Goal: Information Seeking & Learning: Learn about a topic

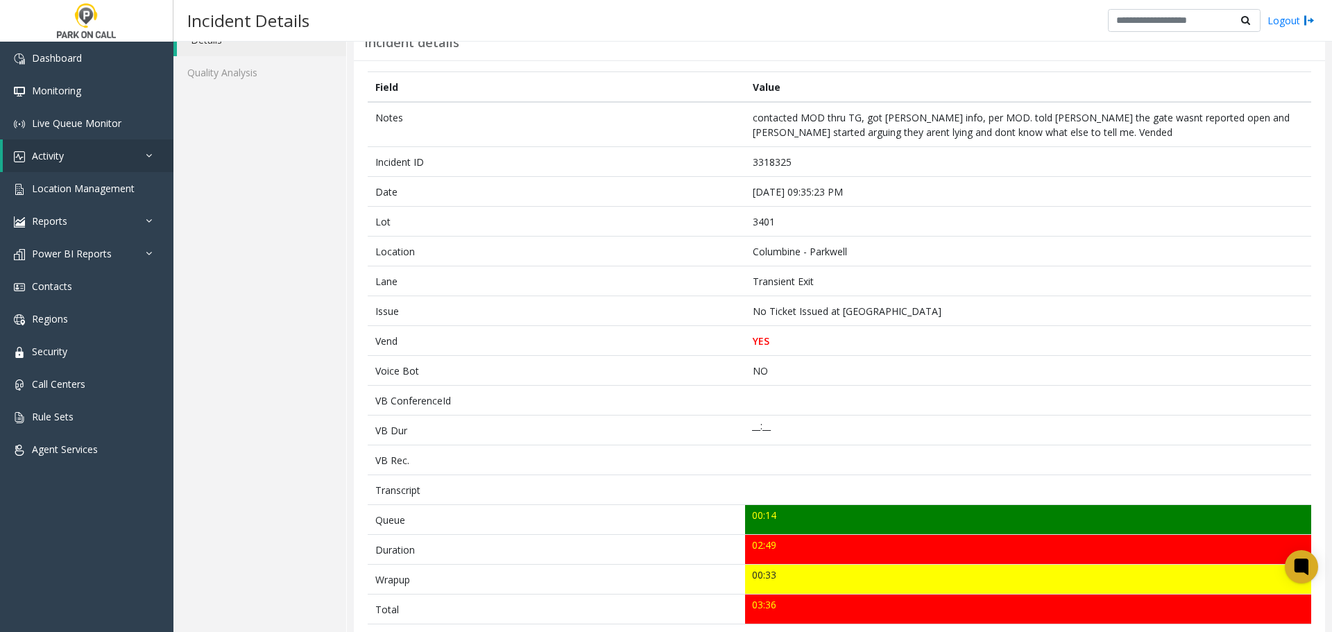
scroll to position [298, 0]
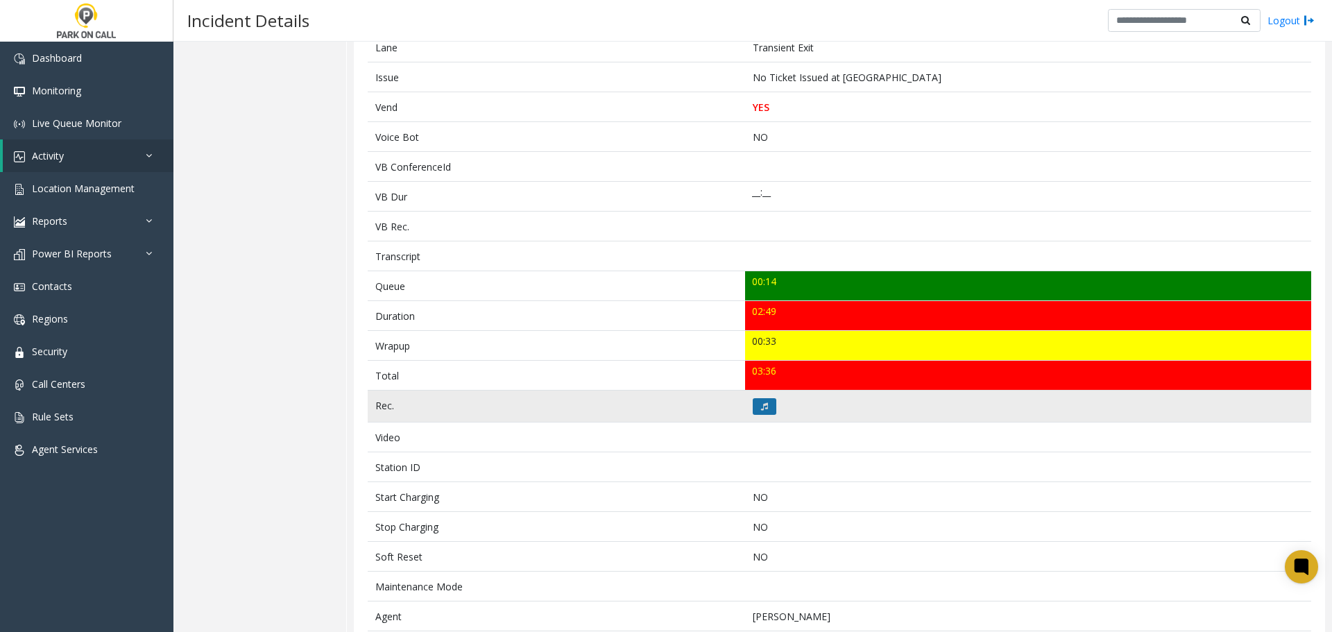
click at [764, 411] on button at bounding box center [765, 406] width 24 height 17
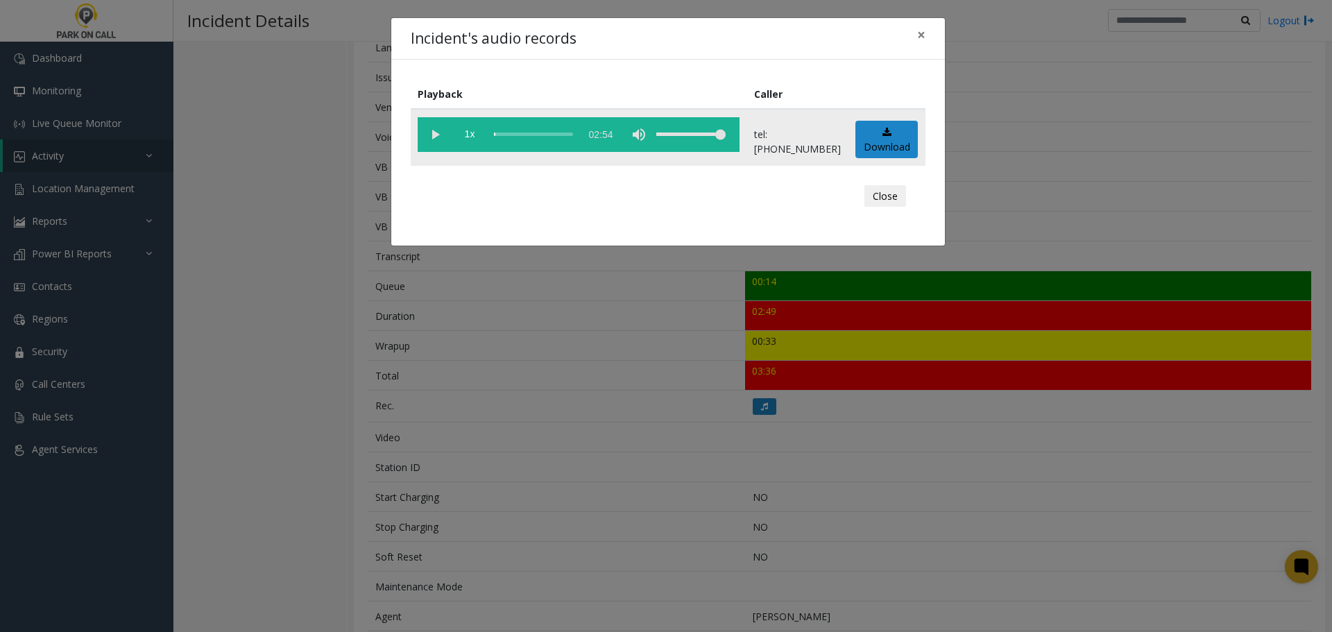
click at [441, 142] on vg-play-pause at bounding box center [435, 134] width 35 height 35
click at [899, 196] on button "Close" at bounding box center [885, 196] width 42 height 22
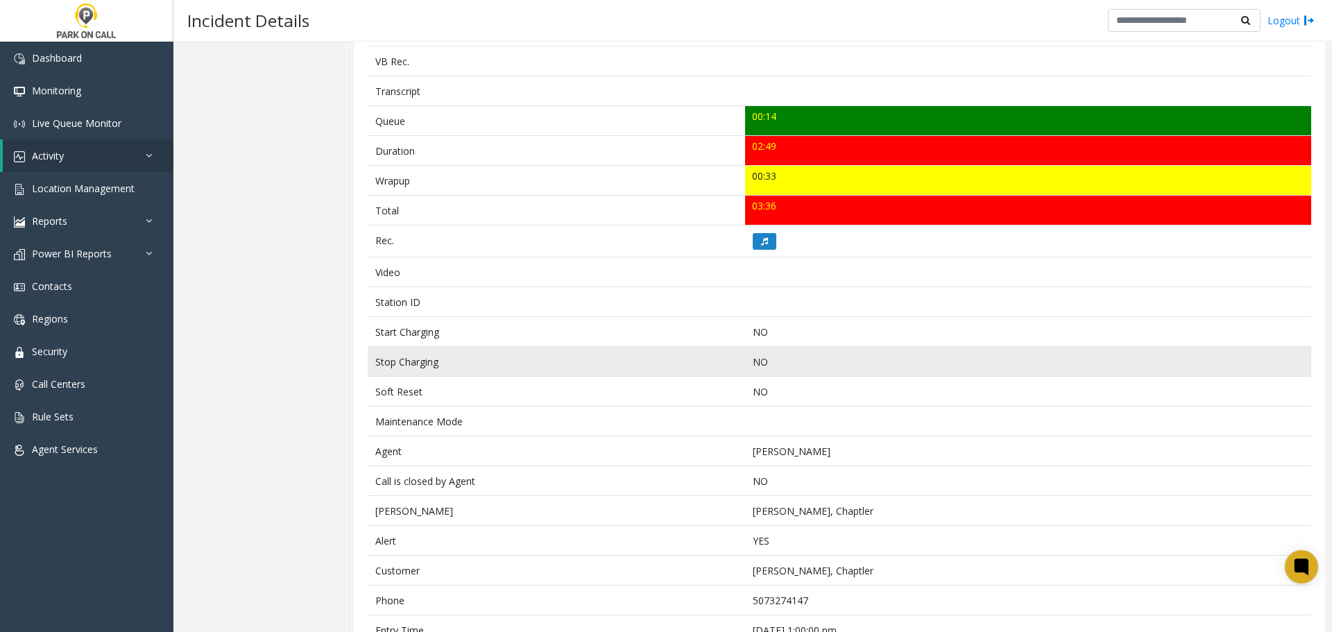
scroll to position [506, 0]
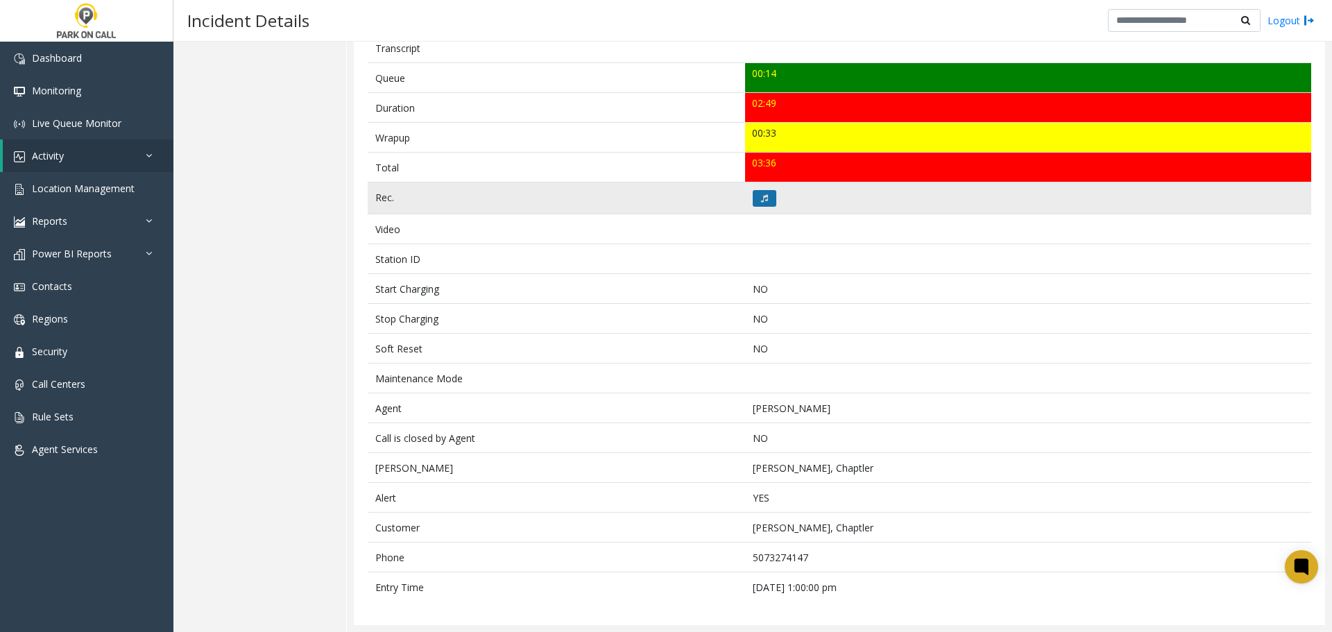
click at [761, 200] on icon at bounding box center [764, 198] width 7 height 8
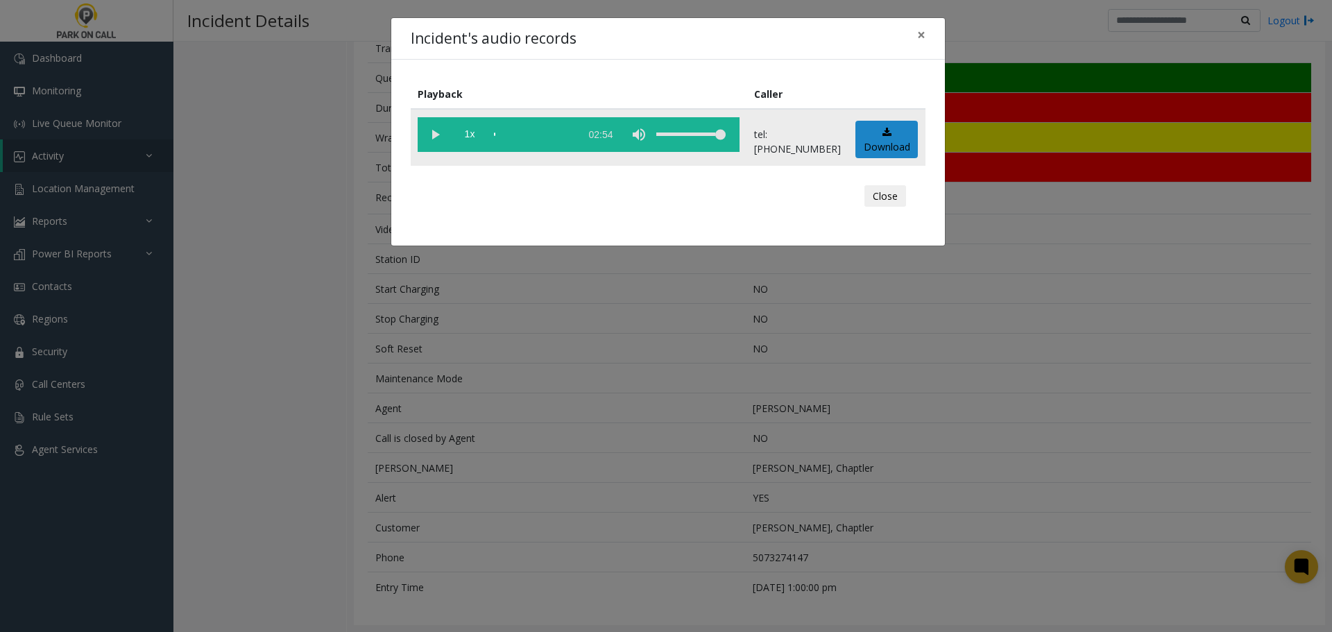
click at [435, 136] on vg-play-pause at bounding box center [435, 134] width 35 height 35
click at [573, 135] on div "scrub bar" at bounding box center [533, 134] width 79 height 35
click at [881, 192] on button "Close" at bounding box center [885, 196] width 42 height 22
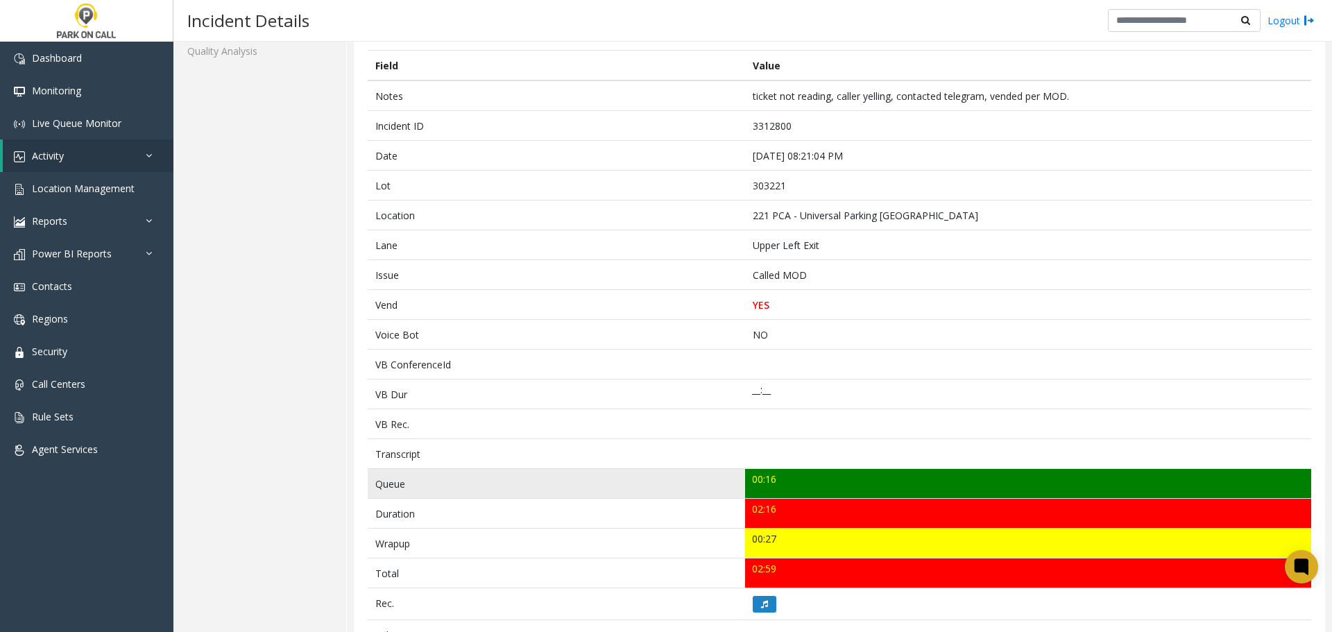
scroll to position [155, 0]
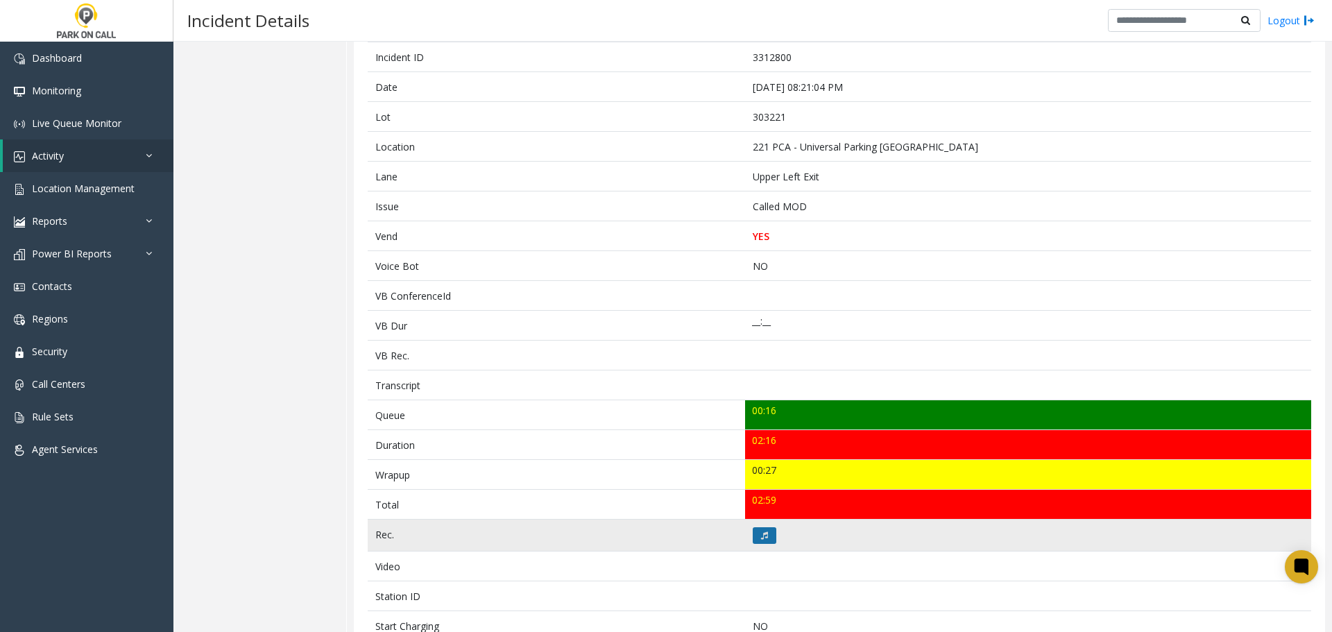
click at [763, 538] on icon at bounding box center [764, 535] width 7 height 8
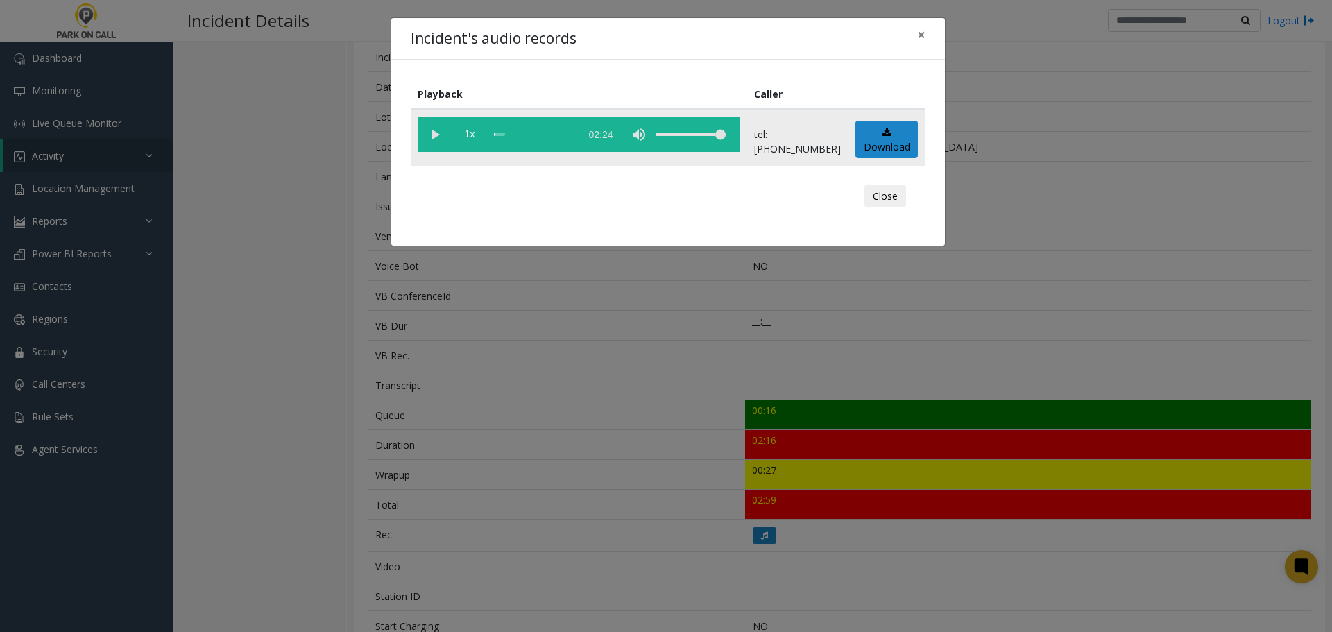
click at [445, 141] on vg-play-pause at bounding box center [435, 134] width 35 height 35
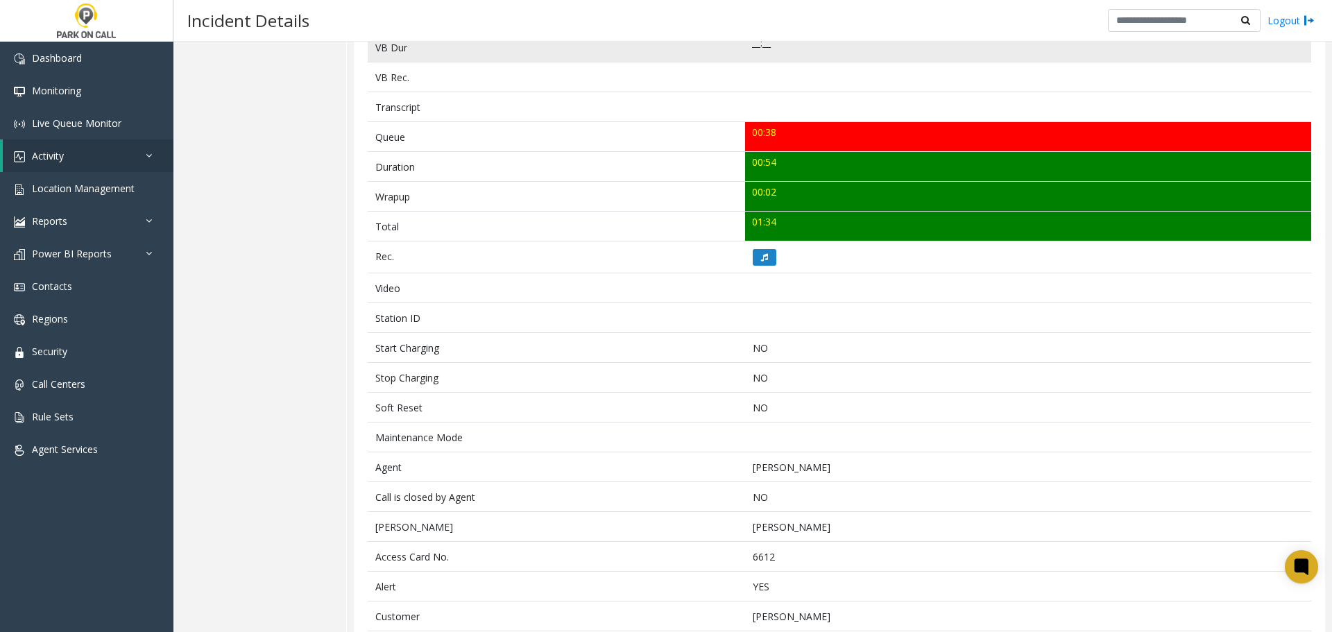
scroll to position [492, 0]
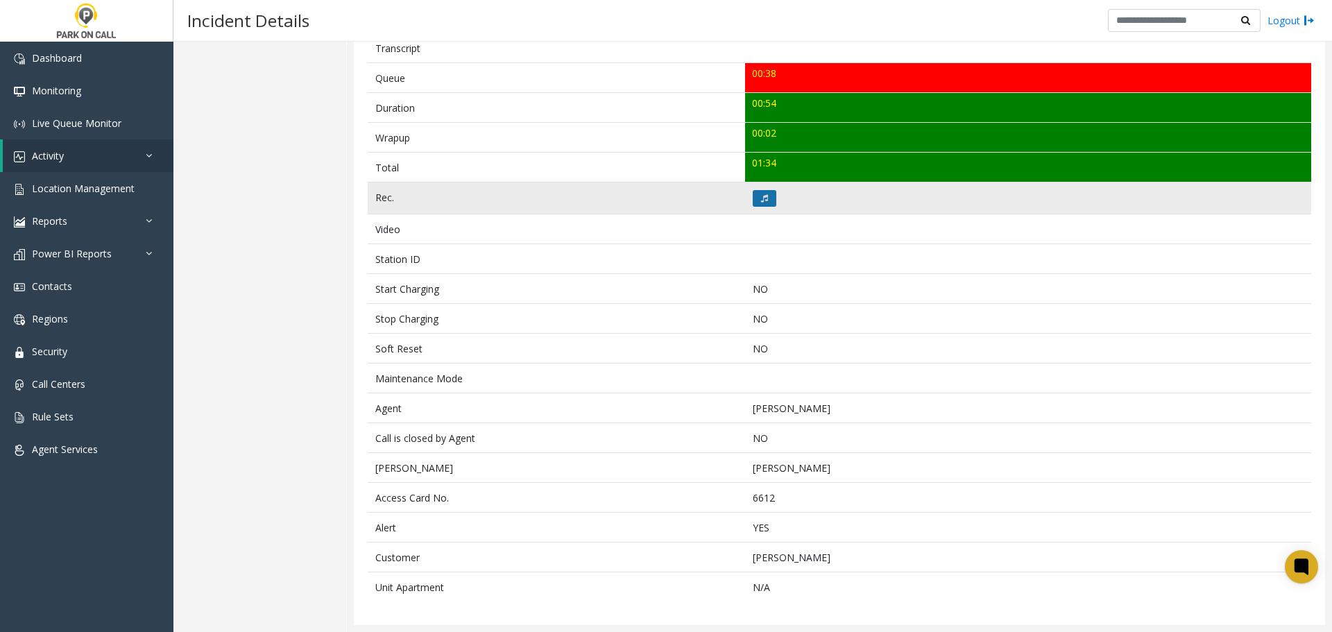
click at [660, 196] on icon at bounding box center [764, 198] width 7 height 8
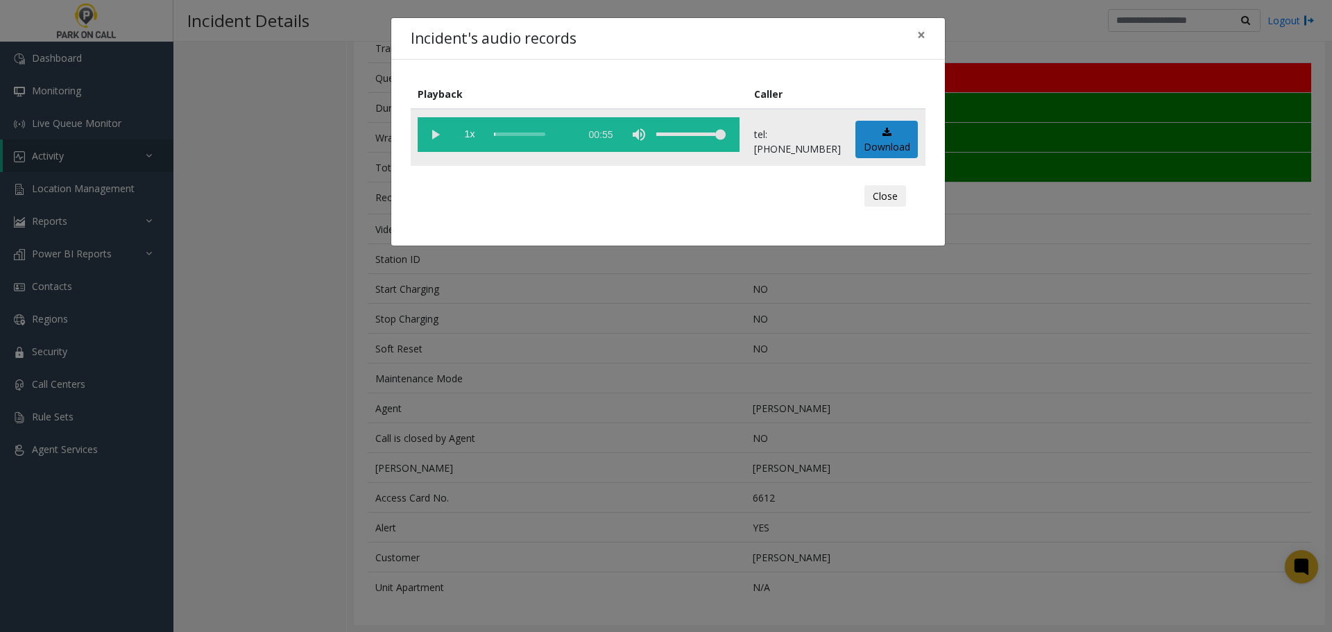
click at [440, 140] on vg-play-pause at bounding box center [435, 134] width 35 height 35
click at [660, 195] on button "Close" at bounding box center [885, 196] width 42 height 22
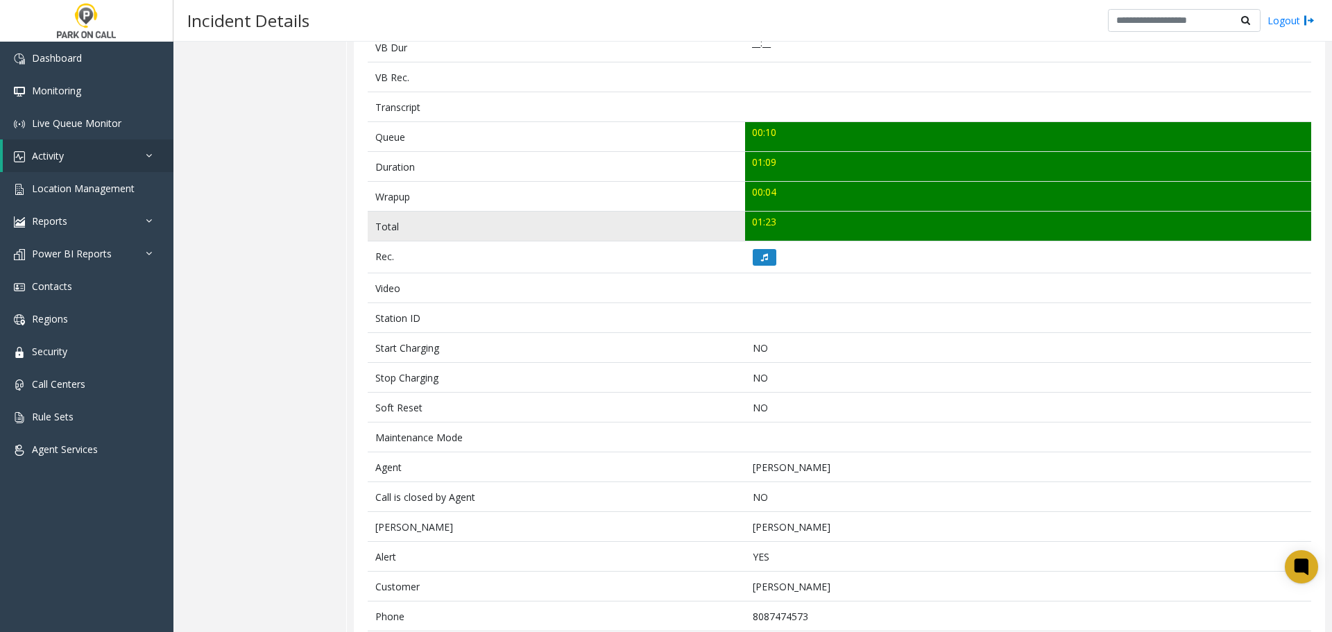
scroll to position [452, 0]
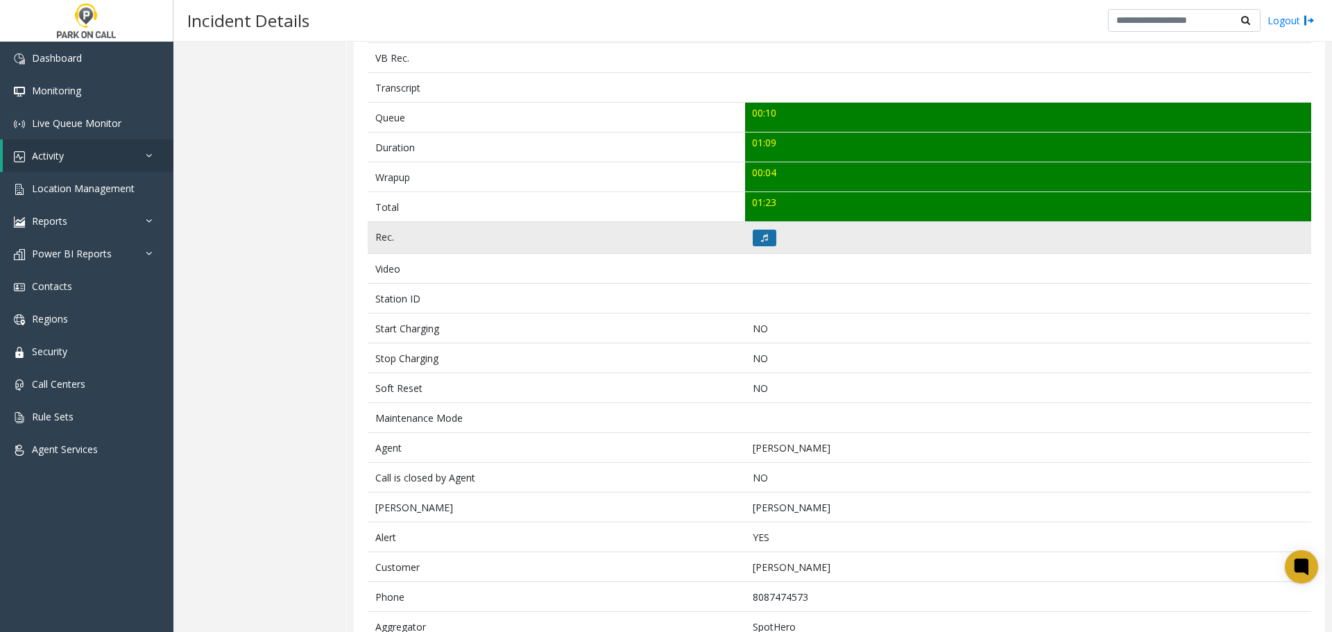
click at [761, 236] on icon at bounding box center [764, 238] width 7 height 8
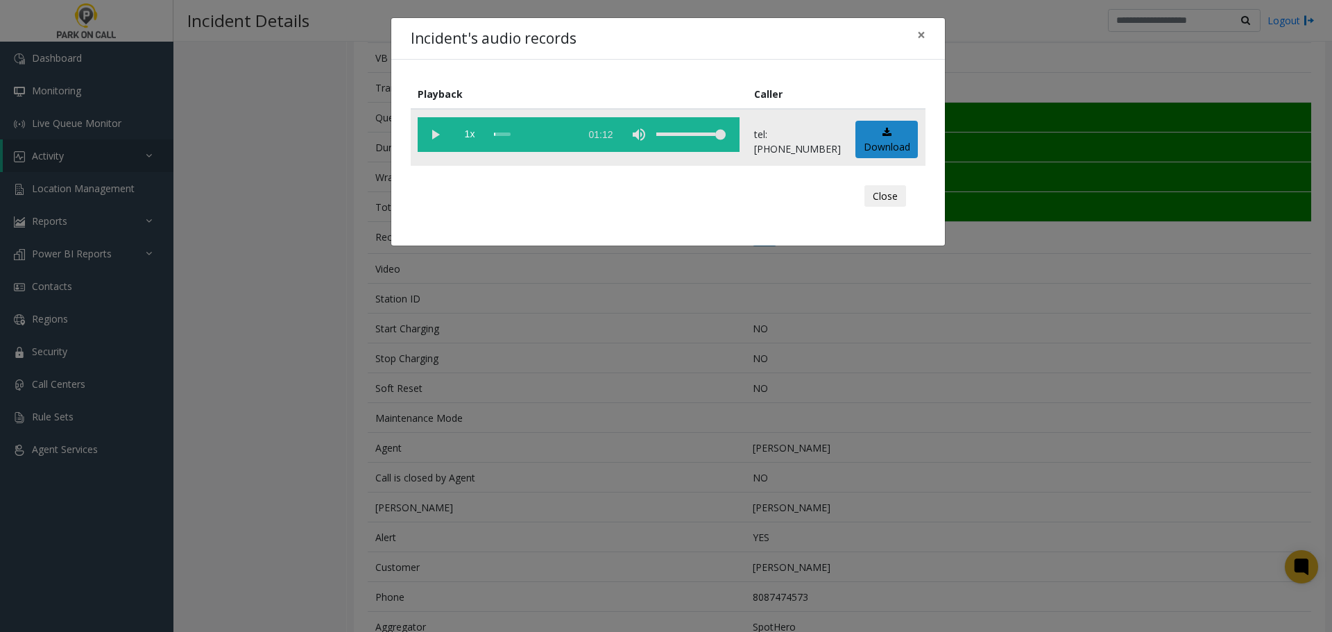
click at [441, 133] on vg-play-pause at bounding box center [435, 134] width 35 height 35
click at [886, 193] on button "Close" at bounding box center [885, 196] width 42 height 22
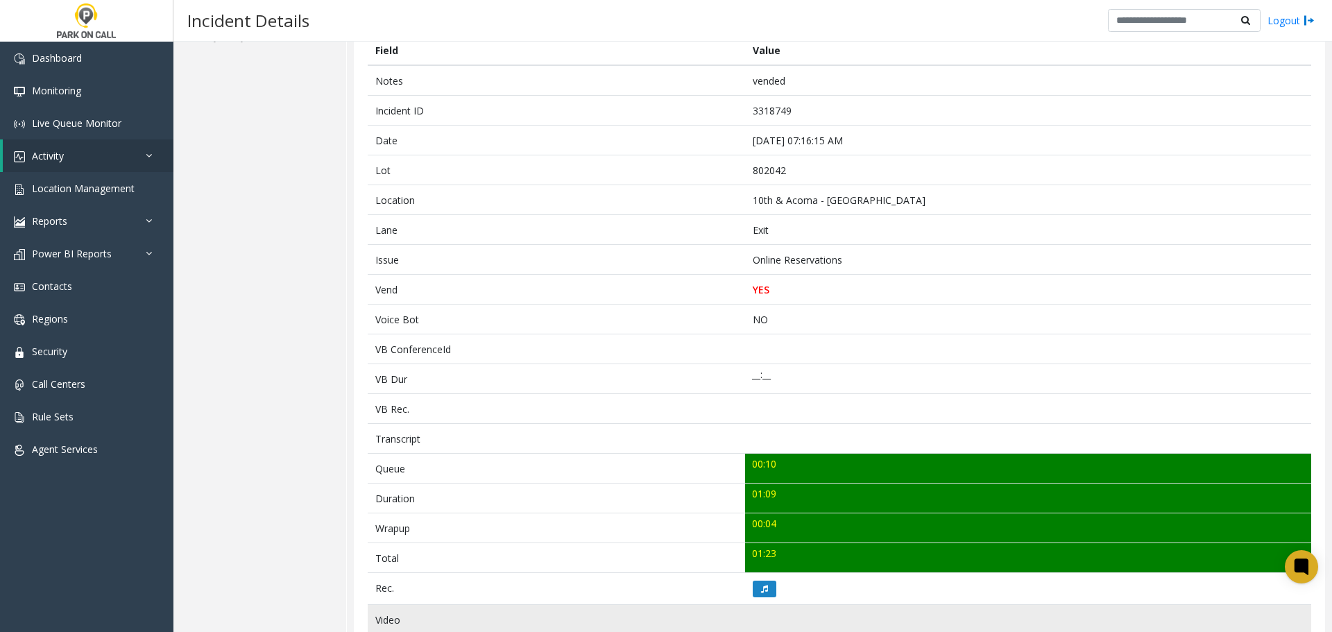
scroll to position [0, 0]
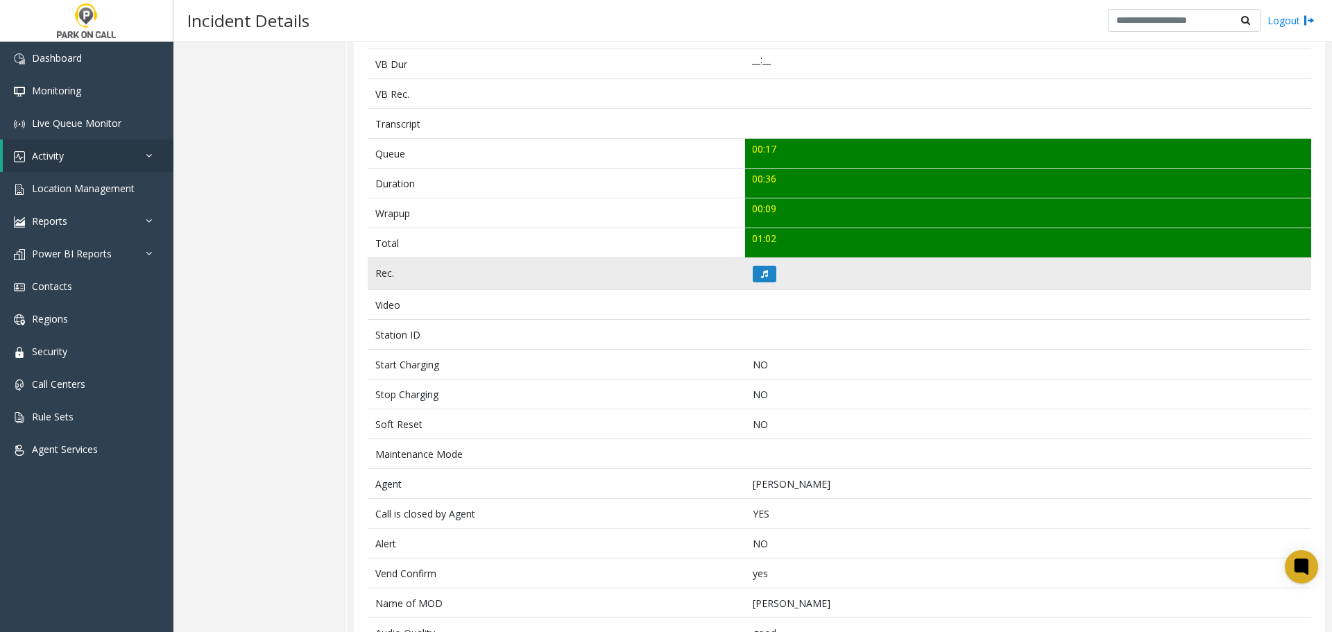
scroll to position [462, 0]
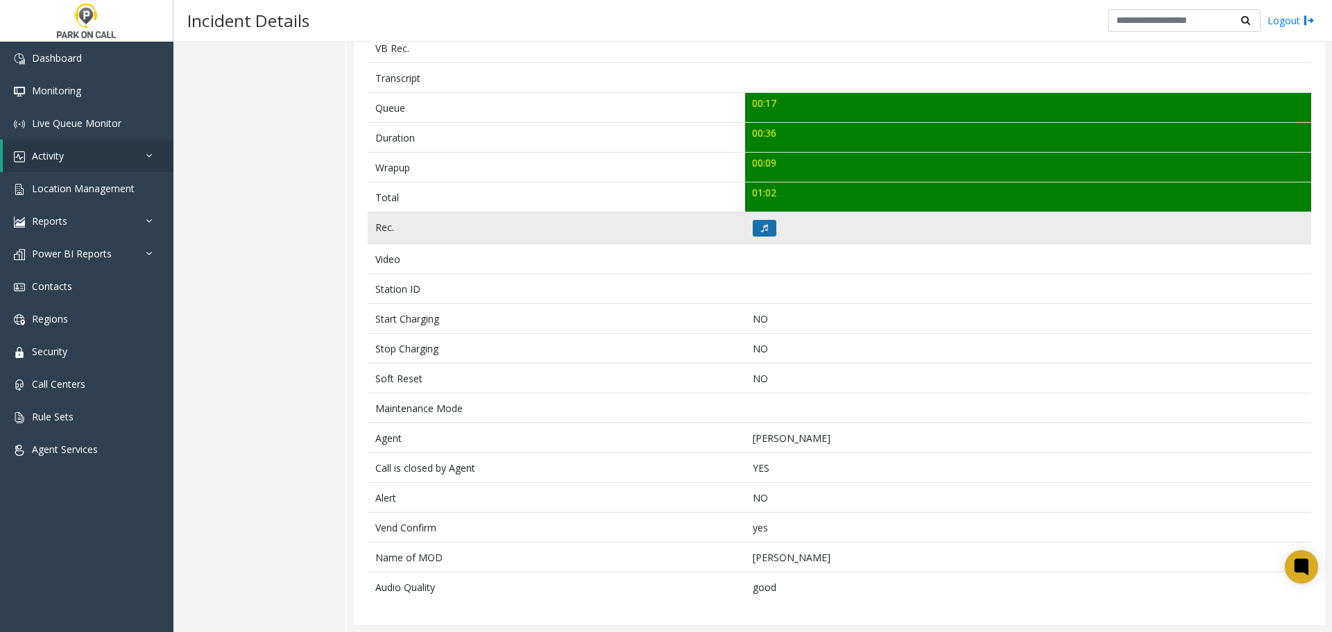
click at [761, 229] on icon at bounding box center [764, 228] width 7 height 8
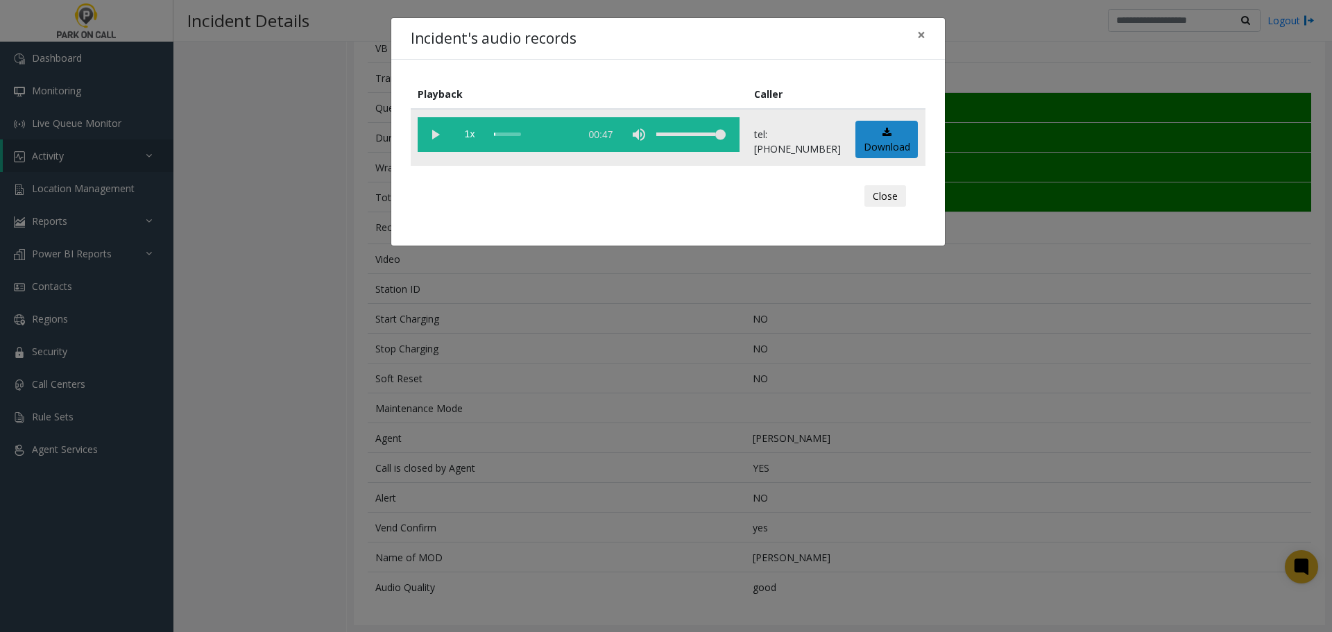
click at [437, 133] on vg-play-pause at bounding box center [435, 134] width 35 height 35
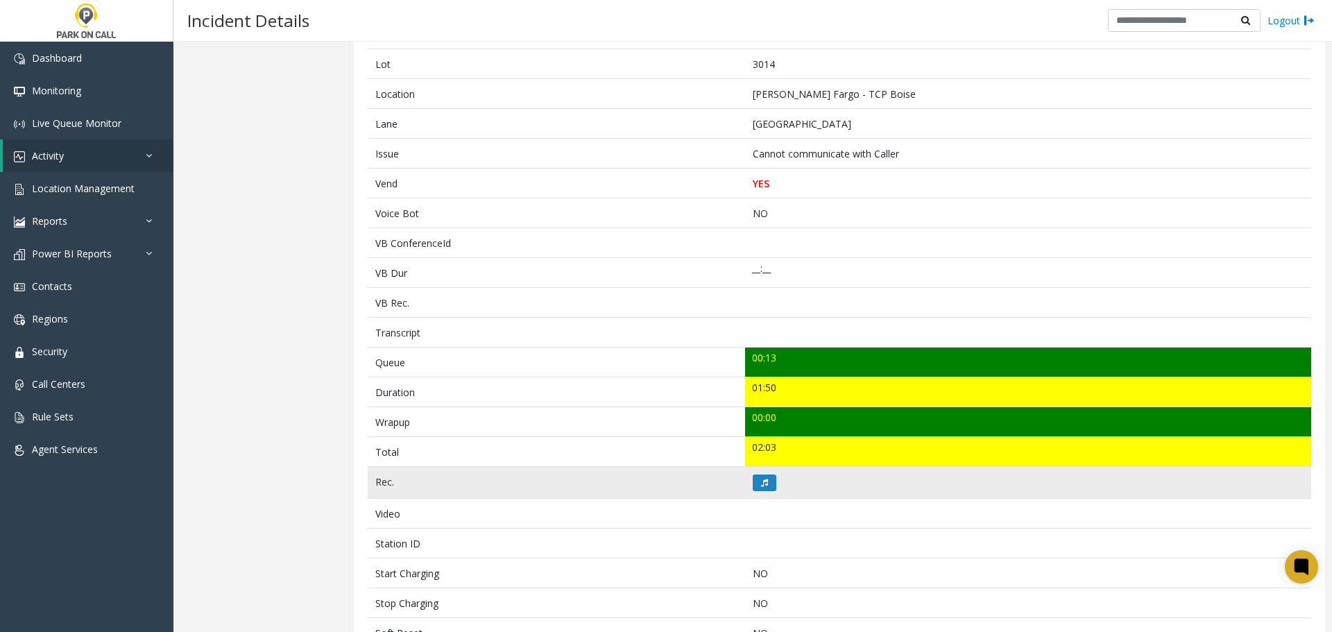
scroll to position [208, 0]
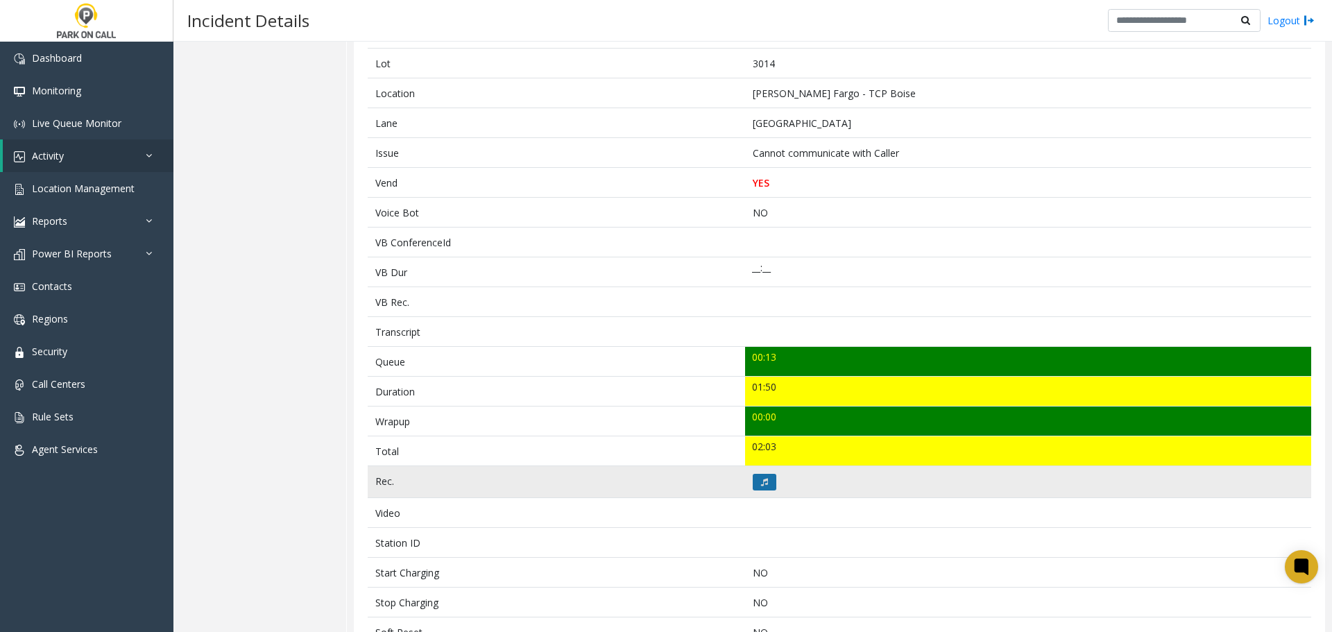
click at [764, 485] on button at bounding box center [765, 482] width 24 height 17
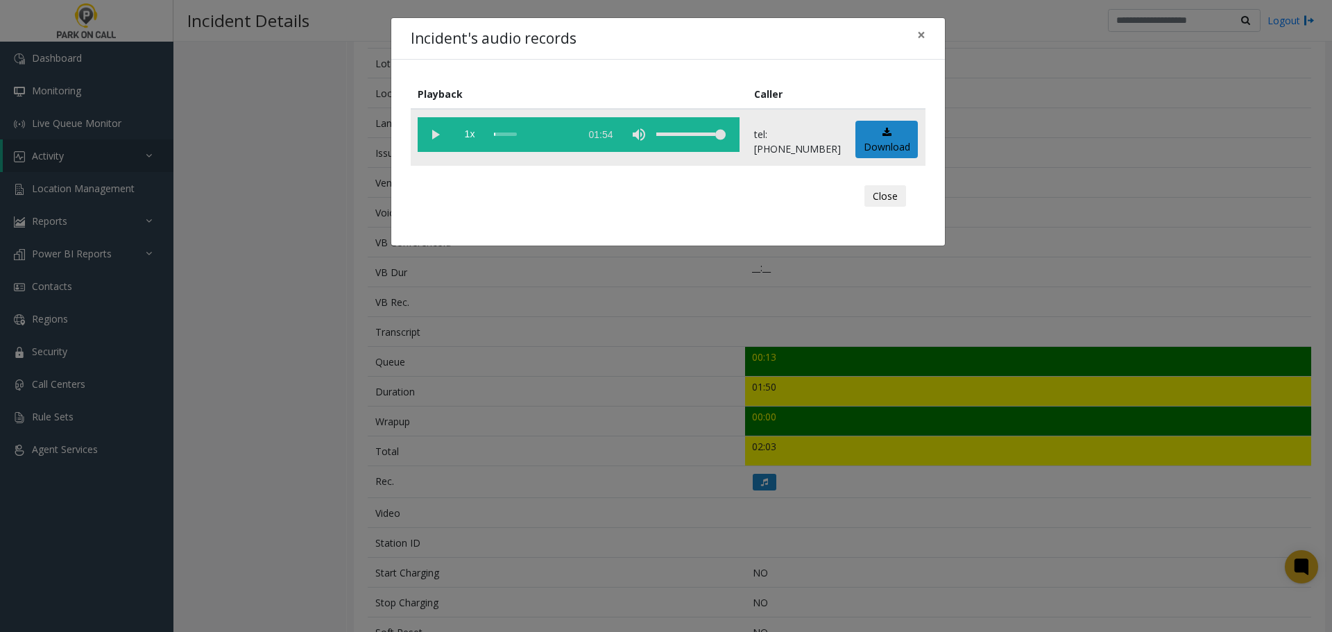
click at [443, 137] on vg-play-pause at bounding box center [435, 134] width 35 height 35
click at [887, 198] on button "Close" at bounding box center [885, 196] width 42 height 22
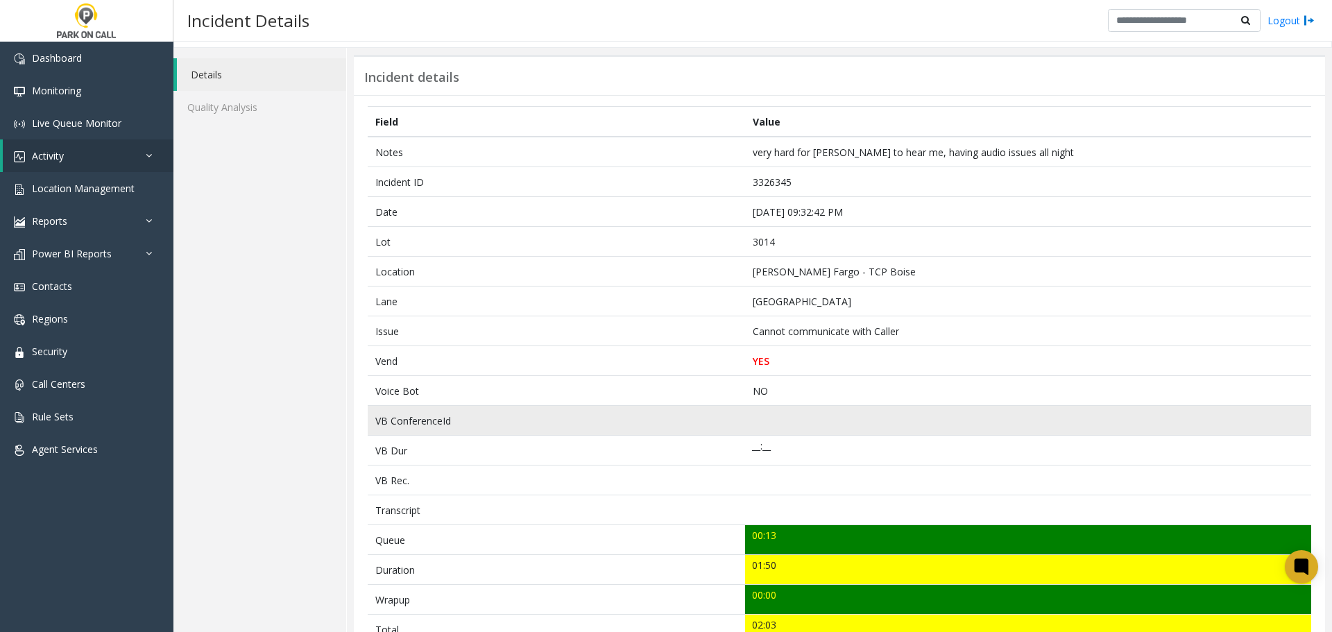
scroll to position [0, 0]
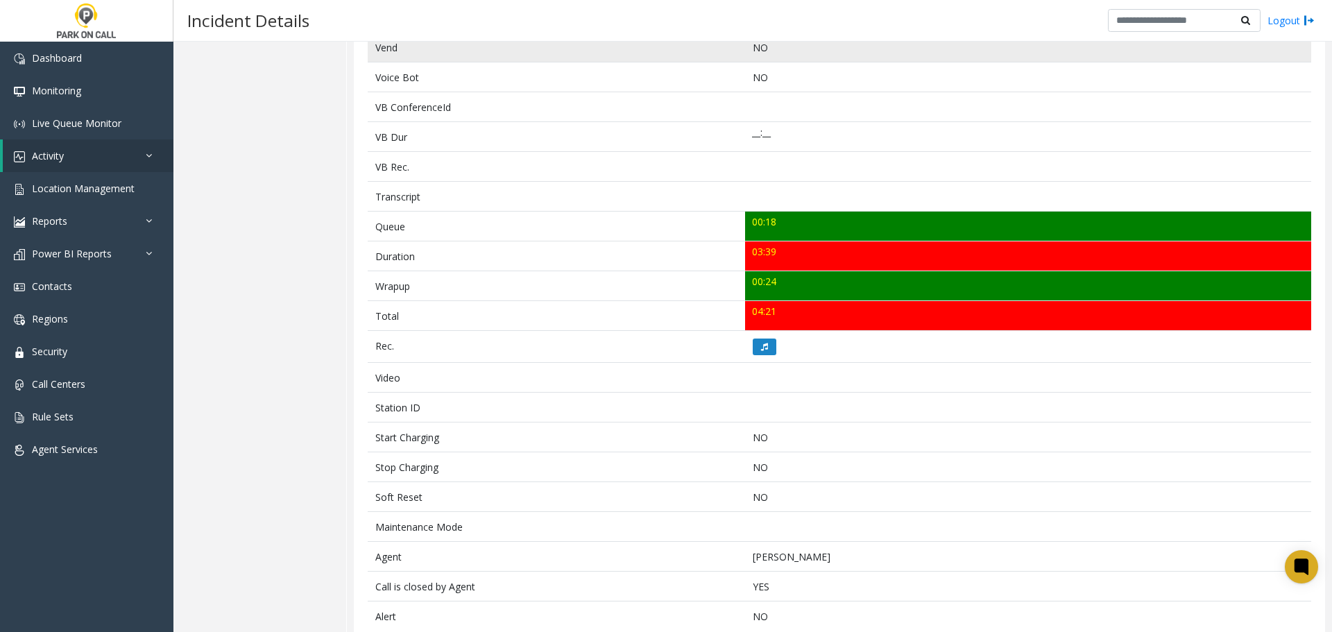
scroll to position [387, 0]
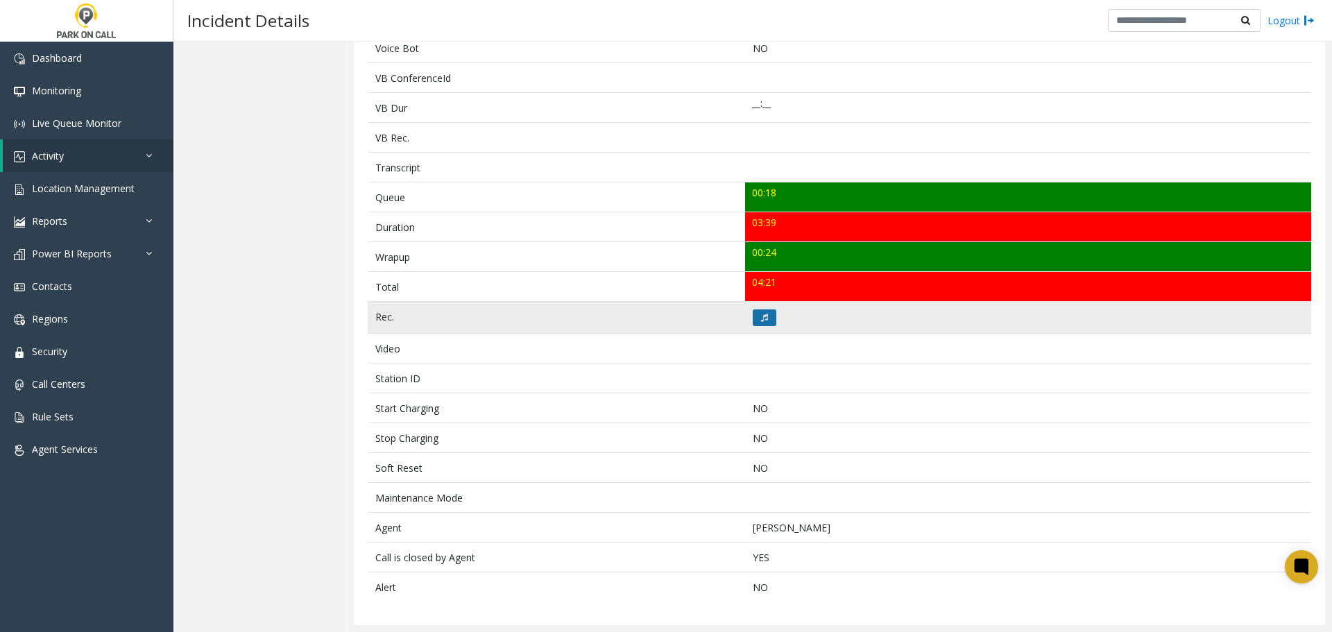
click at [761, 319] on icon at bounding box center [764, 318] width 7 height 8
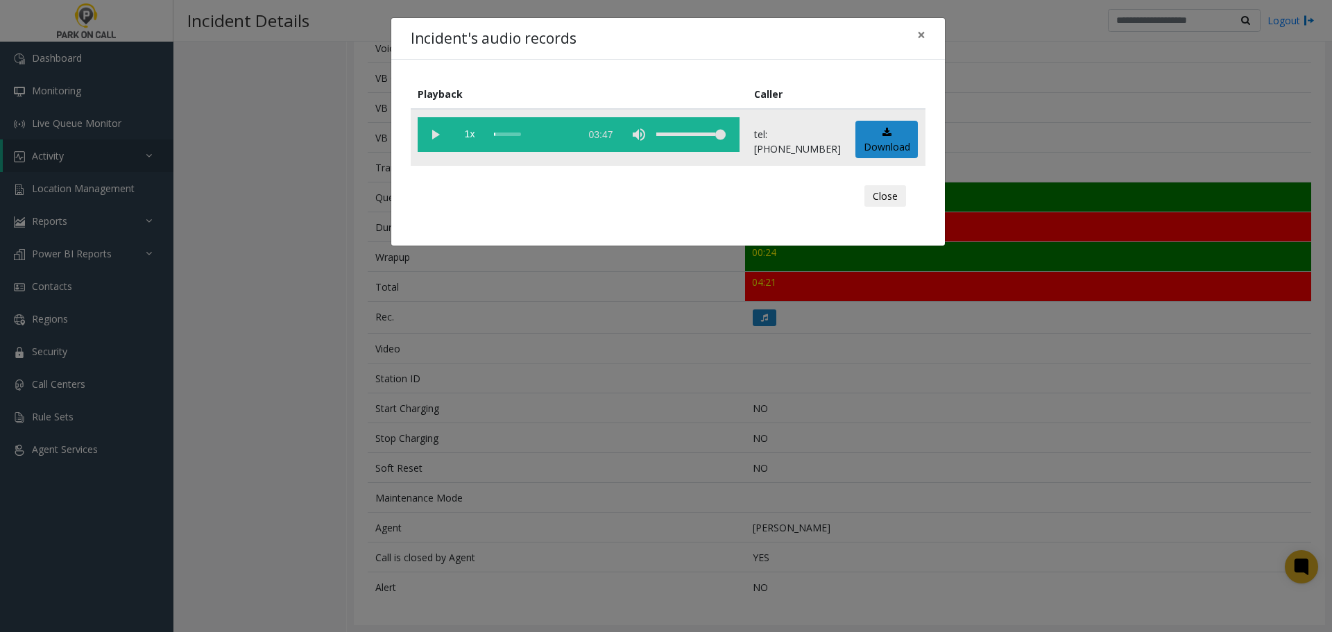
click at [438, 142] on vg-play-pause at bounding box center [435, 134] width 35 height 35
click at [893, 191] on button "Close" at bounding box center [885, 196] width 42 height 22
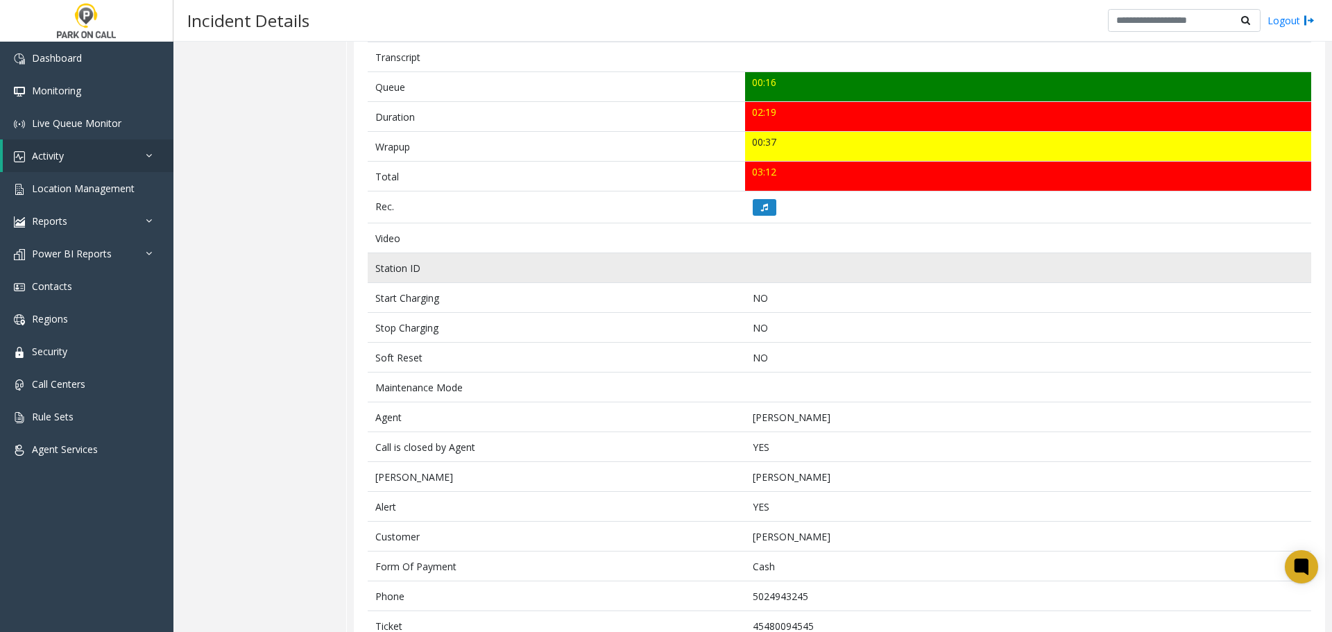
scroll to position [512, 0]
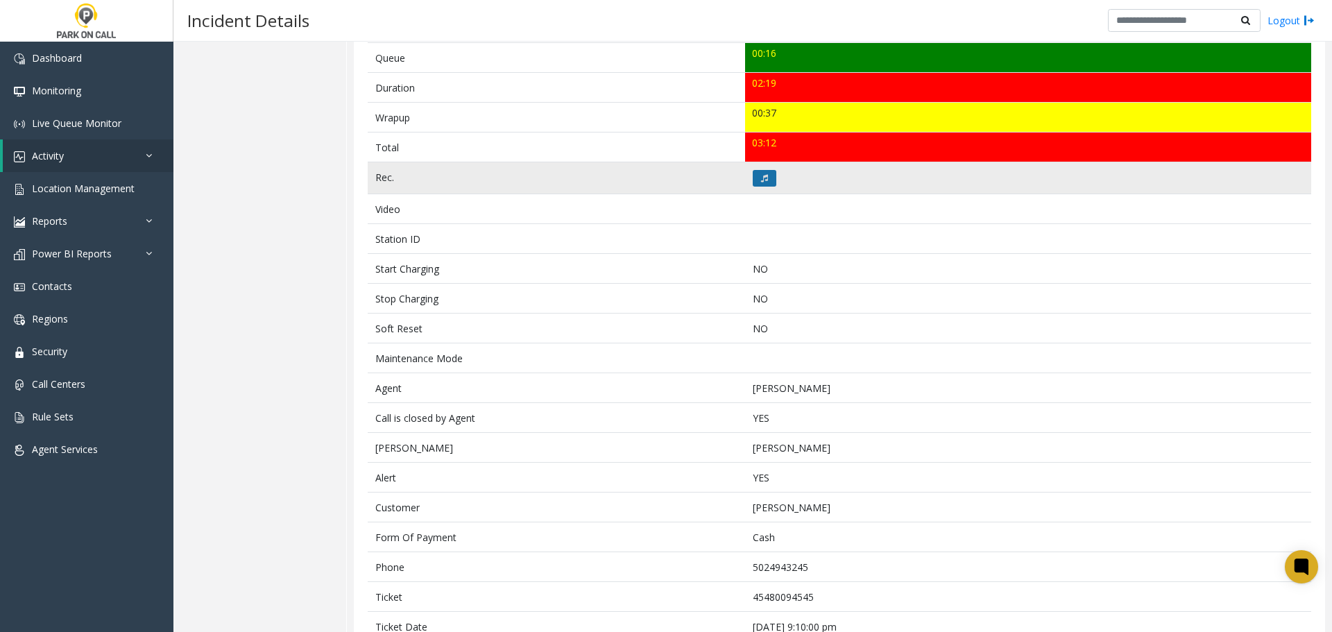
click at [761, 178] on icon at bounding box center [764, 178] width 7 height 8
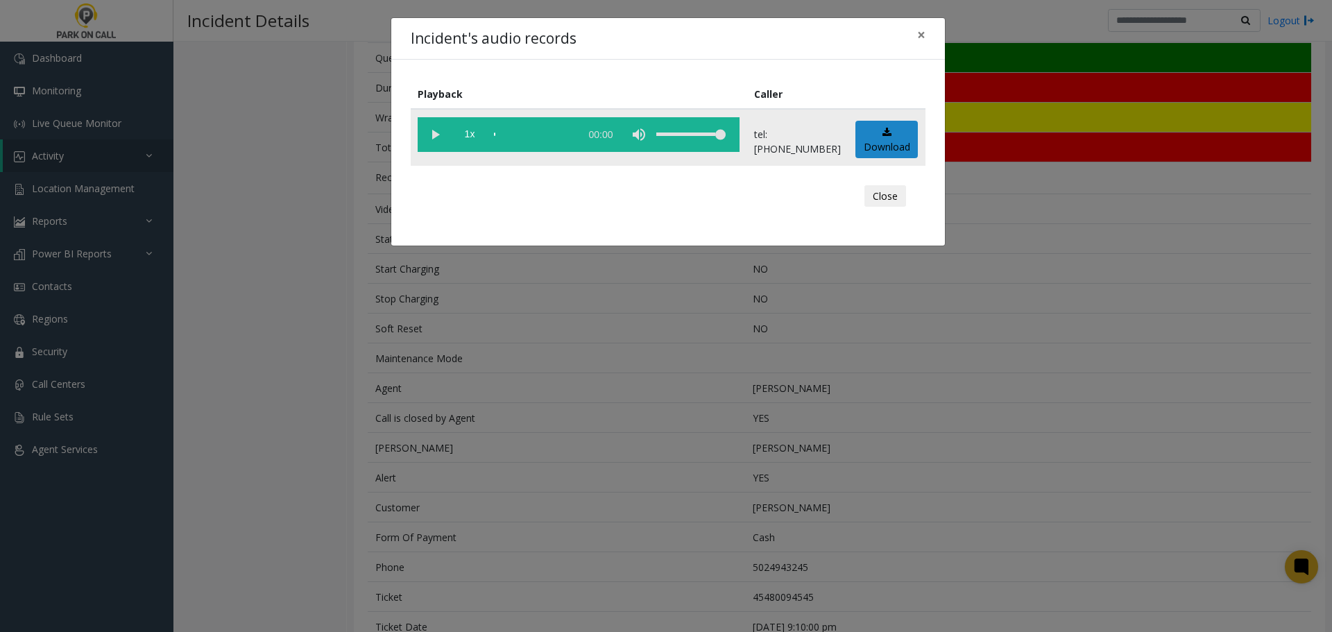
click at [438, 135] on vg-play-pause at bounding box center [435, 134] width 35 height 35
click at [885, 196] on button "Close" at bounding box center [885, 196] width 42 height 22
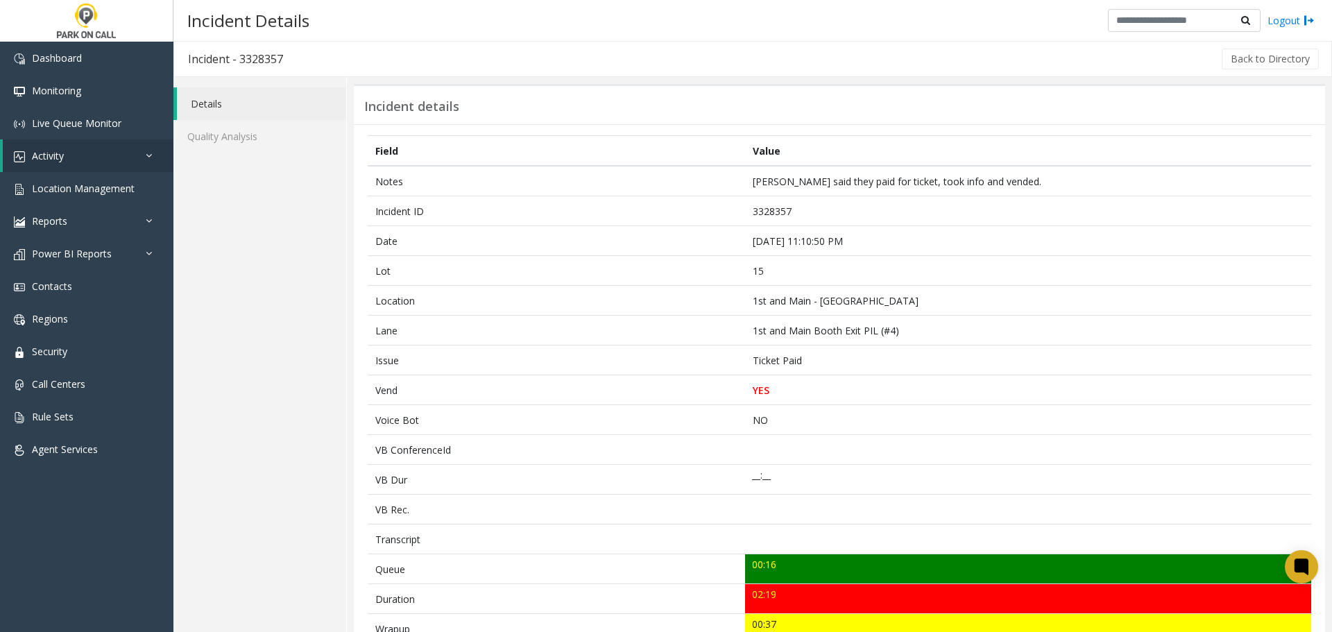
scroll to position [0, 0]
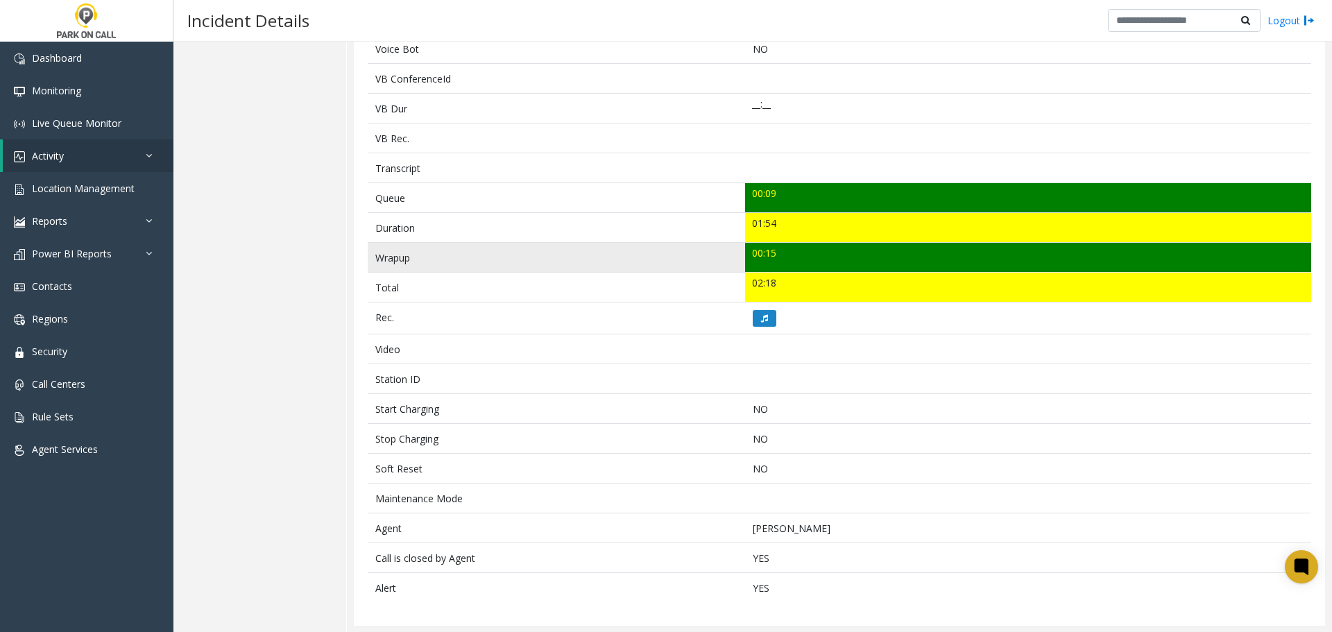
scroll to position [373, 0]
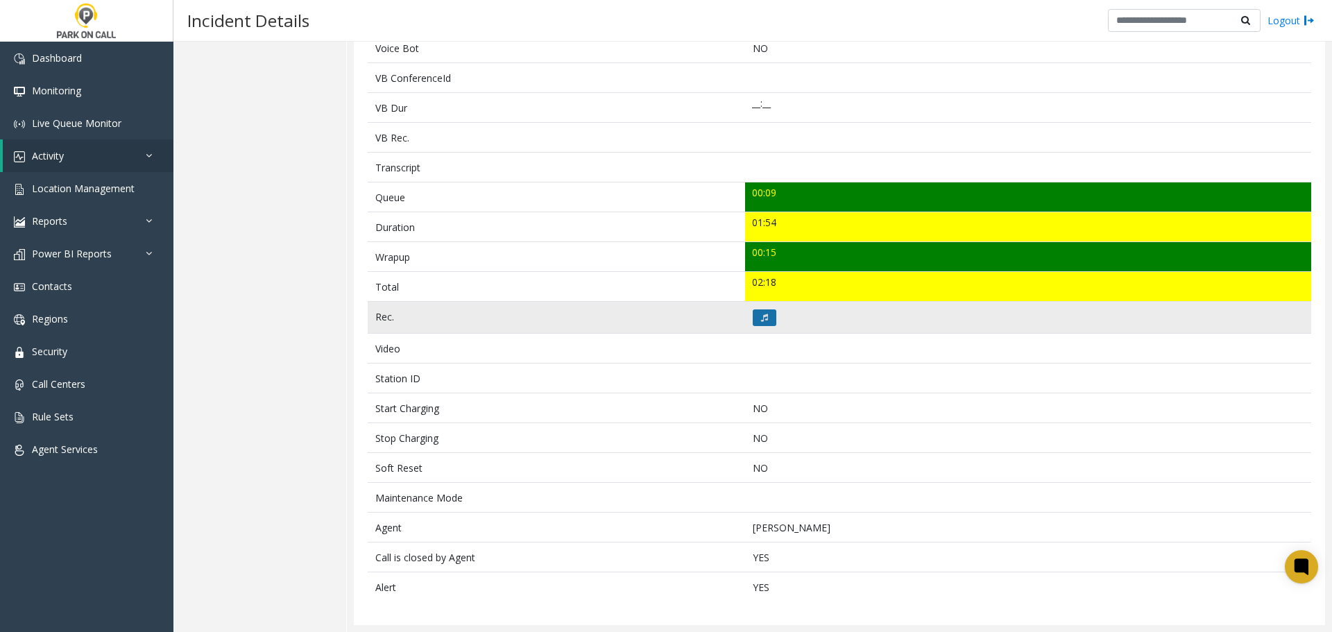
click at [755, 321] on button at bounding box center [765, 317] width 24 height 17
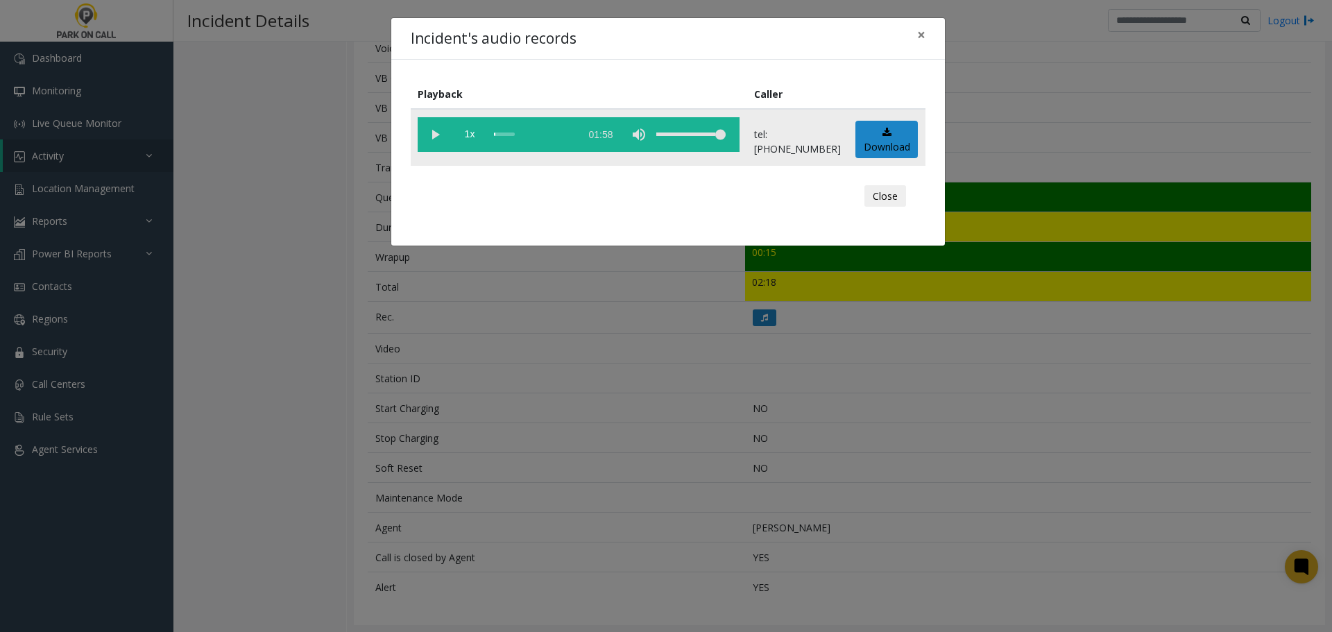
click at [438, 137] on vg-play-pause at bounding box center [435, 134] width 35 height 35
click at [890, 196] on button "Close" at bounding box center [885, 196] width 42 height 22
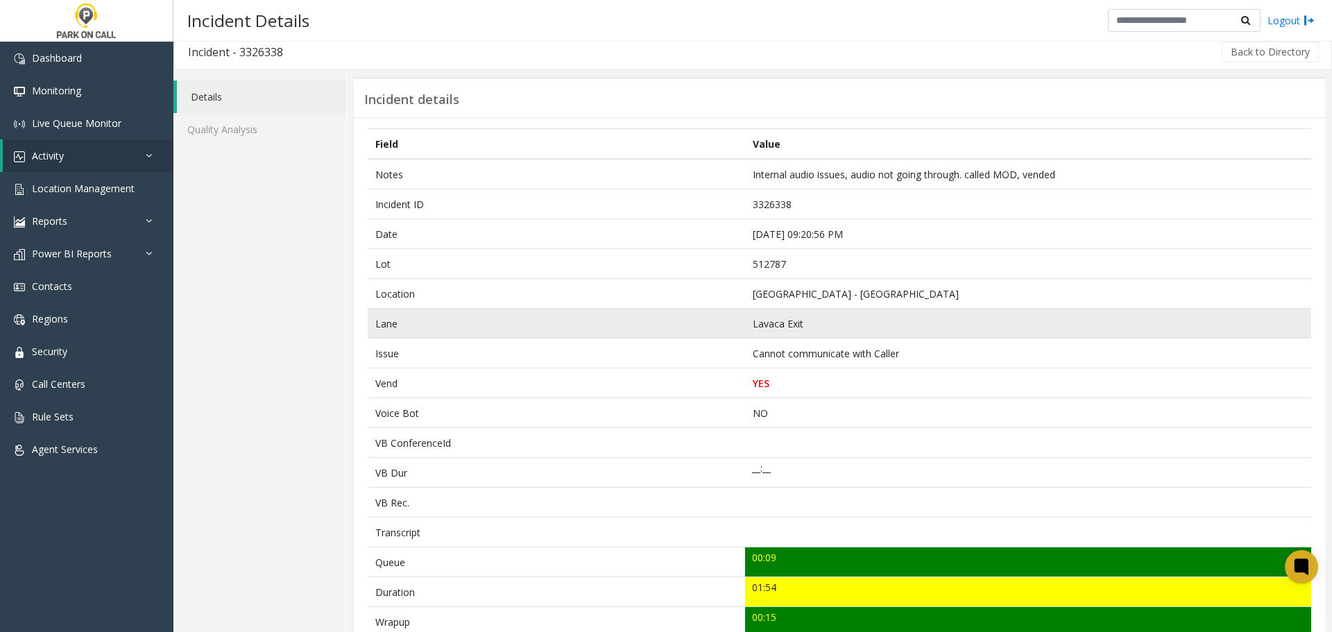
scroll to position [0, 0]
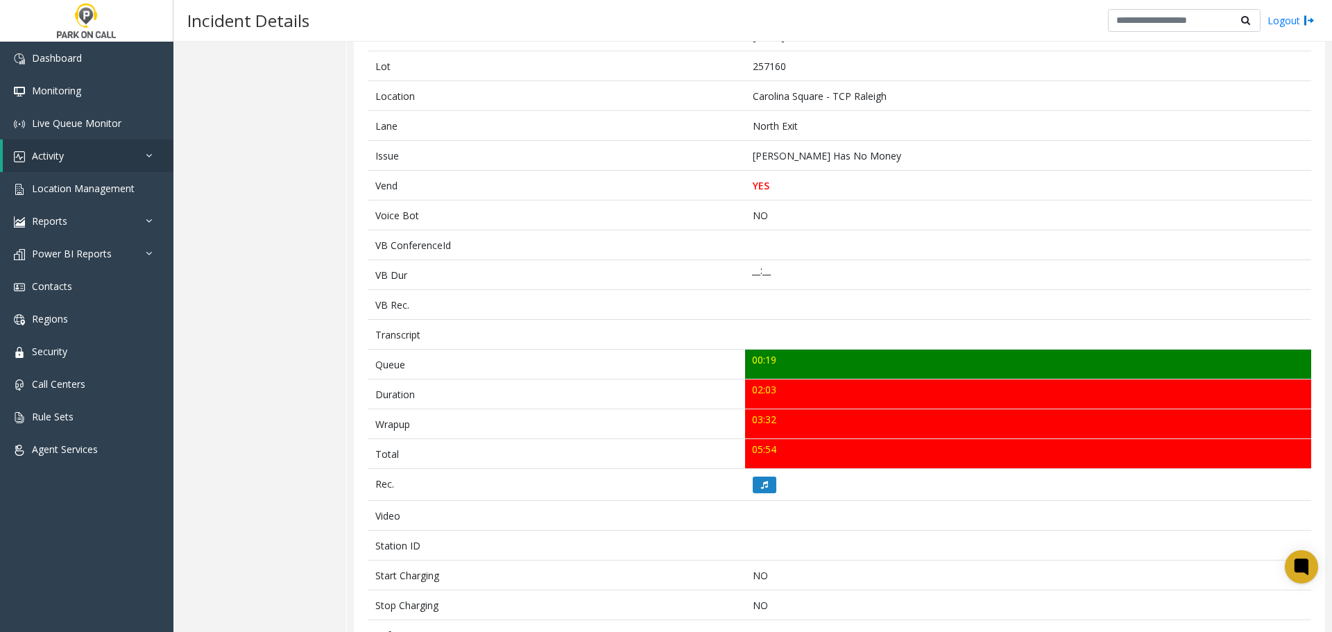
scroll to position [208, 0]
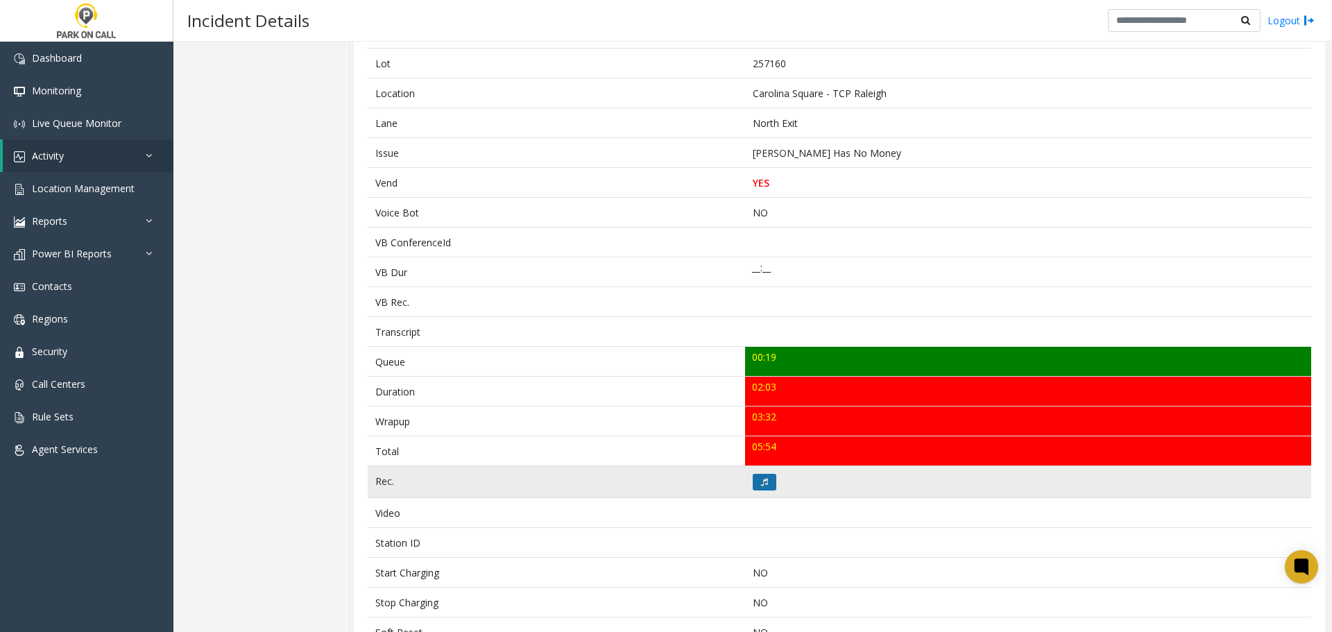
click at [754, 484] on button at bounding box center [765, 482] width 24 height 17
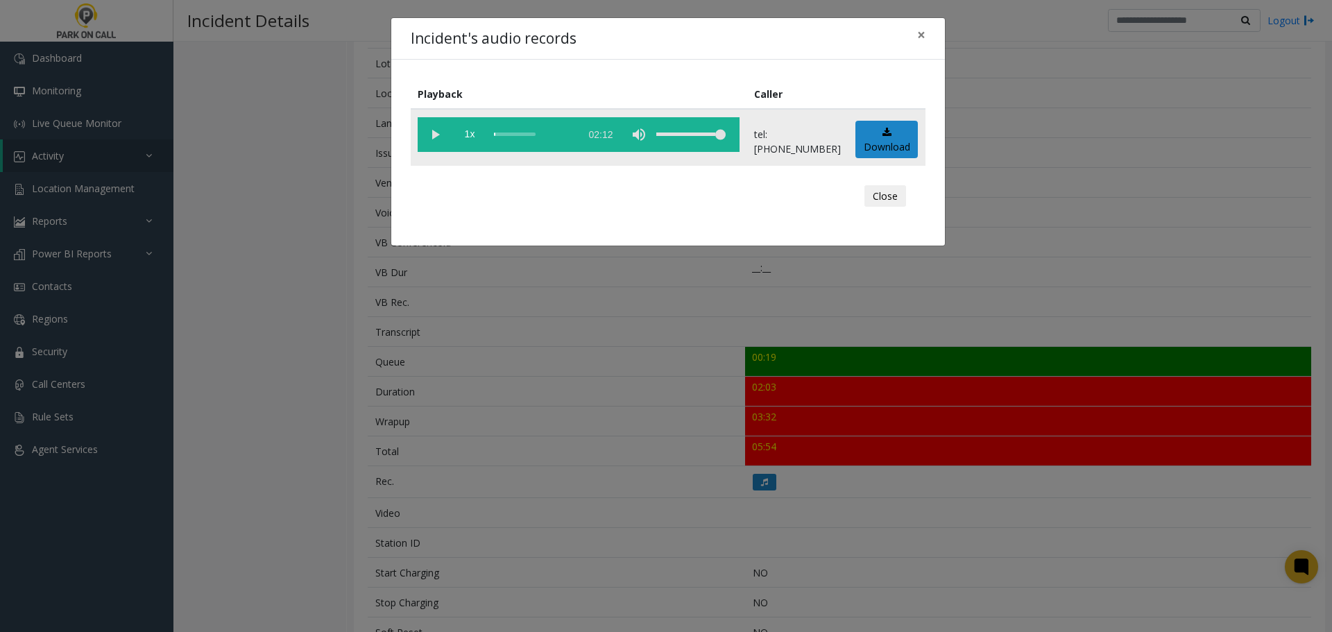
click at [436, 137] on vg-play-pause at bounding box center [435, 134] width 35 height 35
click at [877, 197] on button "Close" at bounding box center [885, 196] width 42 height 22
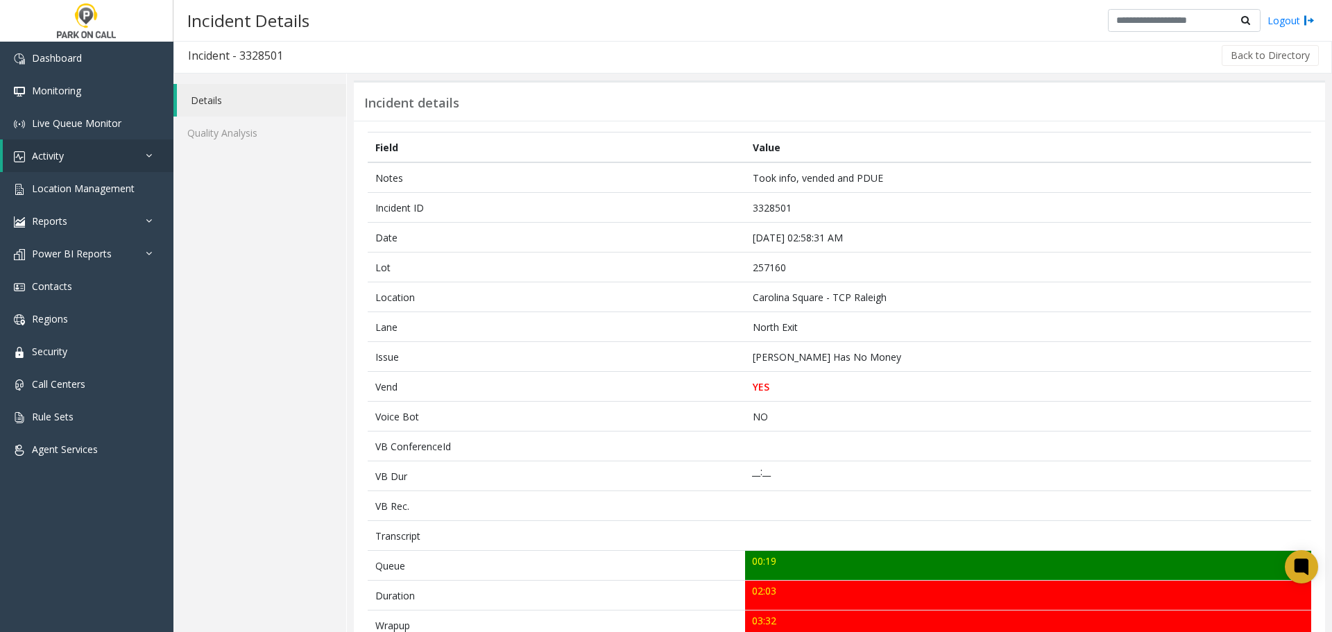
scroll to position [0, 0]
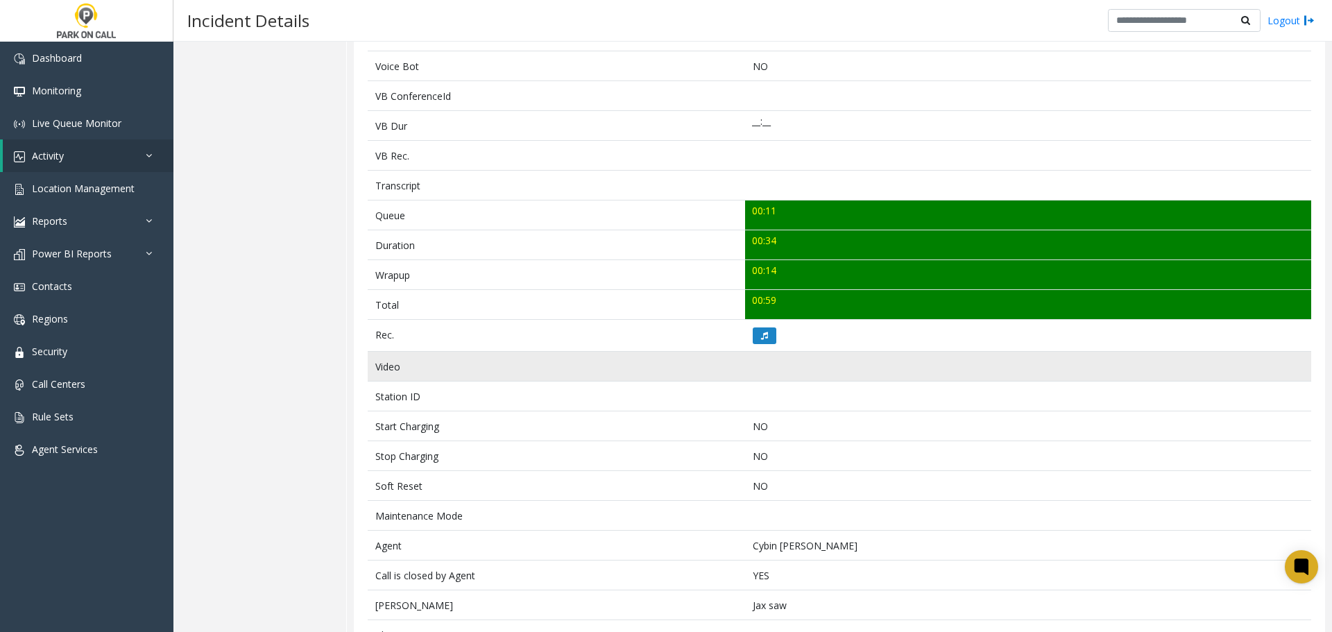
scroll to position [353, 0]
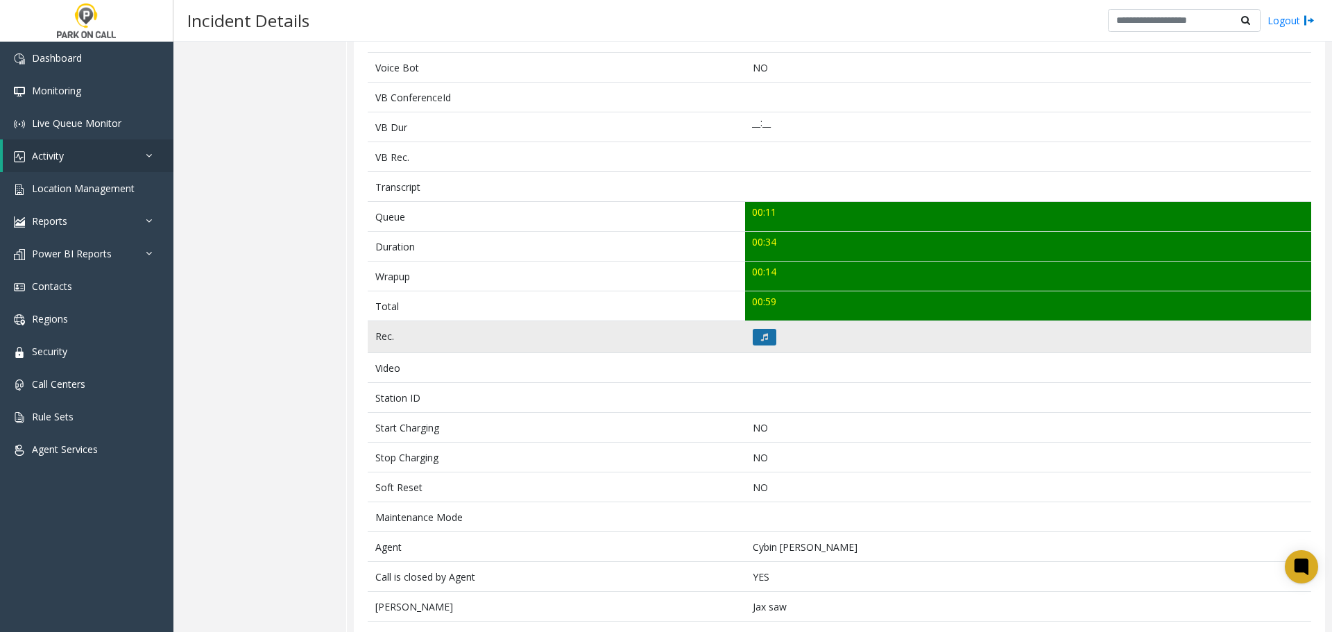
click at [761, 336] on icon at bounding box center [764, 337] width 7 height 8
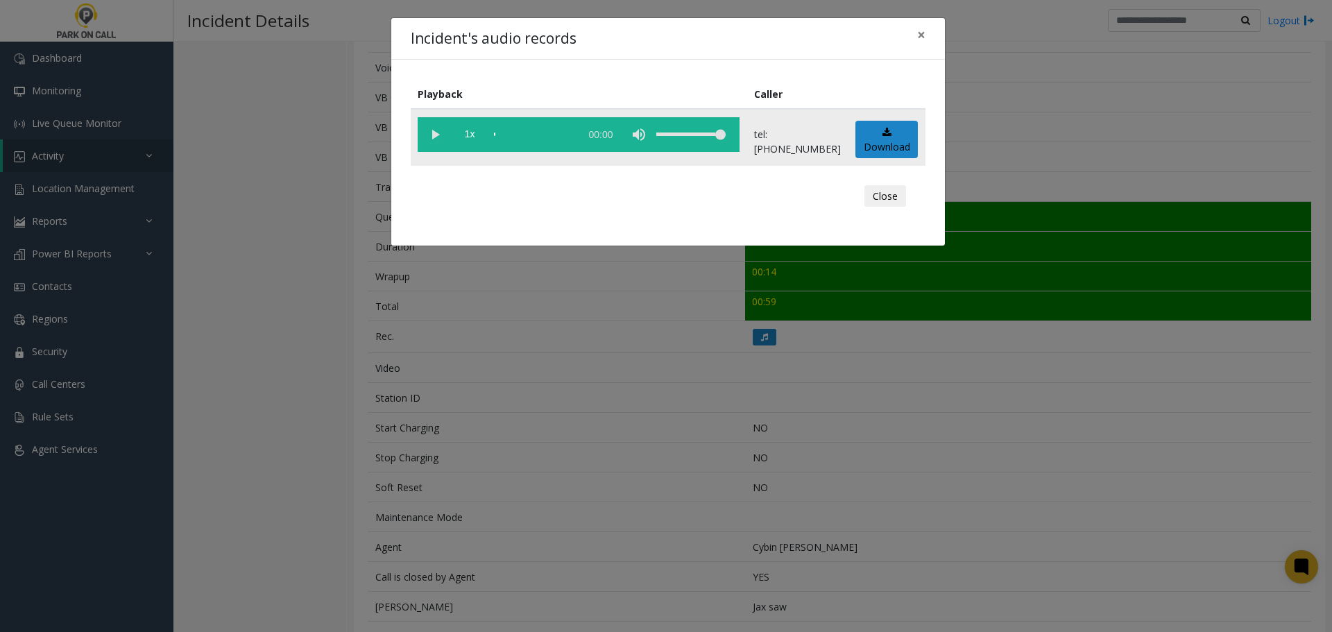
click at [444, 135] on vg-play-pause at bounding box center [435, 134] width 35 height 35
click at [890, 193] on button "Close" at bounding box center [885, 196] width 42 height 22
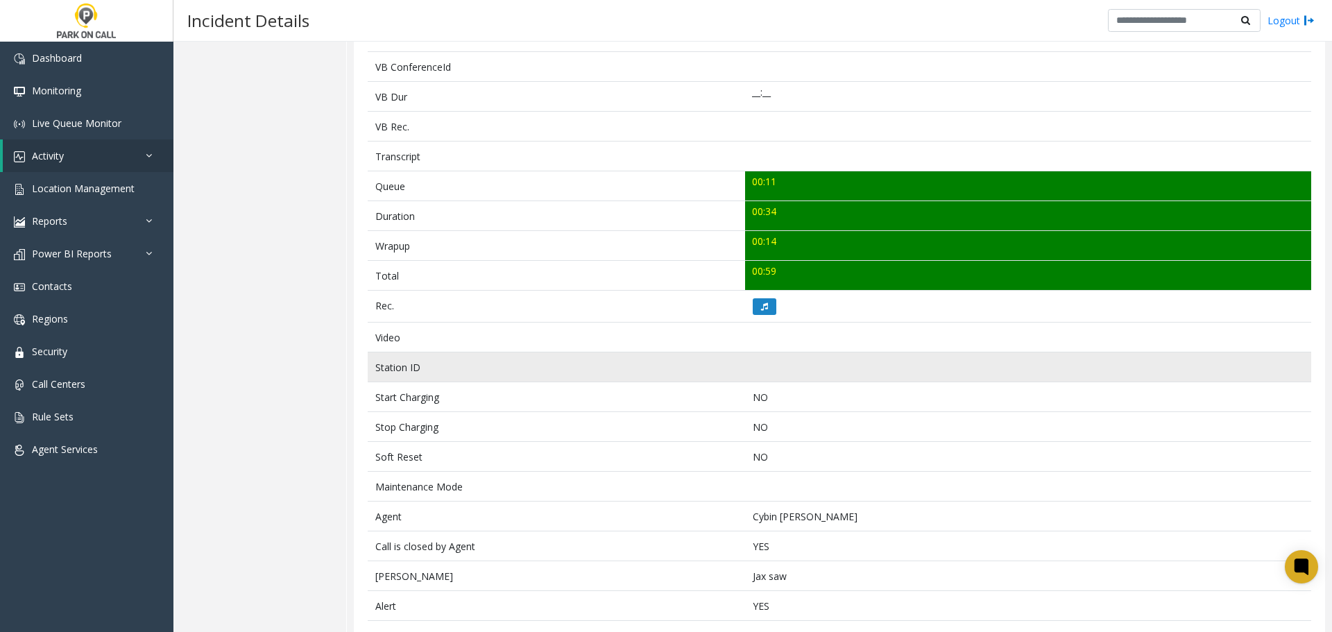
scroll to position [492, 0]
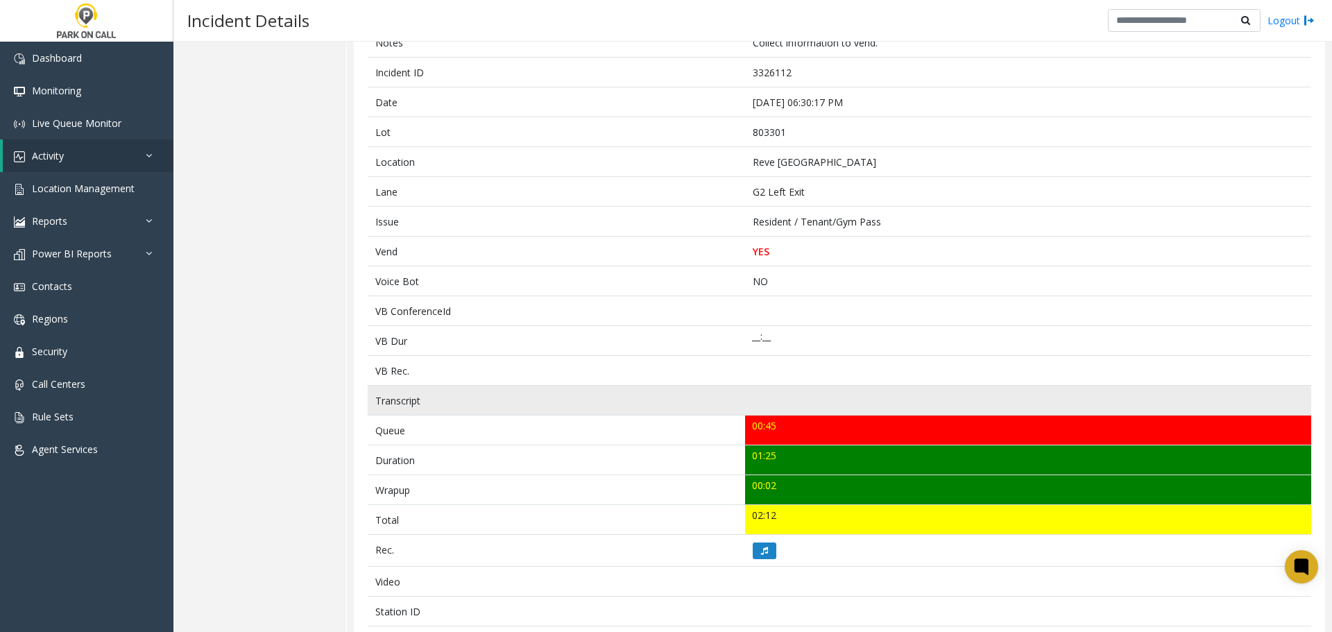
scroll to position [105, 0]
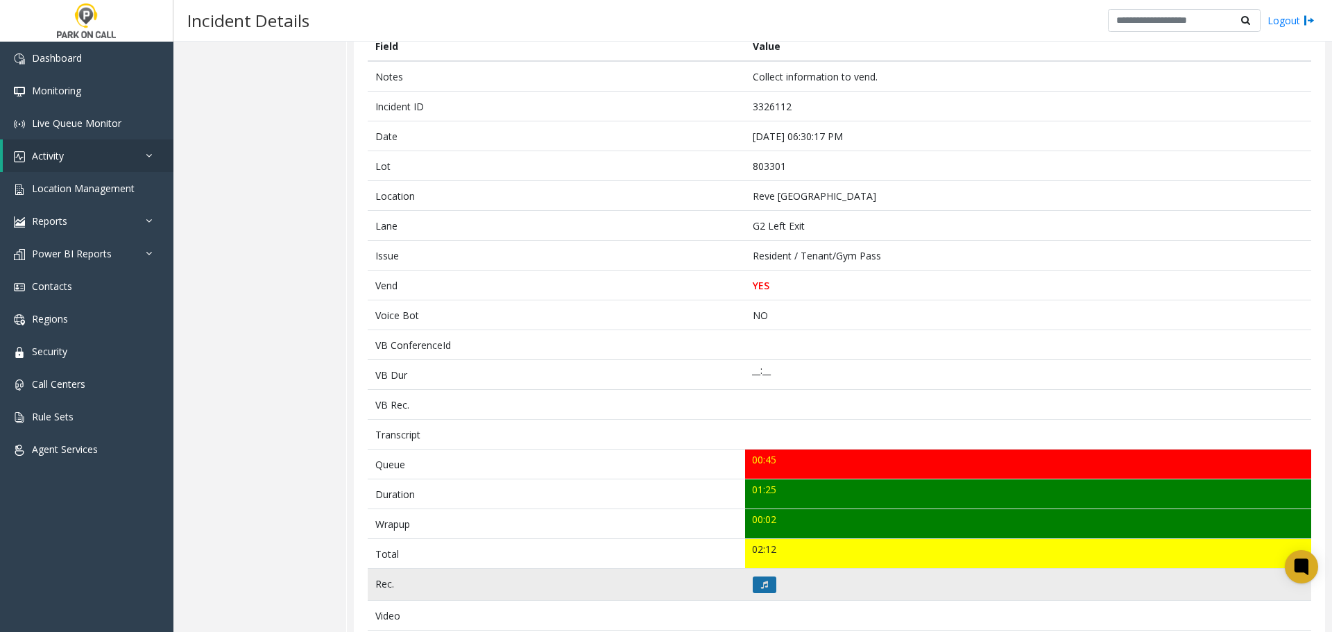
click at [761, 586] on icon at bounding box center [764, 585] width 7 height 8
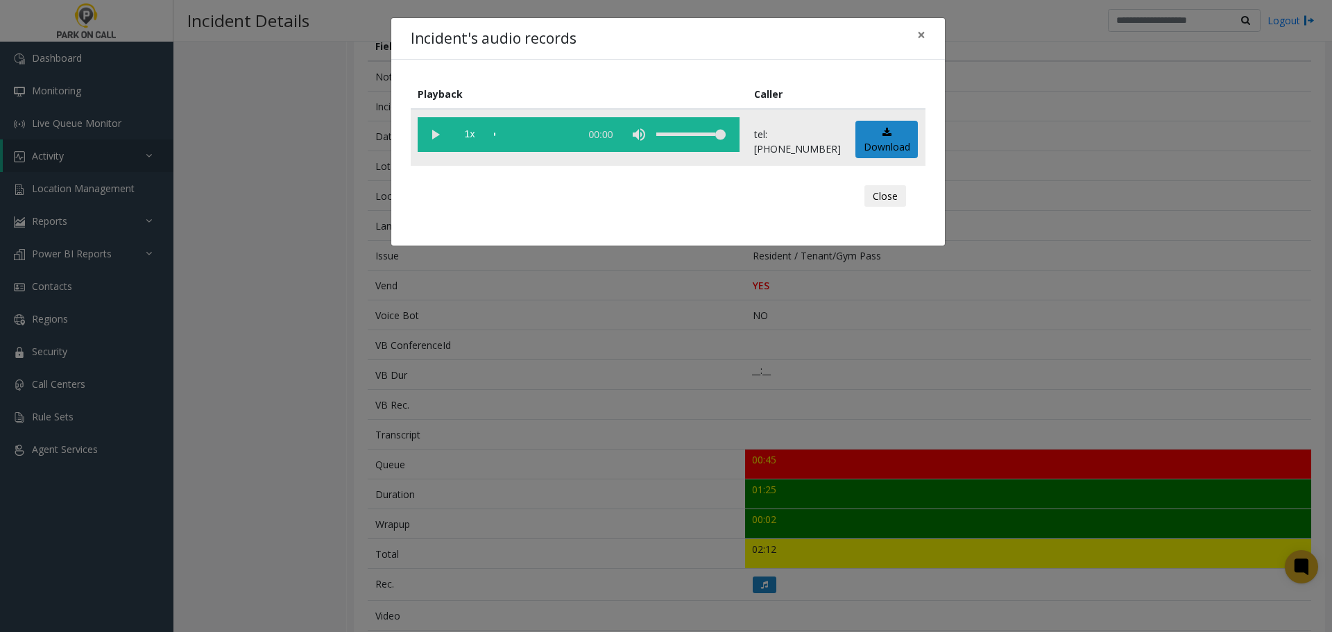
click at [434, 136] on vg-play-pause at bounding box center [435, 134] width 35 height 35
click at [517, 134] on div "scrub bar" at bounding box center [533, 134] width 79 height 35
click at [882, 202] on button "Close" at bounding box center [885, 196] width 42 height 22
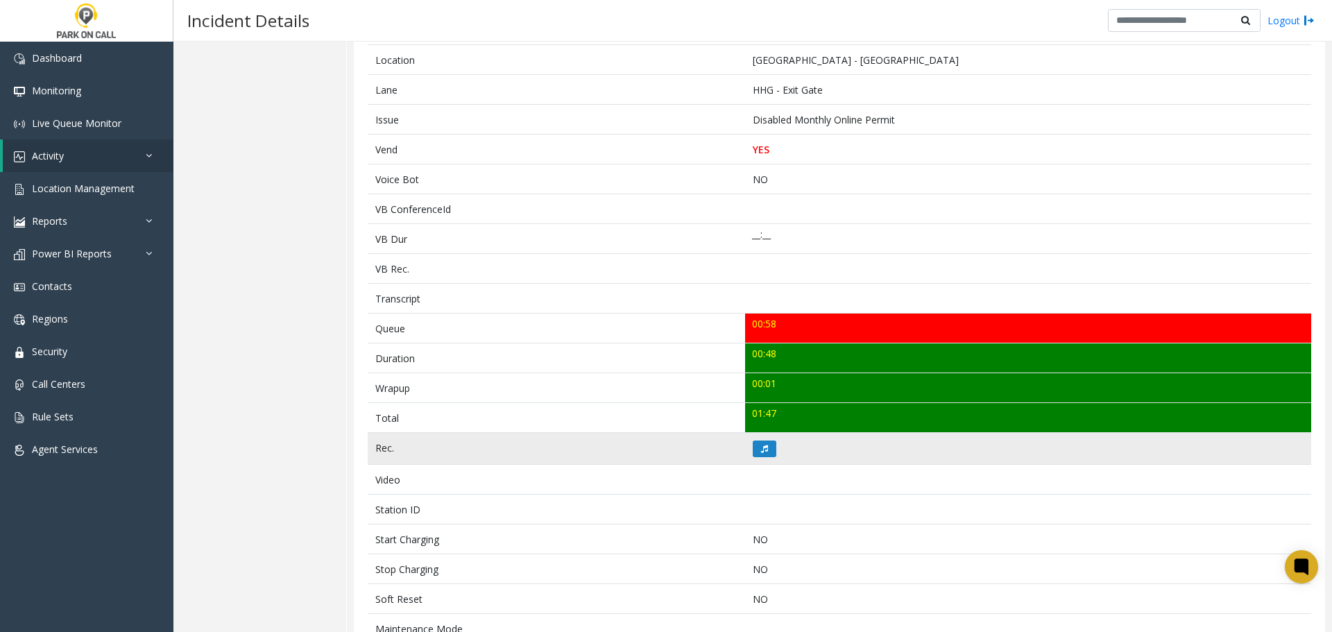
scroll to position [277, 0]
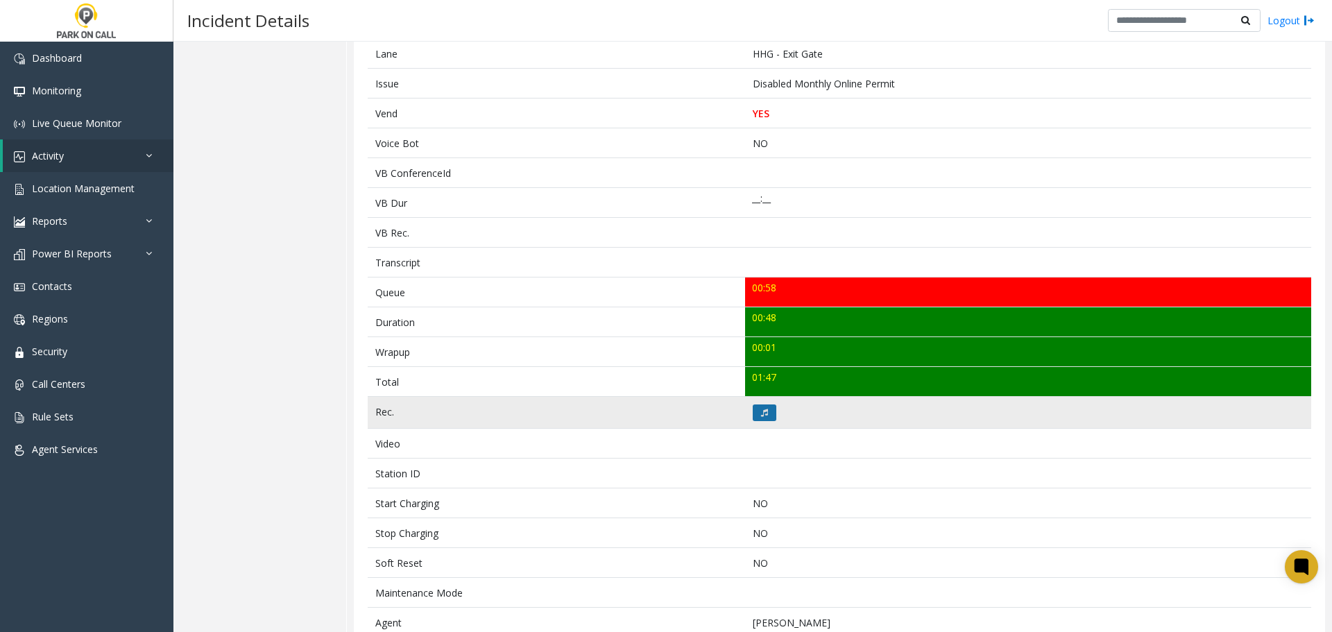
click at [762, 414] on icon at bounding box center [764, 413] width 7 height 8
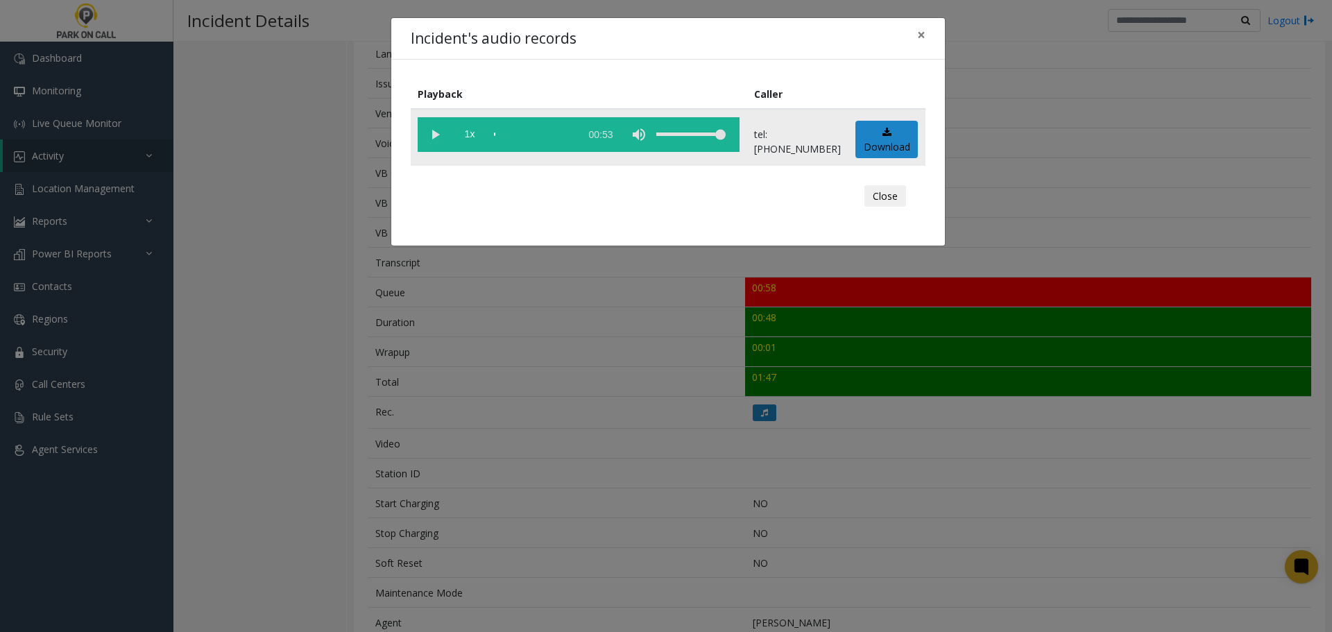
click at [438, 135] on vg-play-pause at bounding box center [435, 134] width 35 height 35
click at [897, 196] on button "Close" at bounding box center [885, 196] width 42 height 22
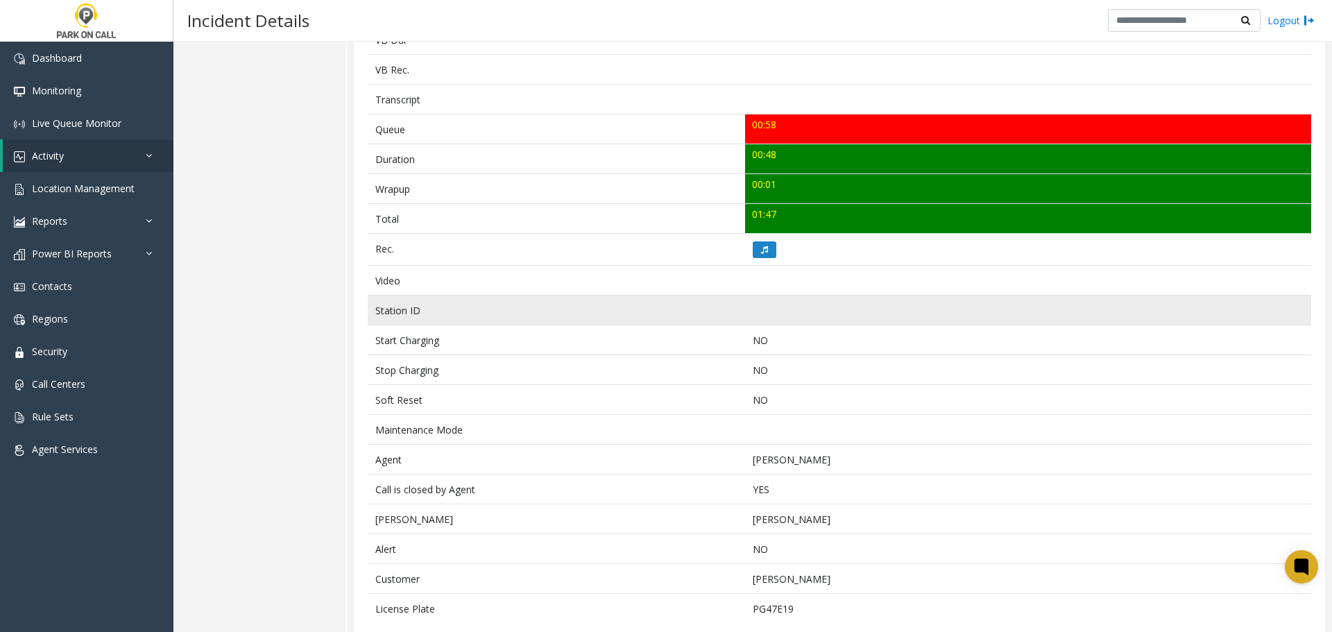
scroll to position [462, 0]
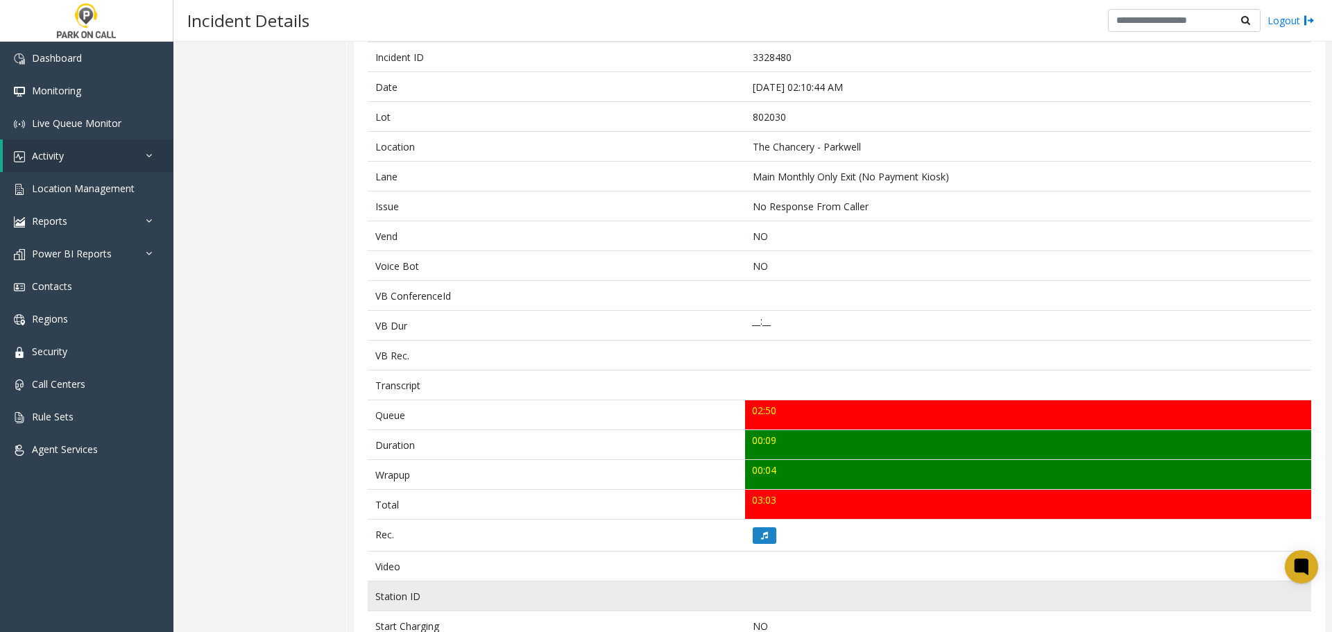
scroll to position [373, 0]
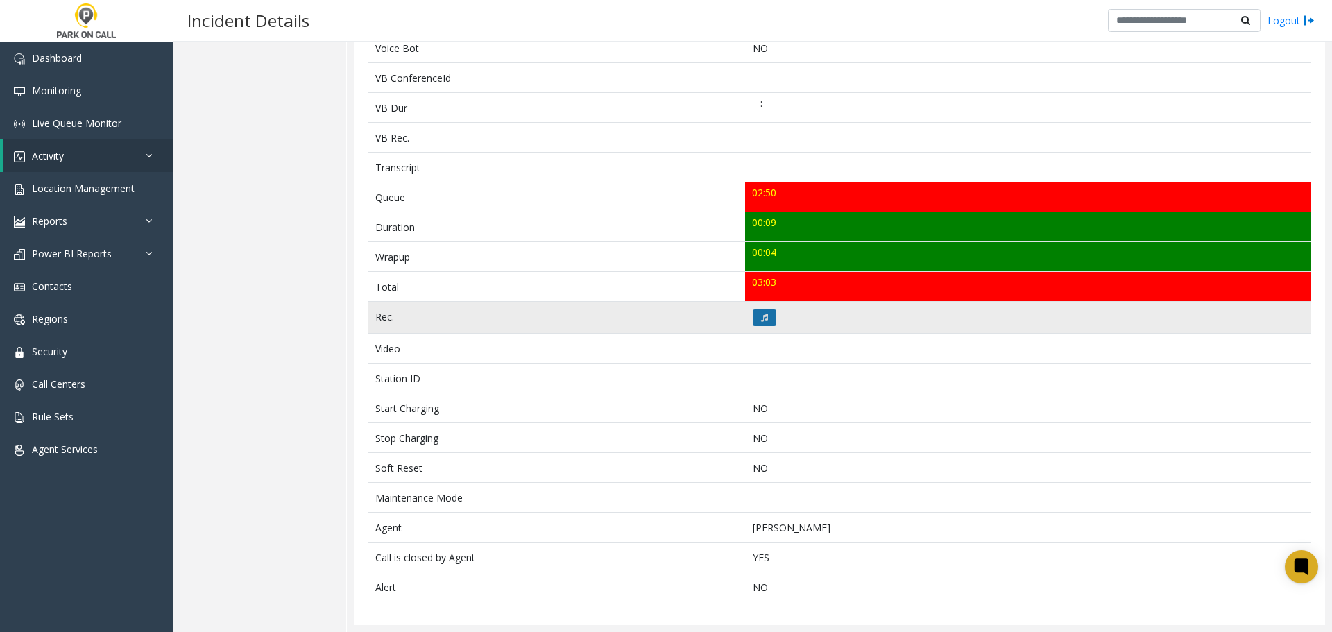
click at [761, 317] on icon at bounding box center [764, 318] width 7 height 8
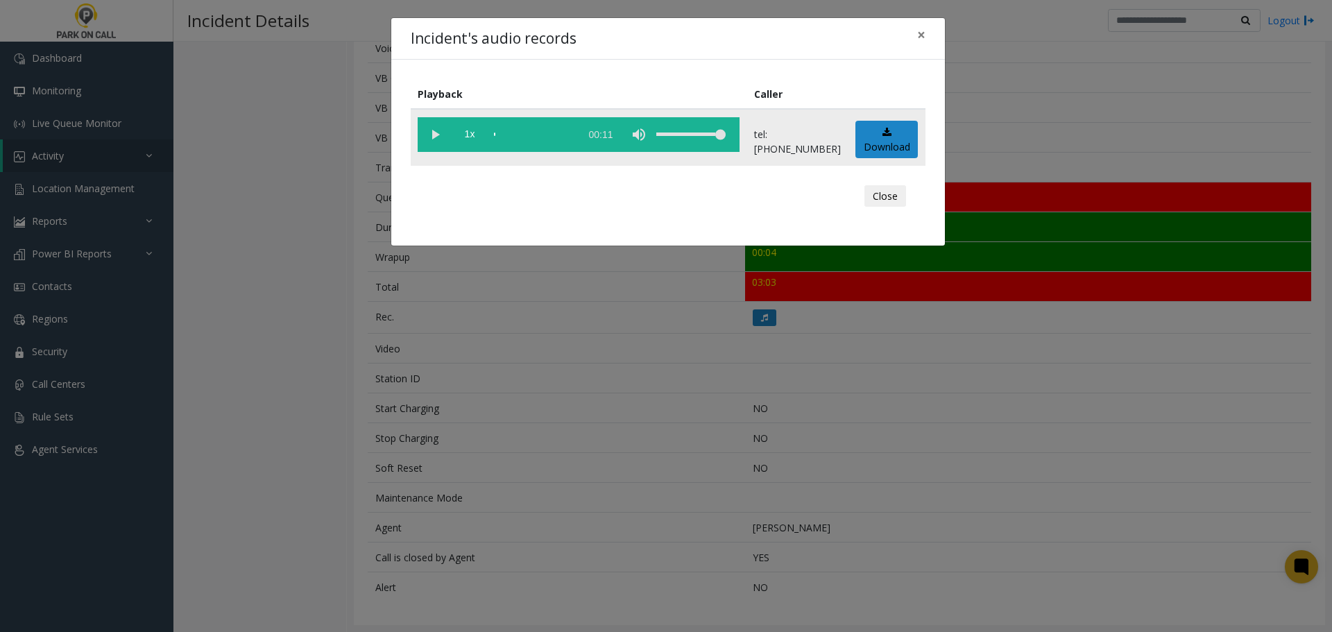
click at [433, 137] on vg-play-pause at bounding box center [435, 134] width 35 height 35
click at [882, 201] on button "Close" at bounding box center [885, 196] width 42 height 22
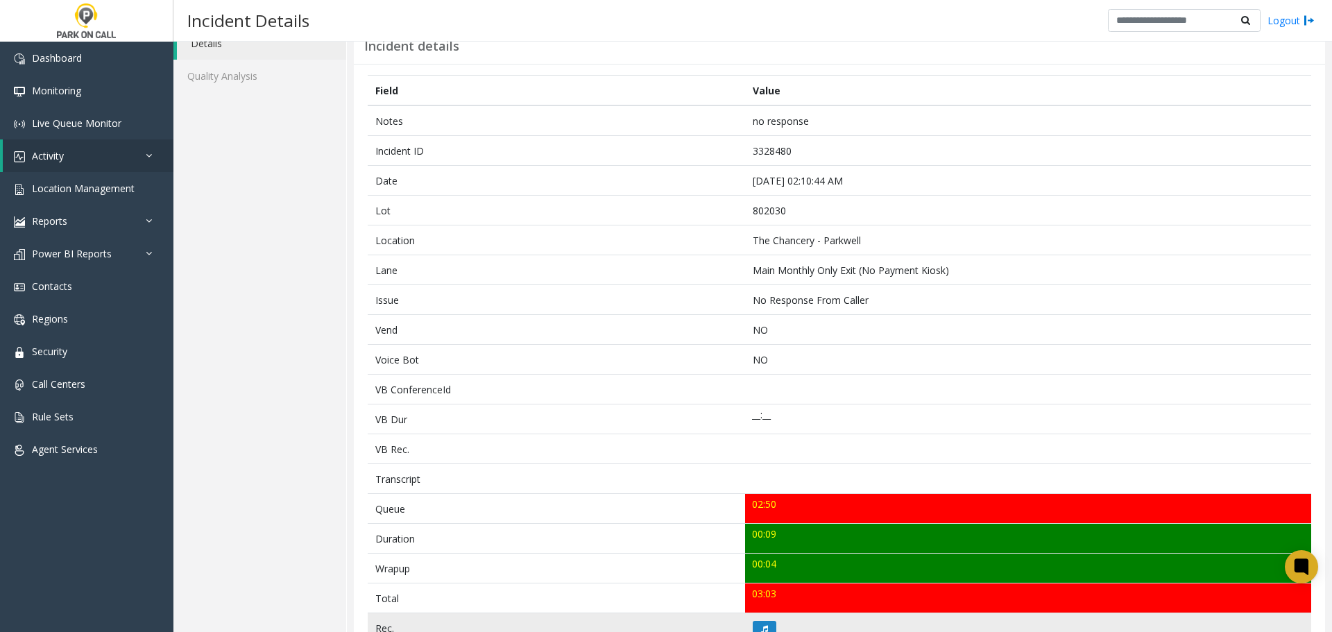
scroll to position [0, 0]
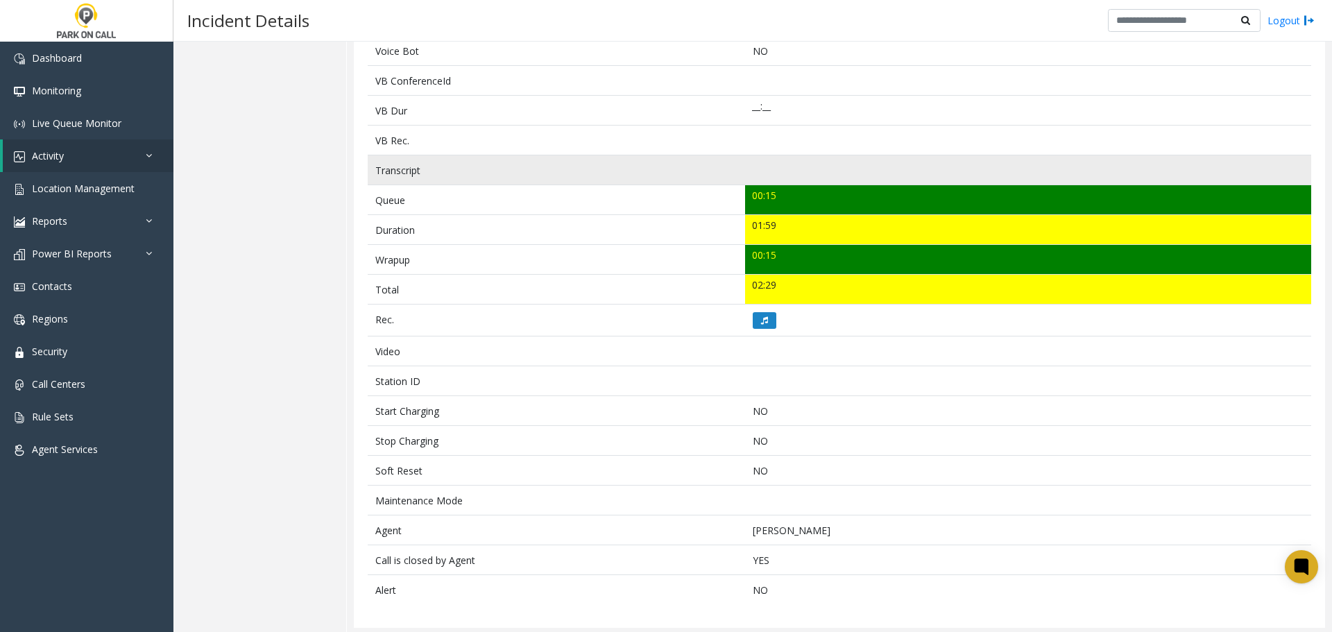
scroll to position [373, 0]
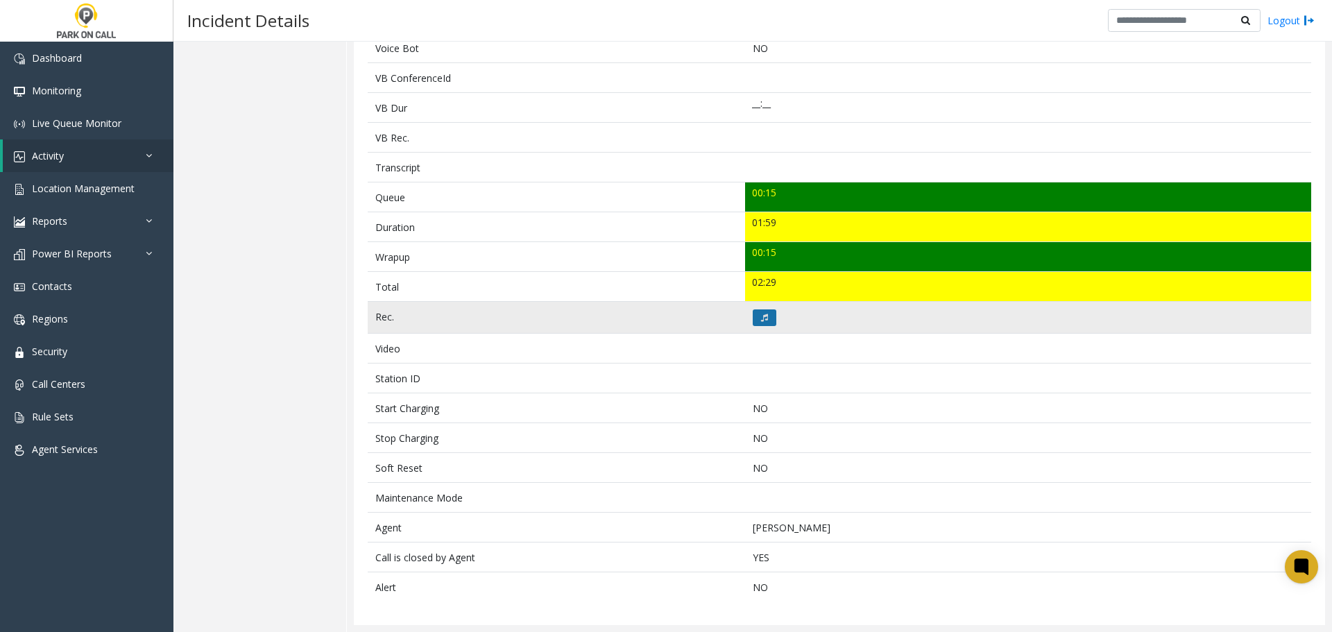
click at [762, 315] on icon at bounding box center [764, 318] width 7 height 8
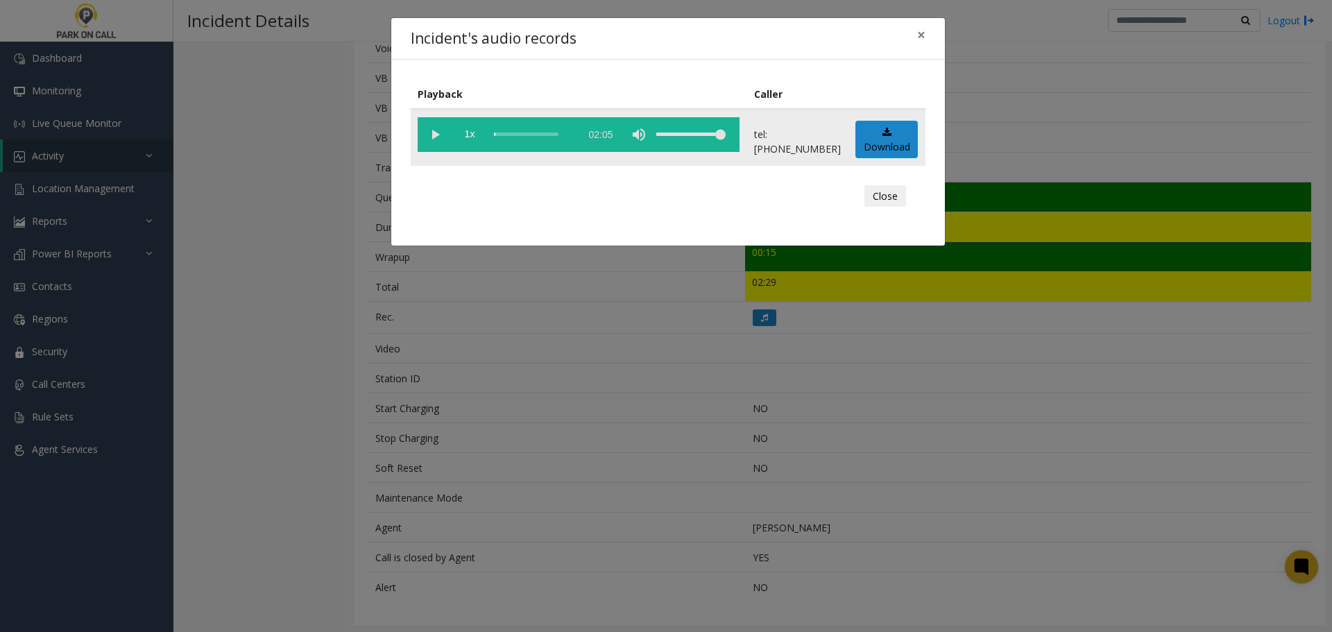
click at [440, 135] on vg-play-pause at bounding box center [435, 134] width 35 height 35
drag, startPoint x: 892, startPoint y: 199, endPoint x: 891, endPoint y: 206, distance: 7.1
click at [892, 199] on button "Close" at bounding box center [885, 196] width 42 height 22
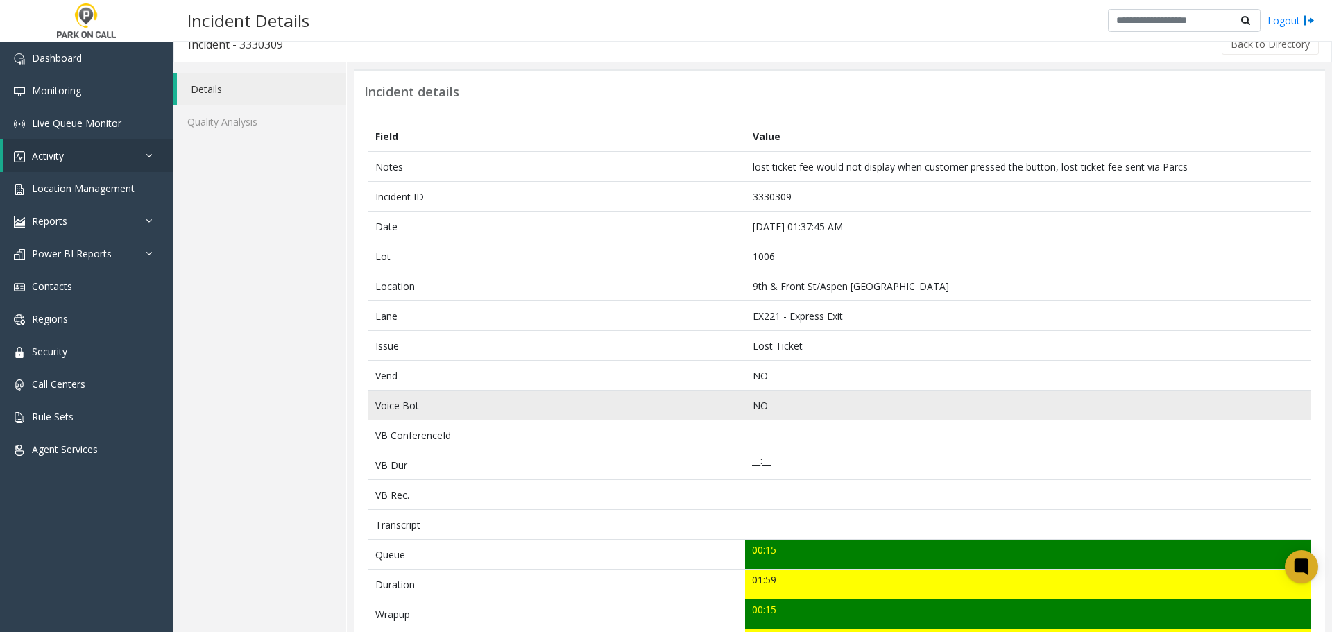
scroll to position [0, 0]
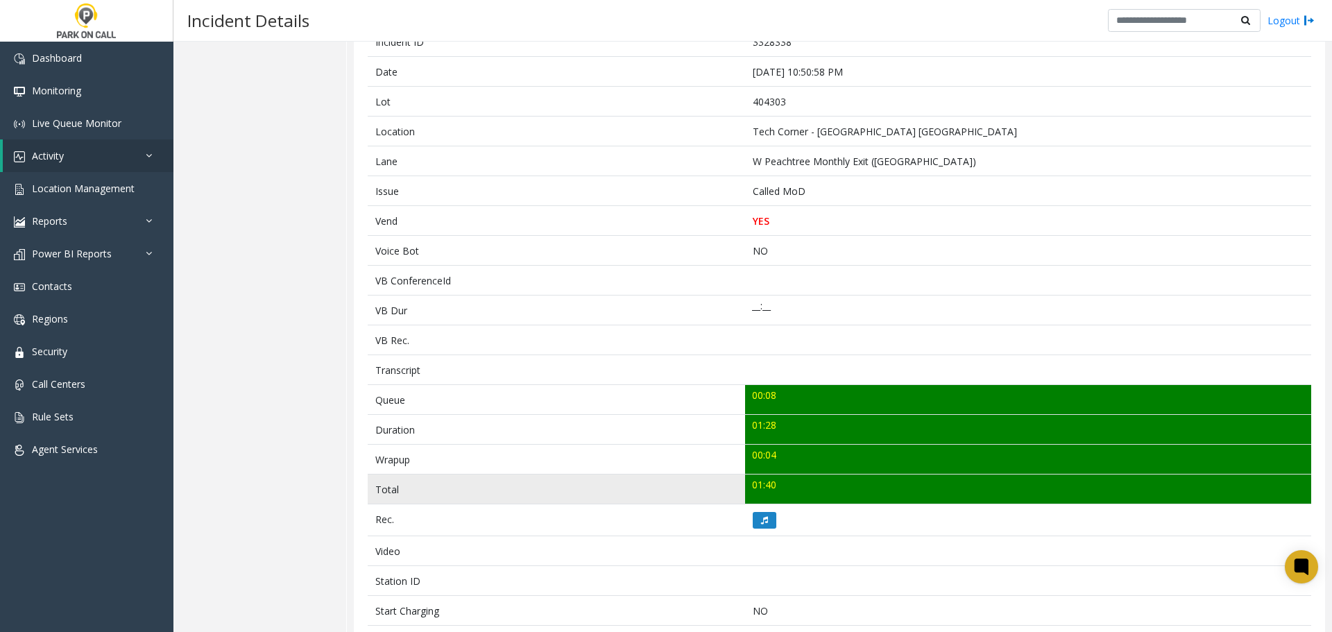
scroll to position [175, 0]
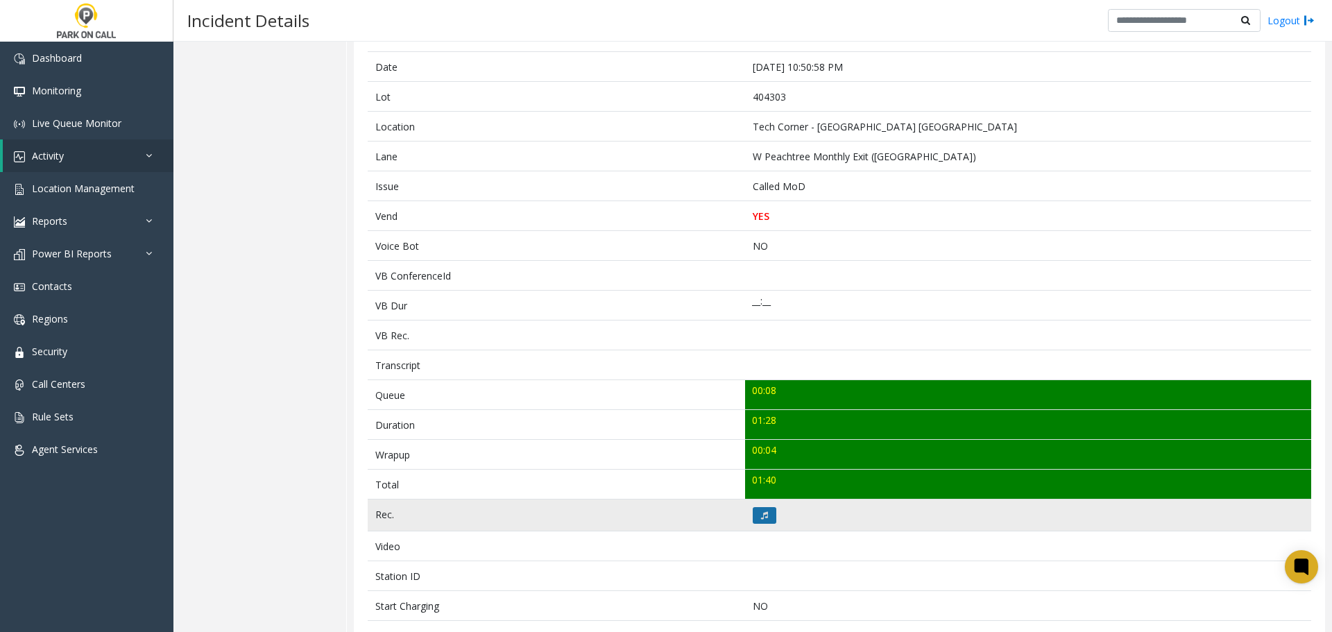
click at [761, 514] on icon at bounding box center [764, 515] width 7 height 8
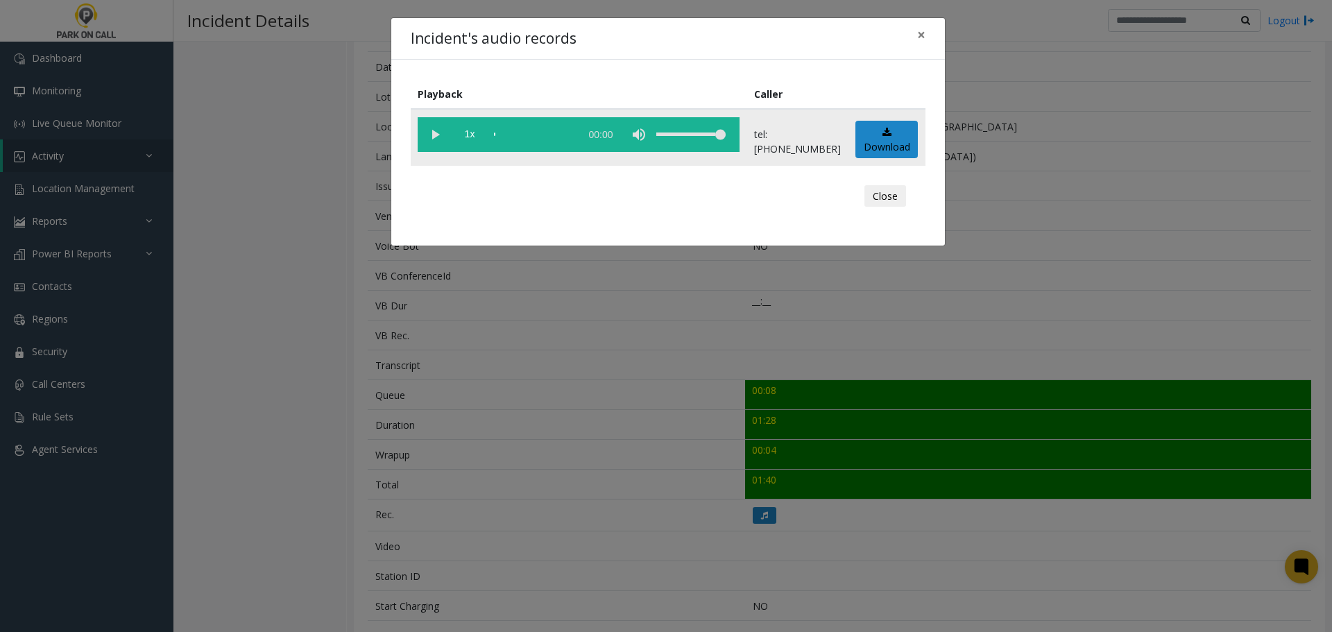
click at [433, 135] on vg-play-pause at bounding box center [435, 134] width 35 height 35
click at [884, 195] on button "Close" at bounding box center [885, 196] width 42 height 22
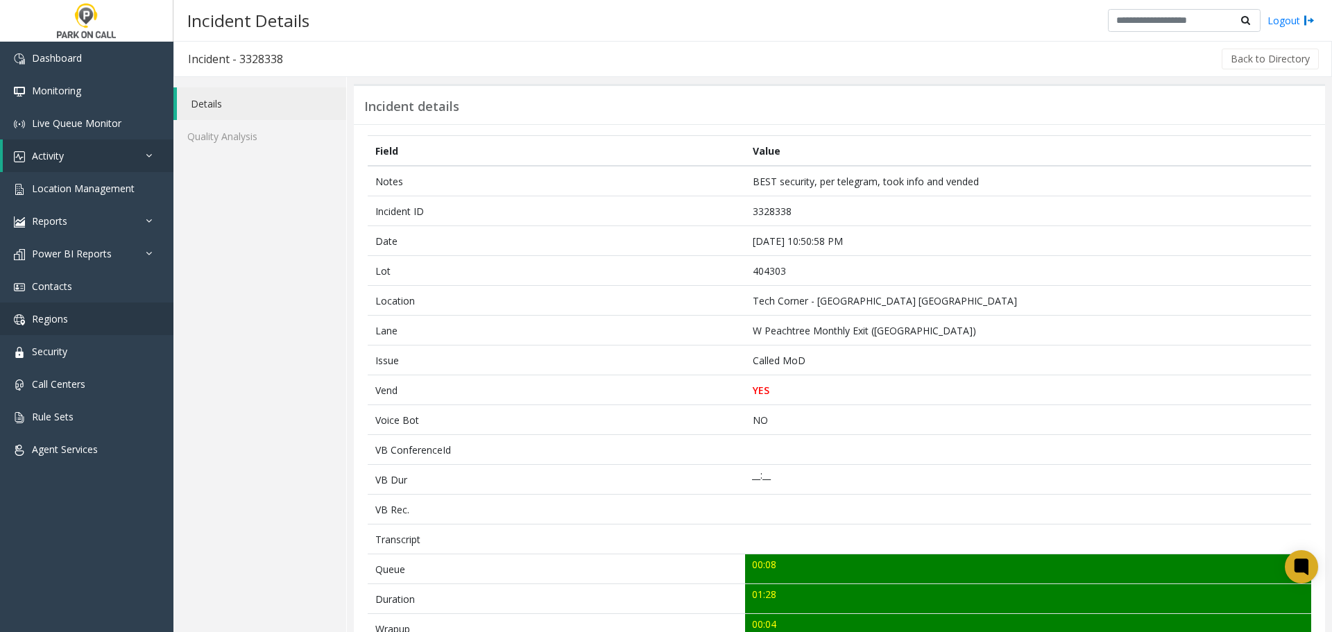
scroll to position [0, 0]
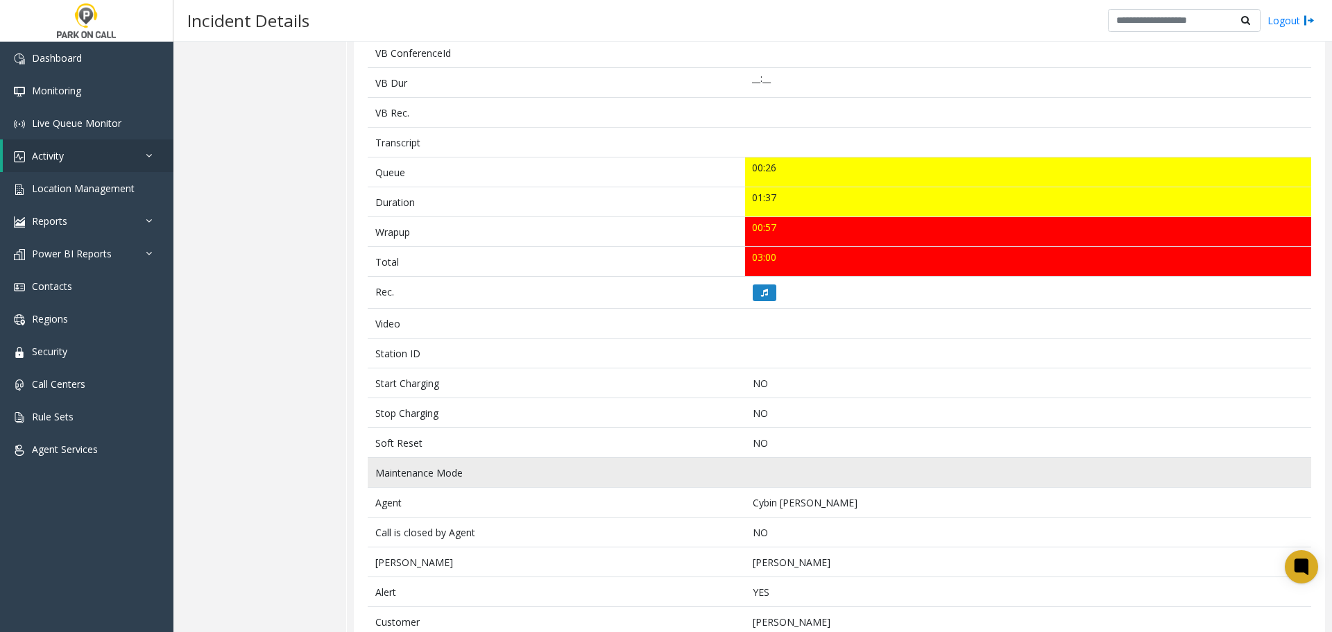
scroll to position [462, 0]
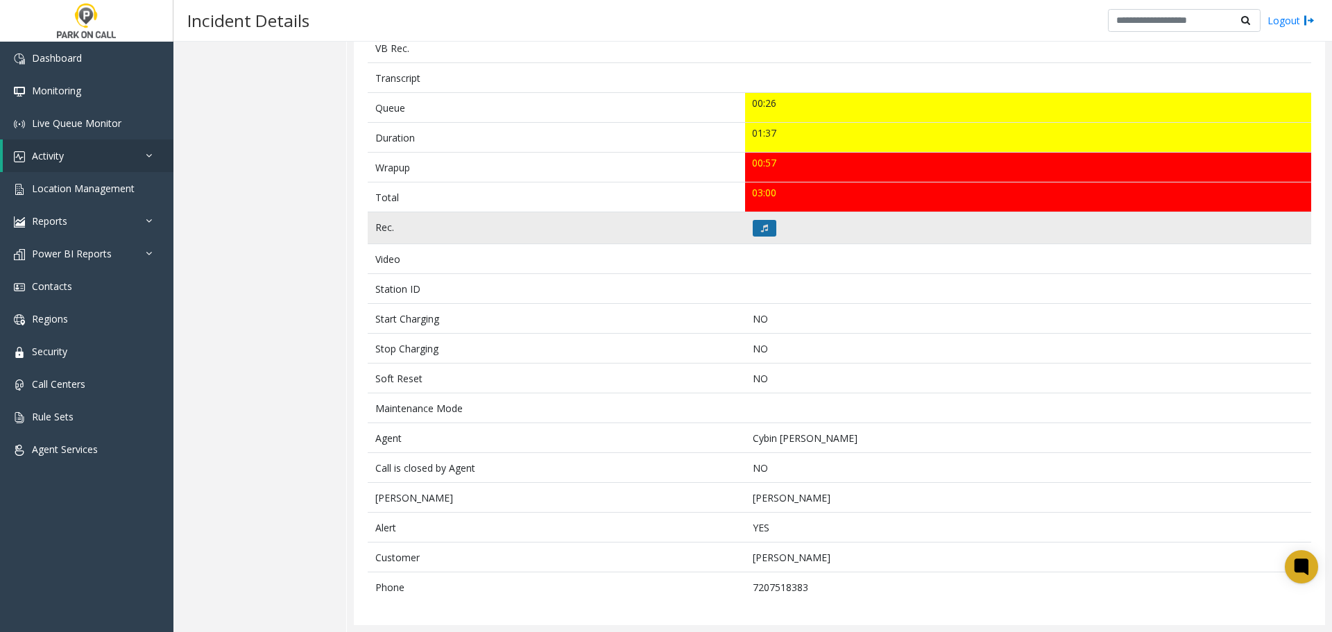
click at [762, 225] on icon at bounding box center [764, 228] width 7 height 8
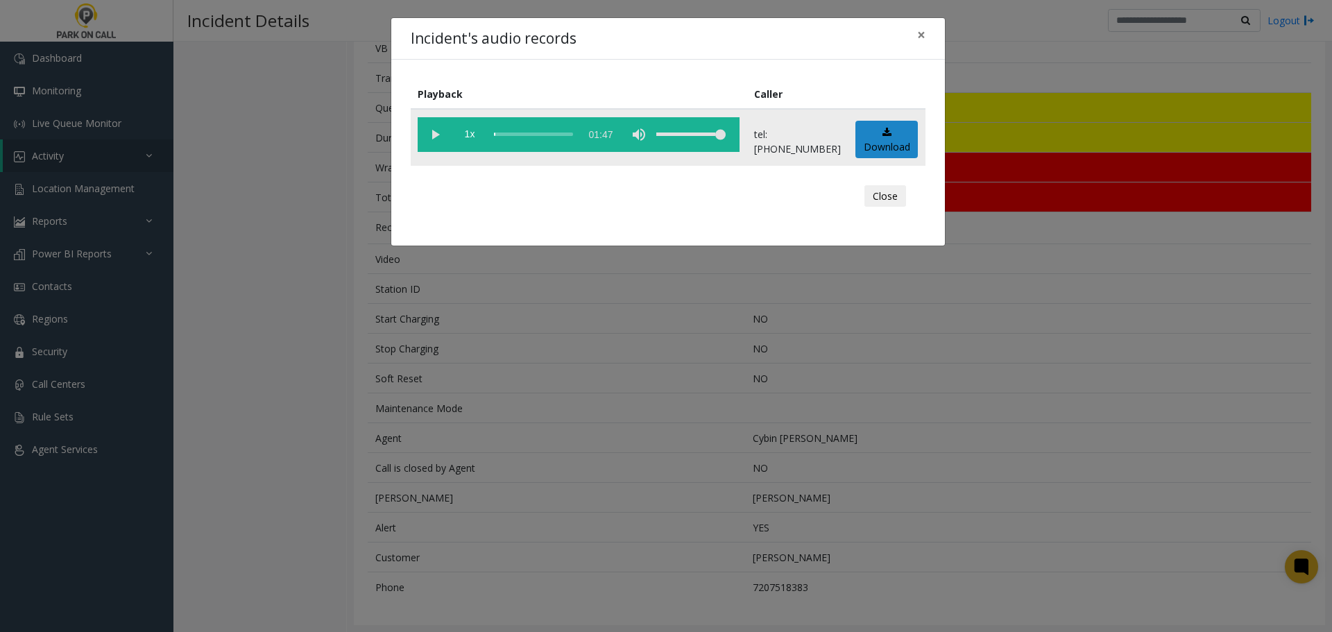
click at [436, 135] on vg-play-pause at bounding box center [435, 134] width 35 height 35
click at [871, 193] on button "Close" at bounding box center [885, 196] width 42 height 22
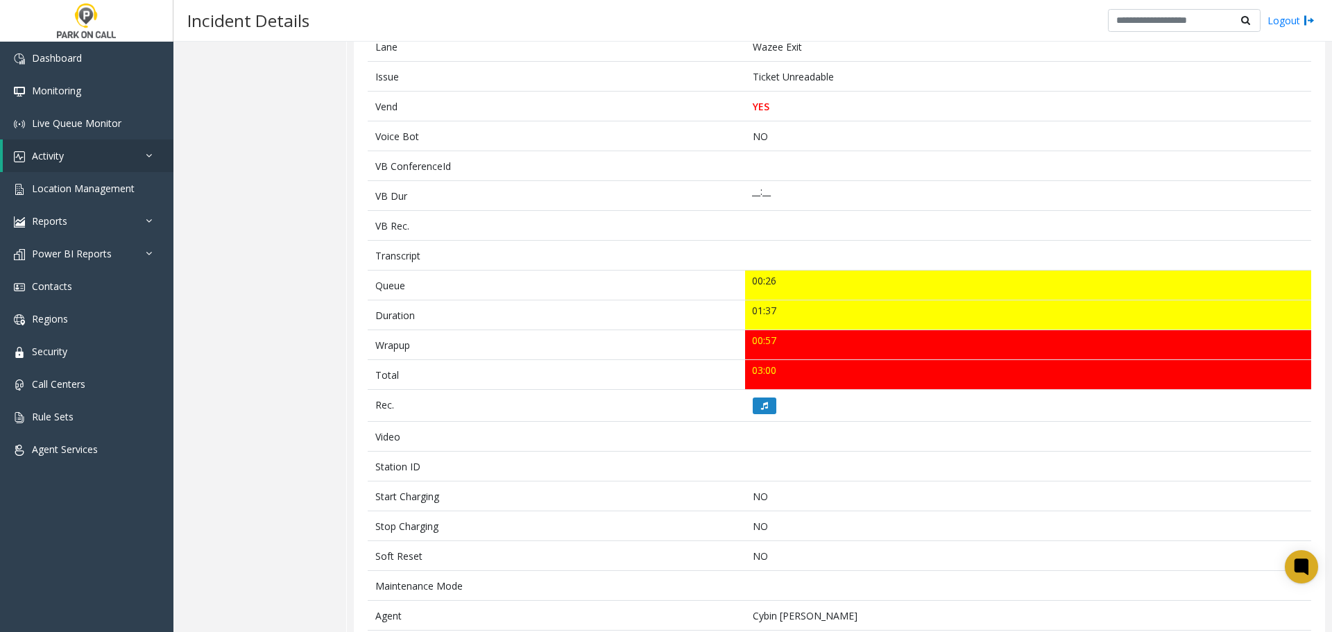
scroll to position [0, 0]
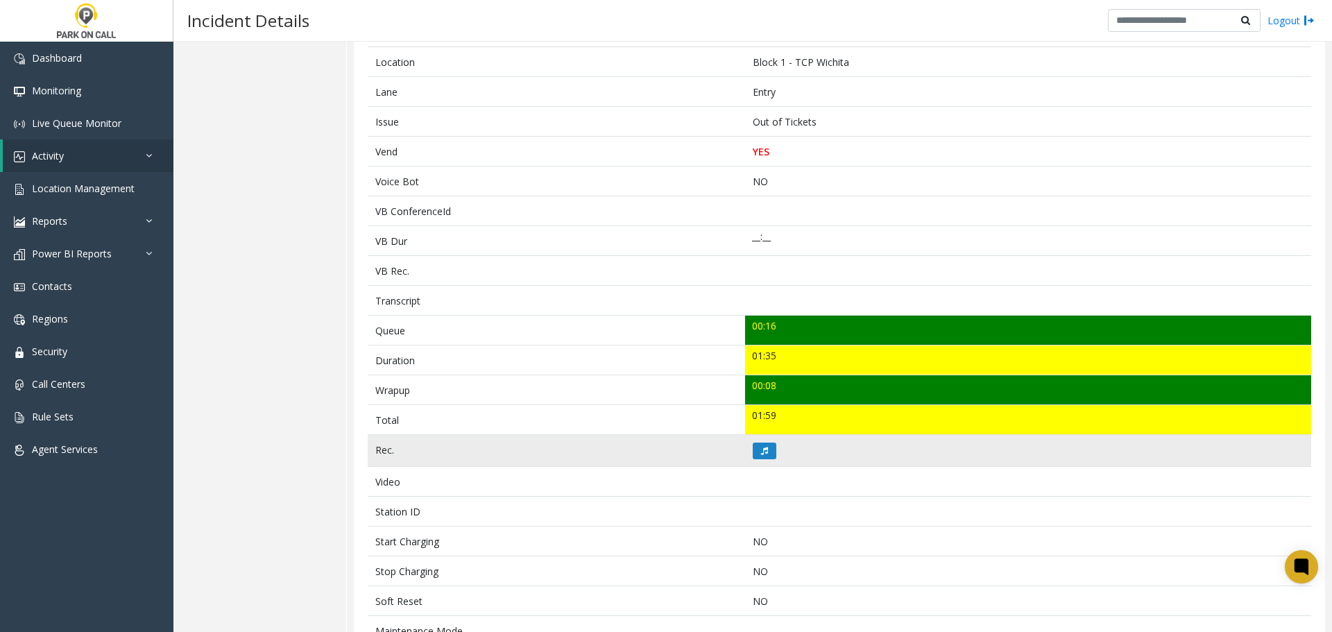
scroll to position [284, 0]
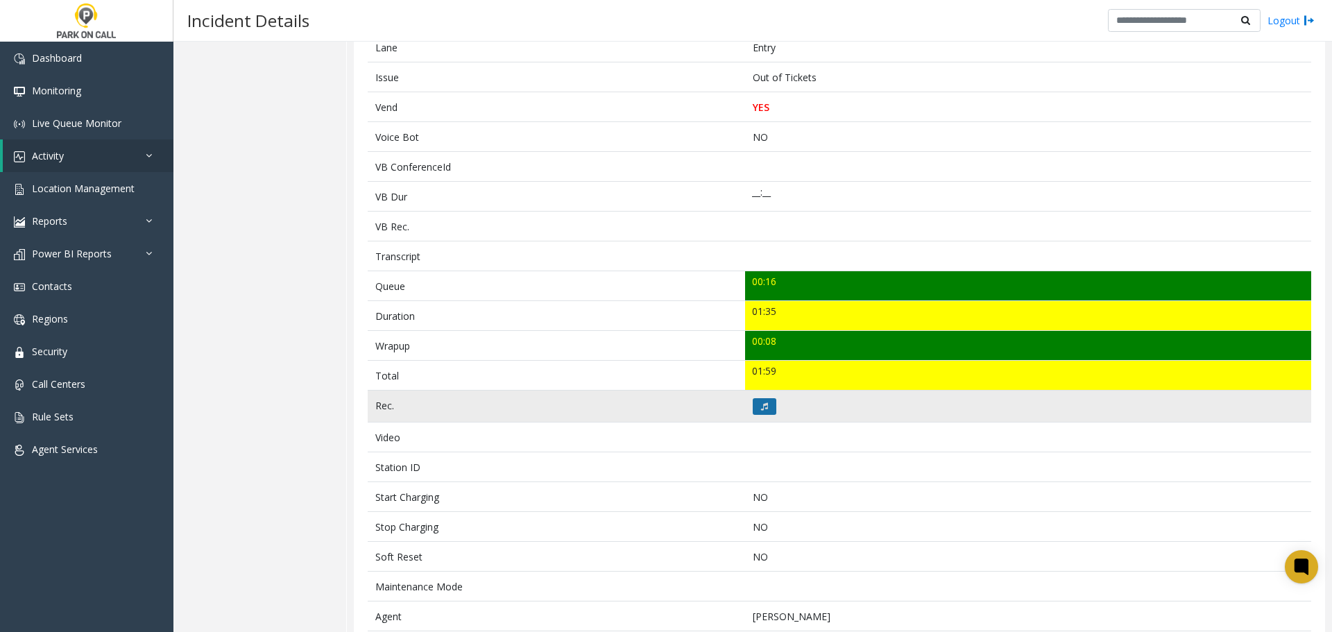
click at [761, 407] on icon at bounding box center [764, 406] width 7 height 8
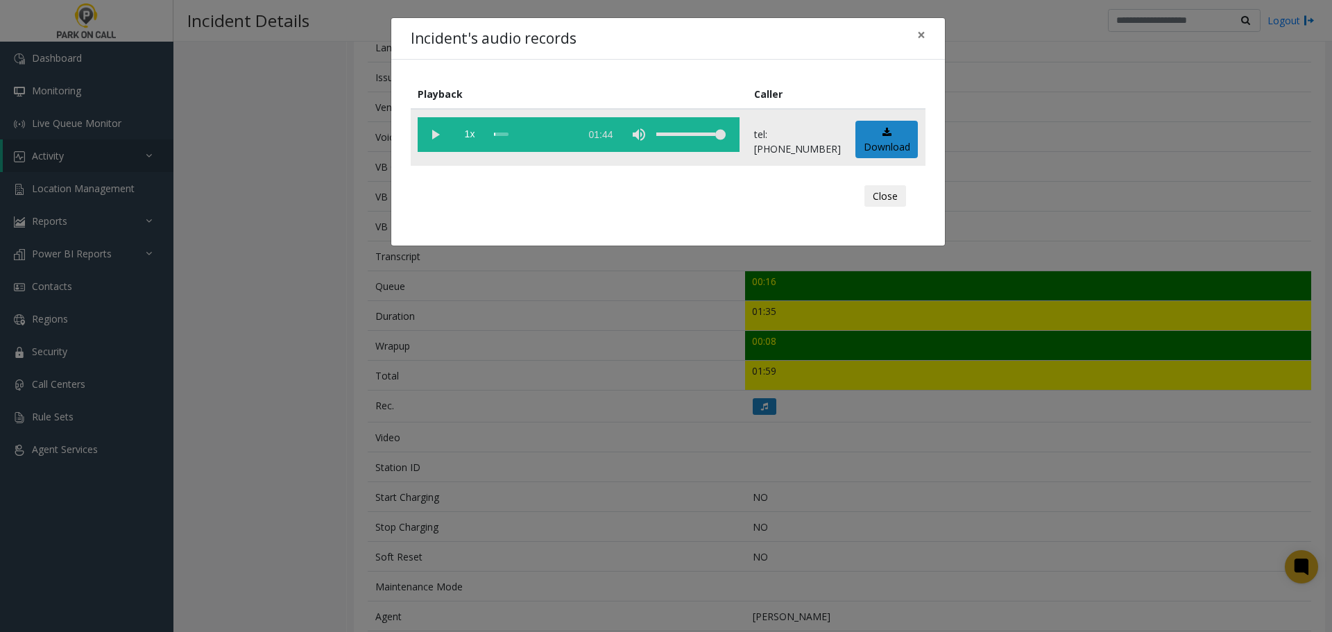
click at [437, 139] on vg-play-pause at bounding box center [435, 134] width 35 height 35
click at [876, 191] on button "Close" at bounding box center [885, 196] width 42 height 22
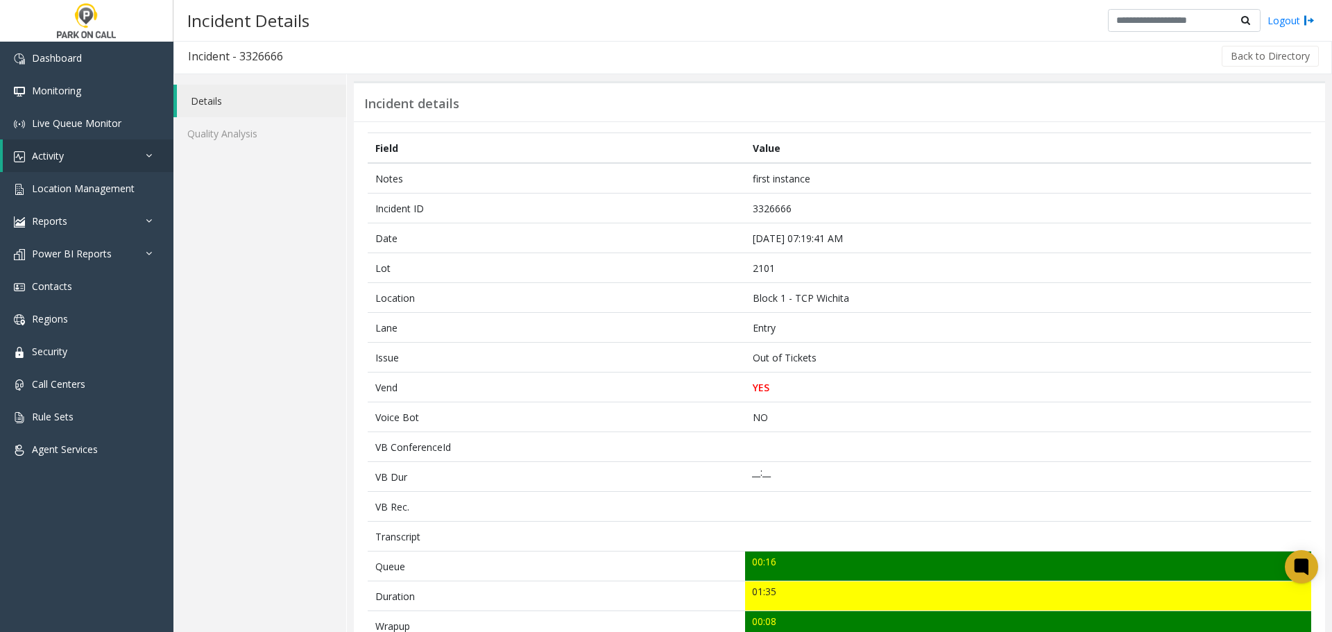
scroll to position [0, 0]
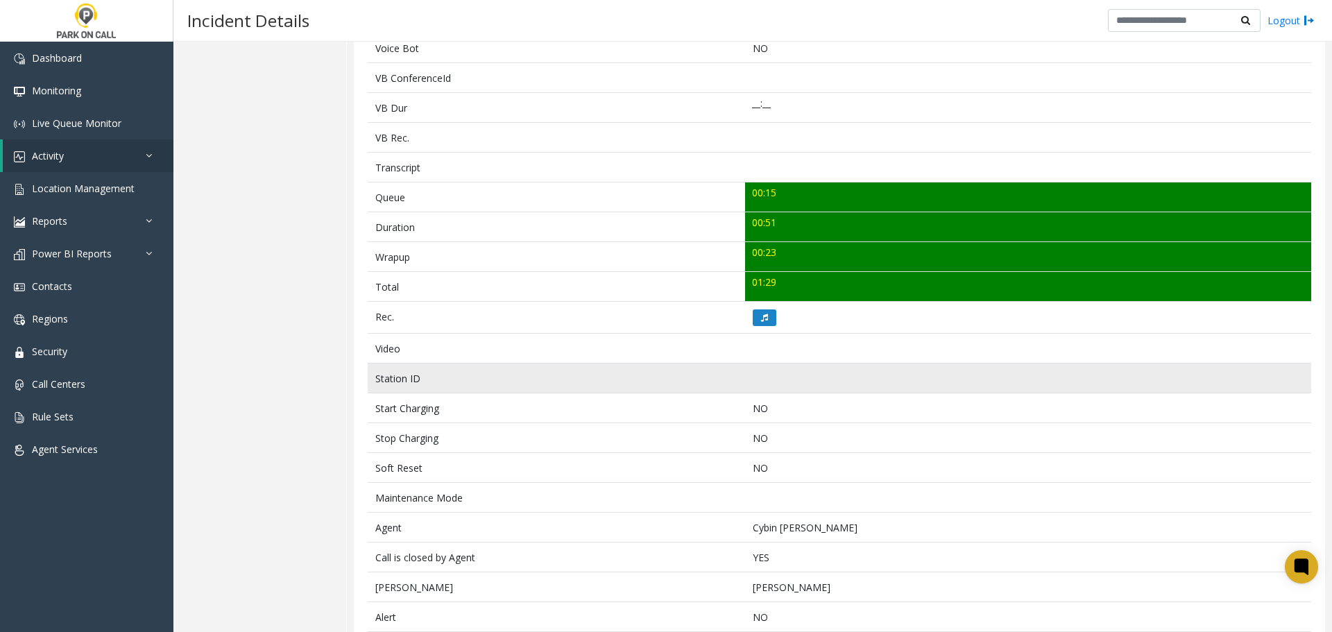
scroll to position [486, 0]
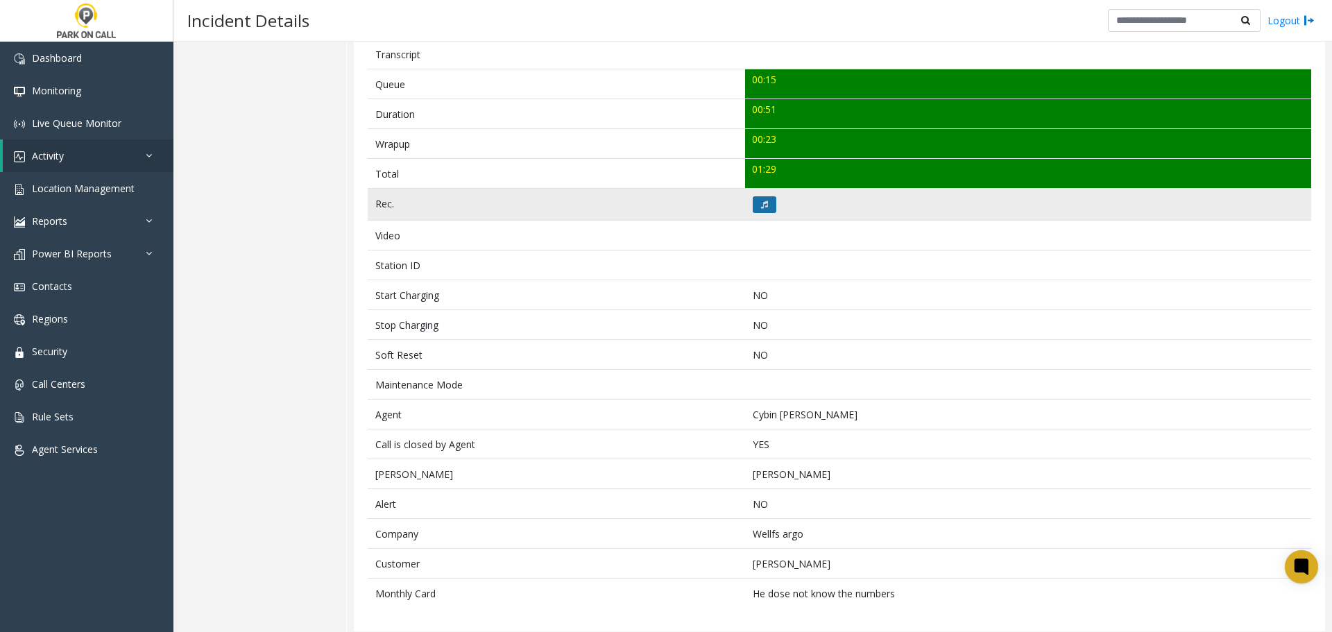
click at [764, 209] on button at bounding box center [765, 204] width 24 height 17
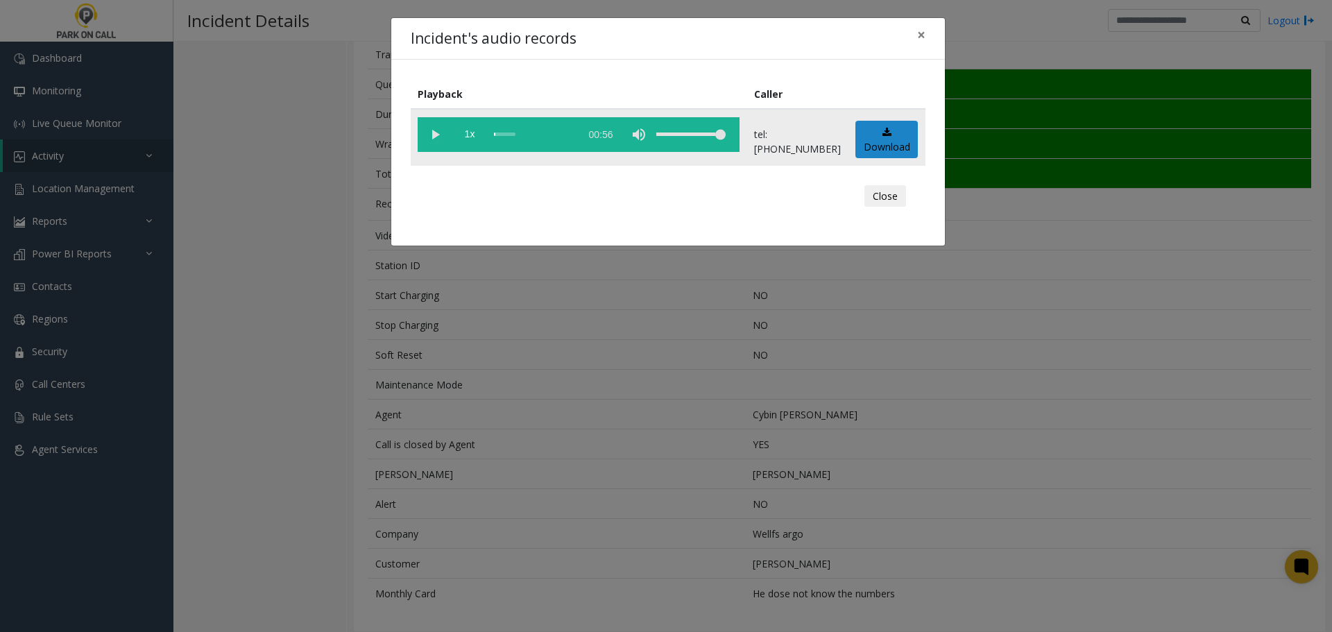
click at [429, 139] on vg-play-pause at bounding box center [435, 134] width 35 height 35
click at [887, 193] on button "Close" at bounding box center [885, 196] width 42 height 22
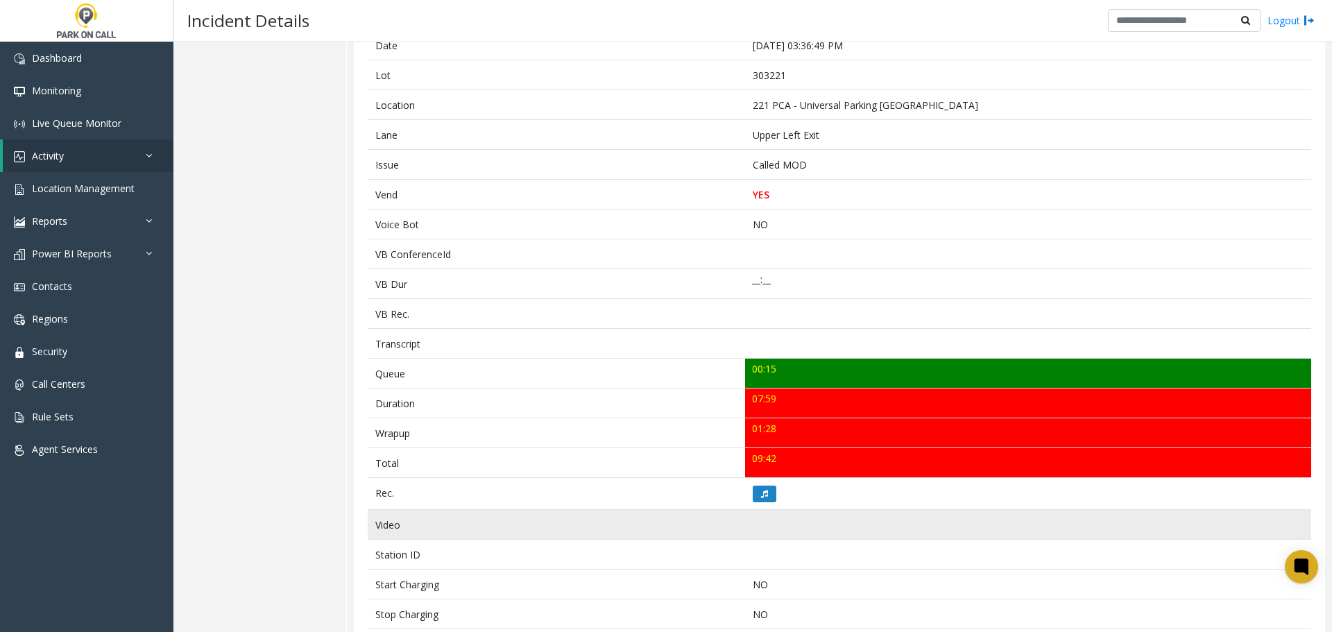
scroll to position [293, 0]
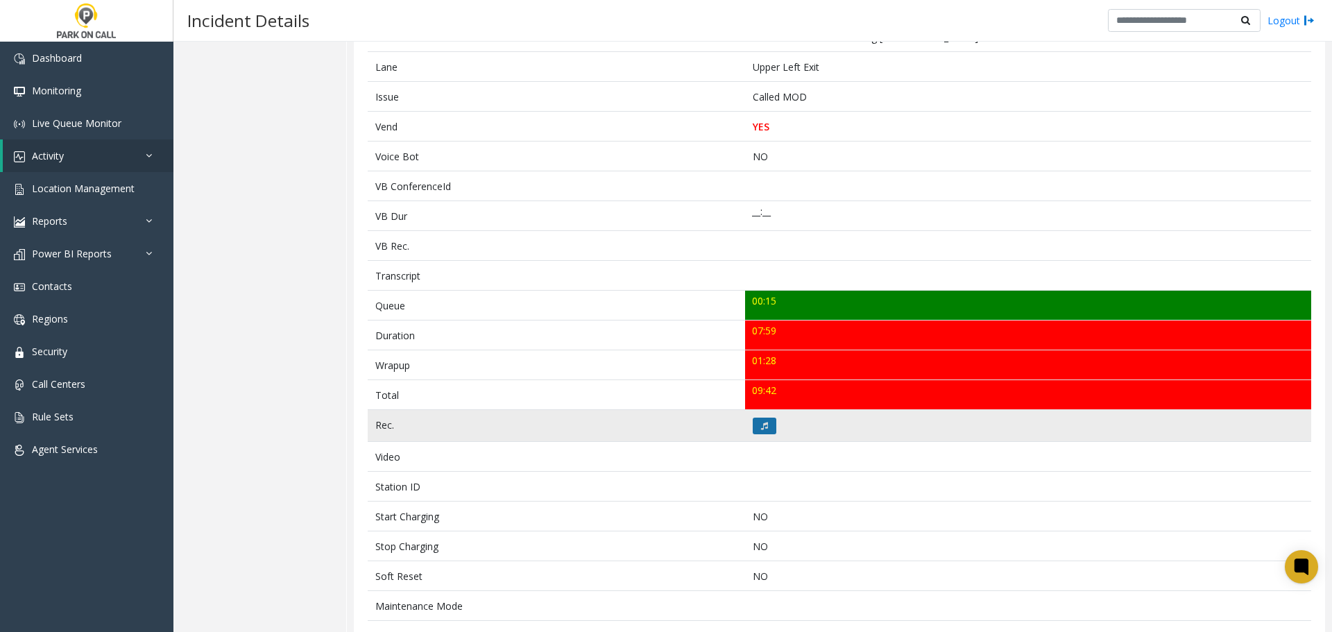
click at [761, 426] on icon at bounding box center [764, 426] width 7 height 8
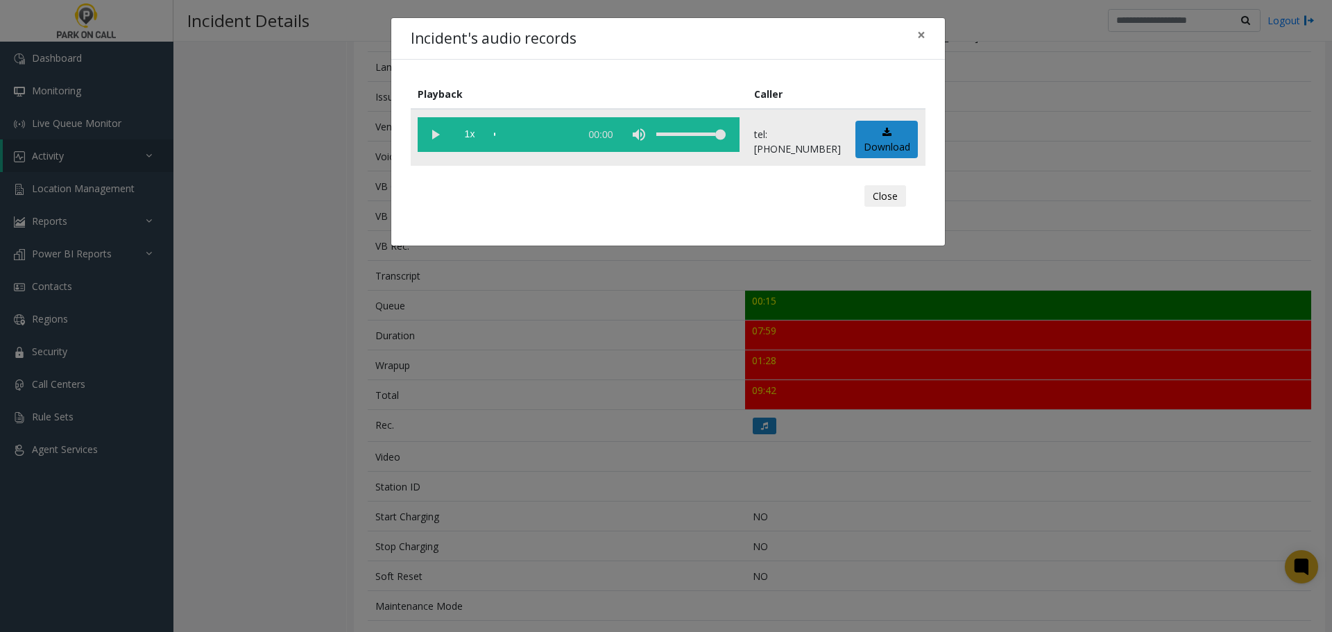
click at [440, 134] on vg-play-pause at bounding box center [435, 134] width 35 height 35
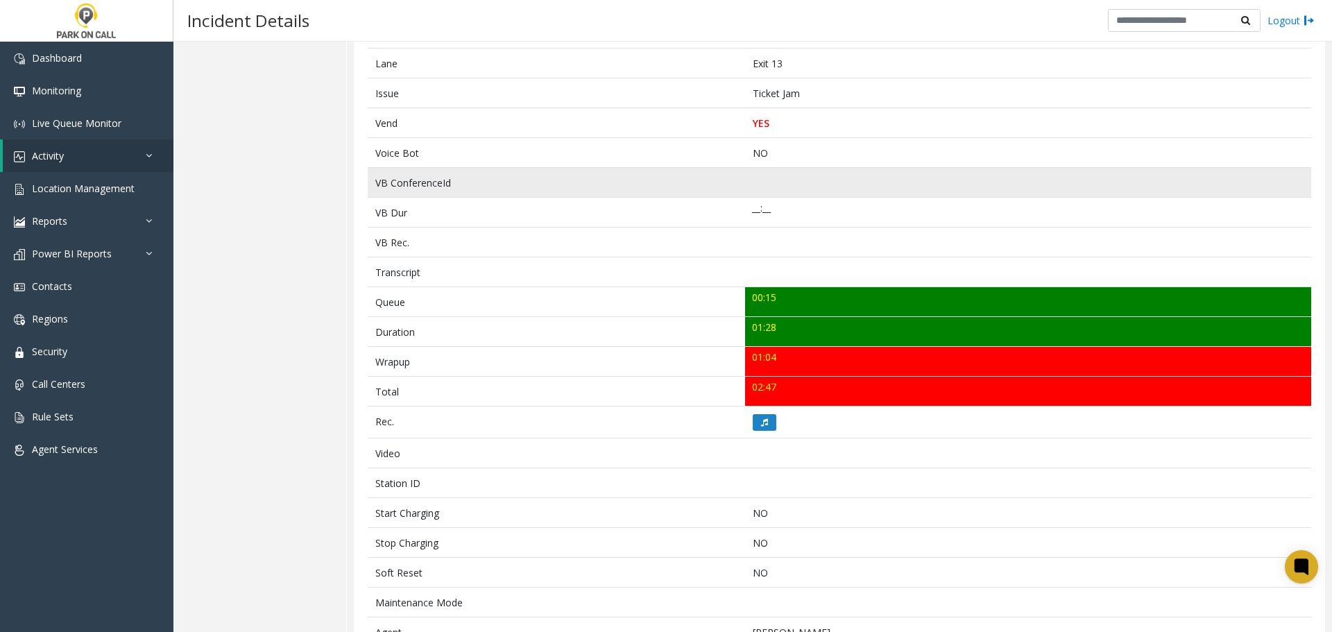
scroll to position [284, 0]
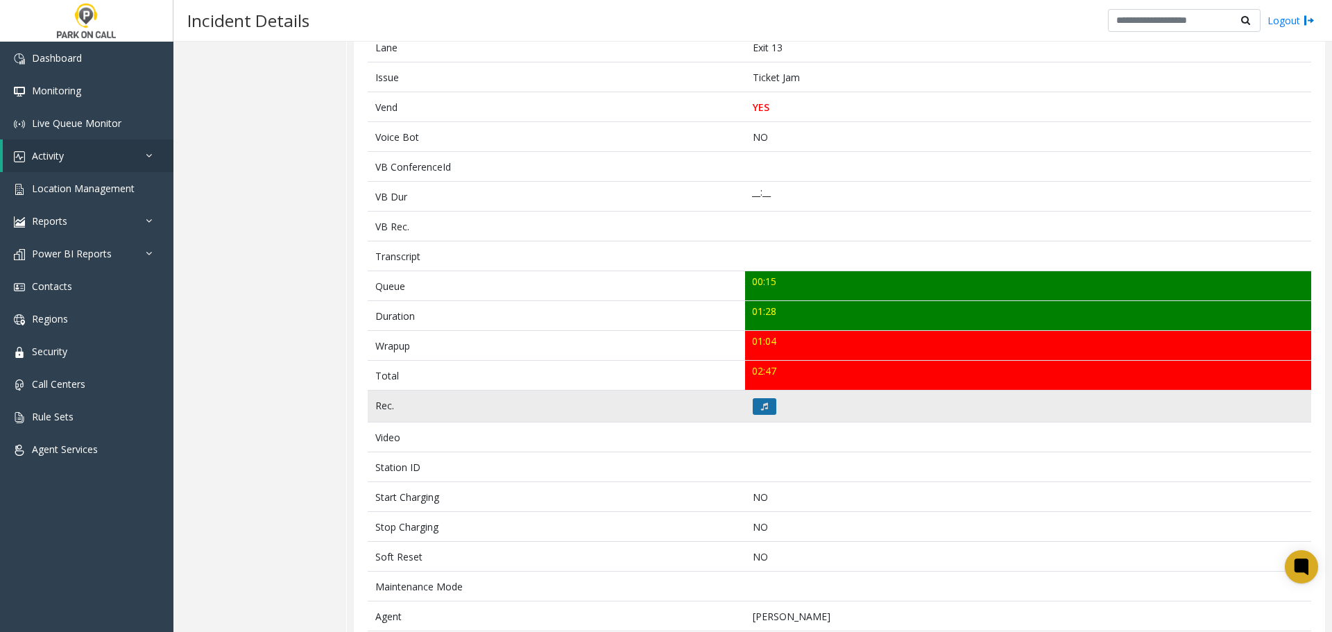
click at [649, 273] on icon at bounding box center [764, 406] width 7 height 8
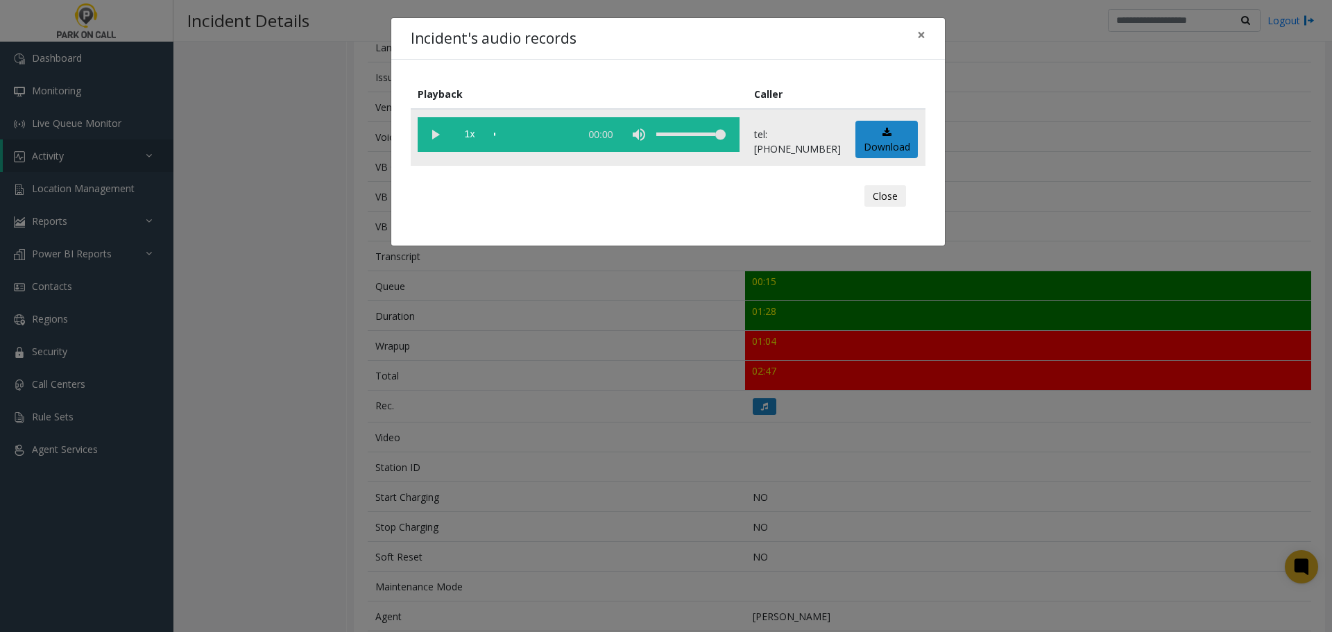
click at [440, 140] on vg-play-pause at bounding box center [435, 134] width 35 height 35
click at [649, 191] on button "Close" at bounding box center [885, 196] width 42 height 22
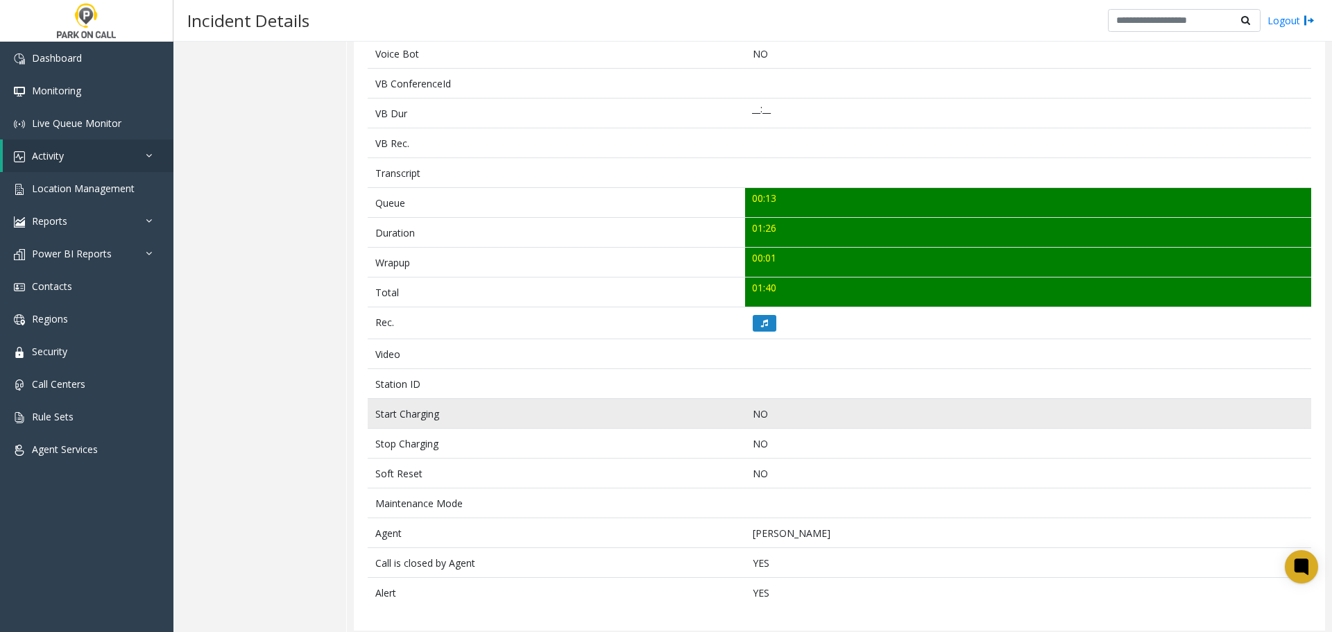
scroll to position [373, 0]
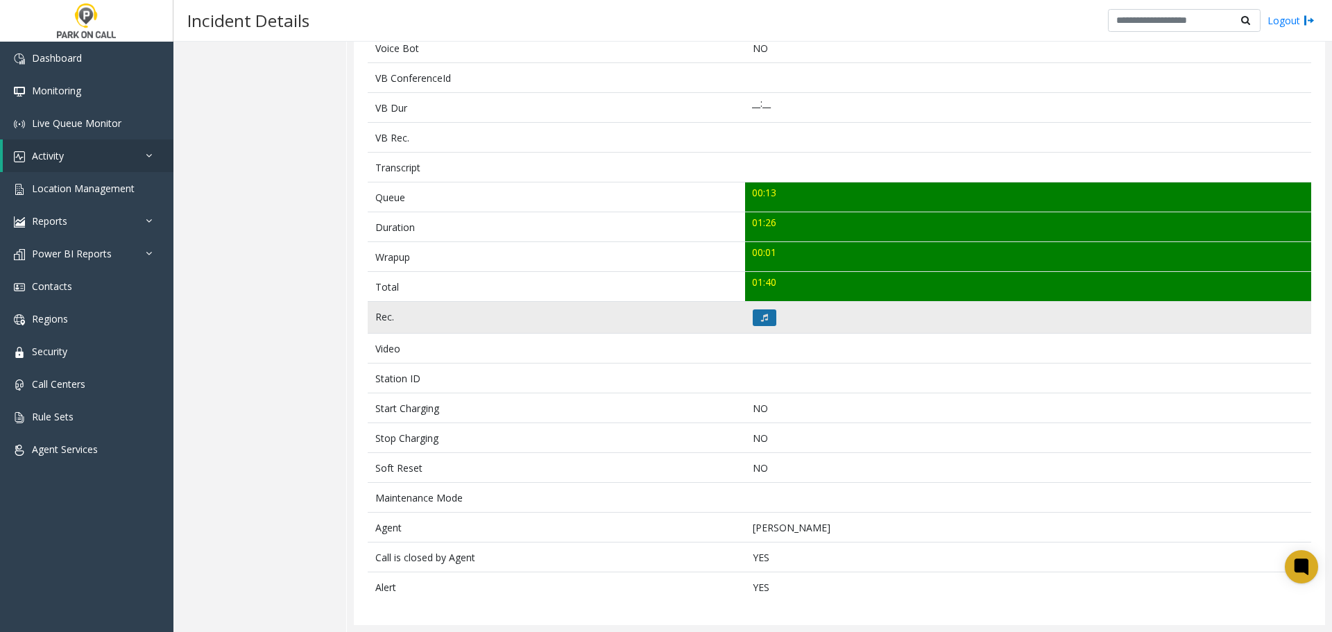
click at [761, 320] on icon at bounding box center [764, 318] width 7 height 8
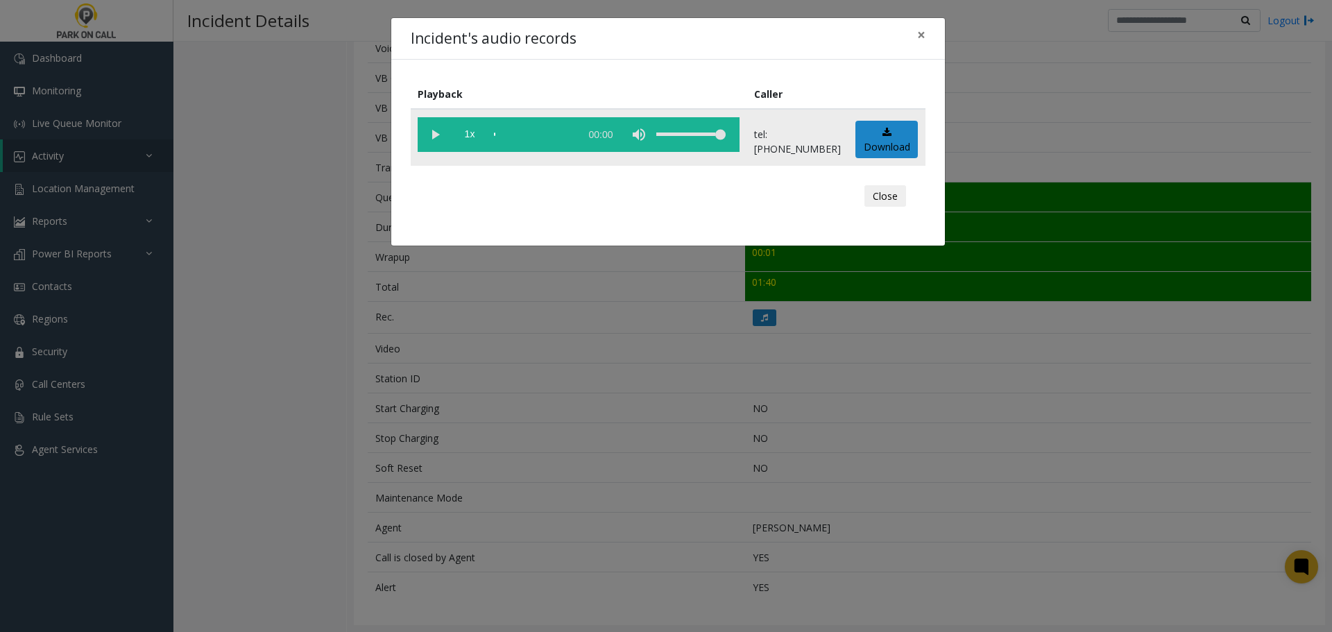
click at [442, 141] on vg-play-pause at bounding box center [435, 134] width 35 height 35
click at [885, 195] on button "Close" at bounding box center [885, 196] width 42 height 22
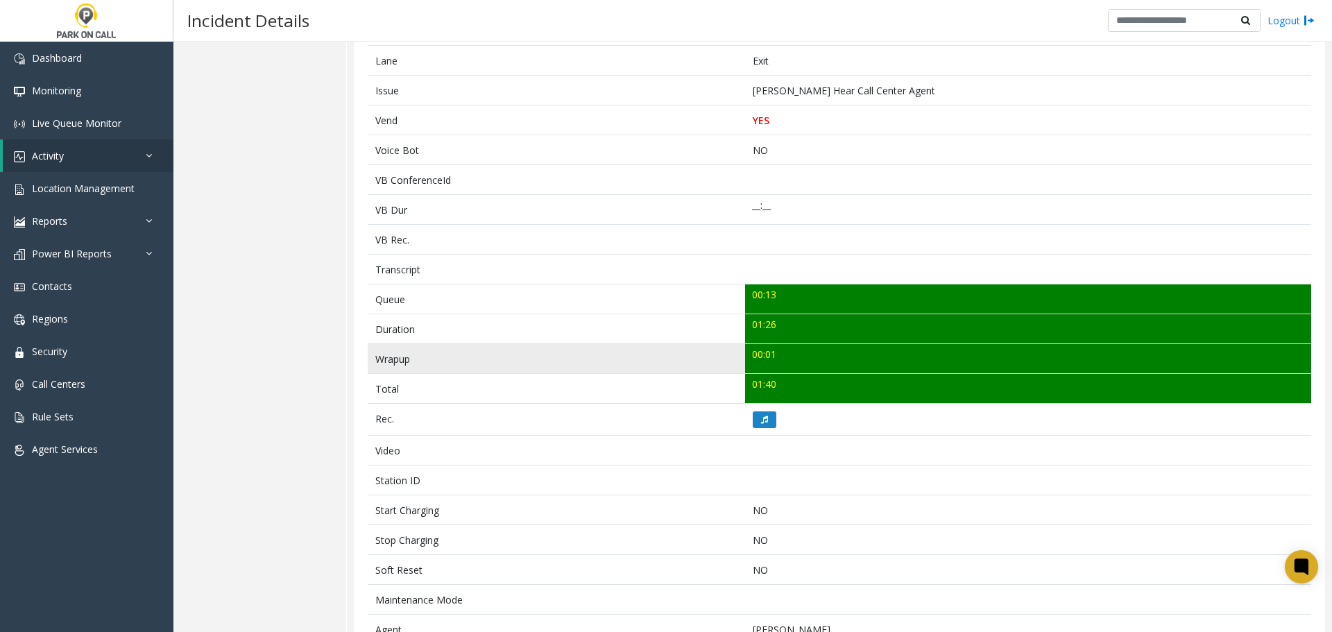
scroll to position [26, 0]
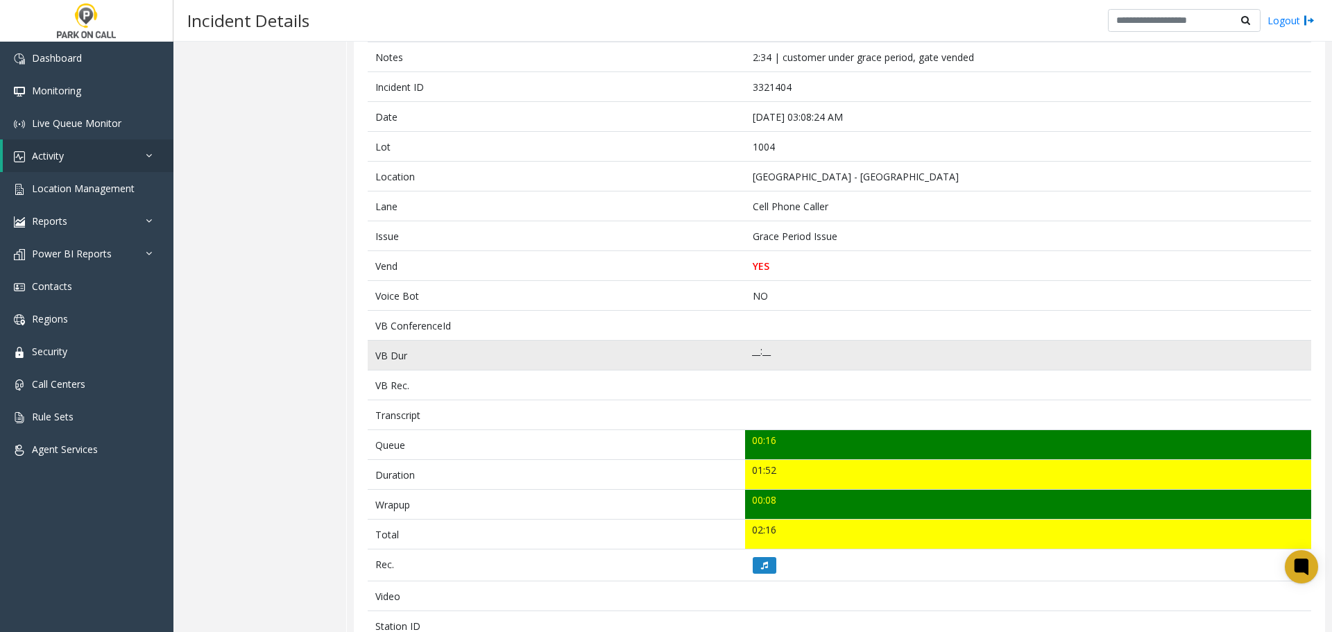
scroll to position [373, 0]
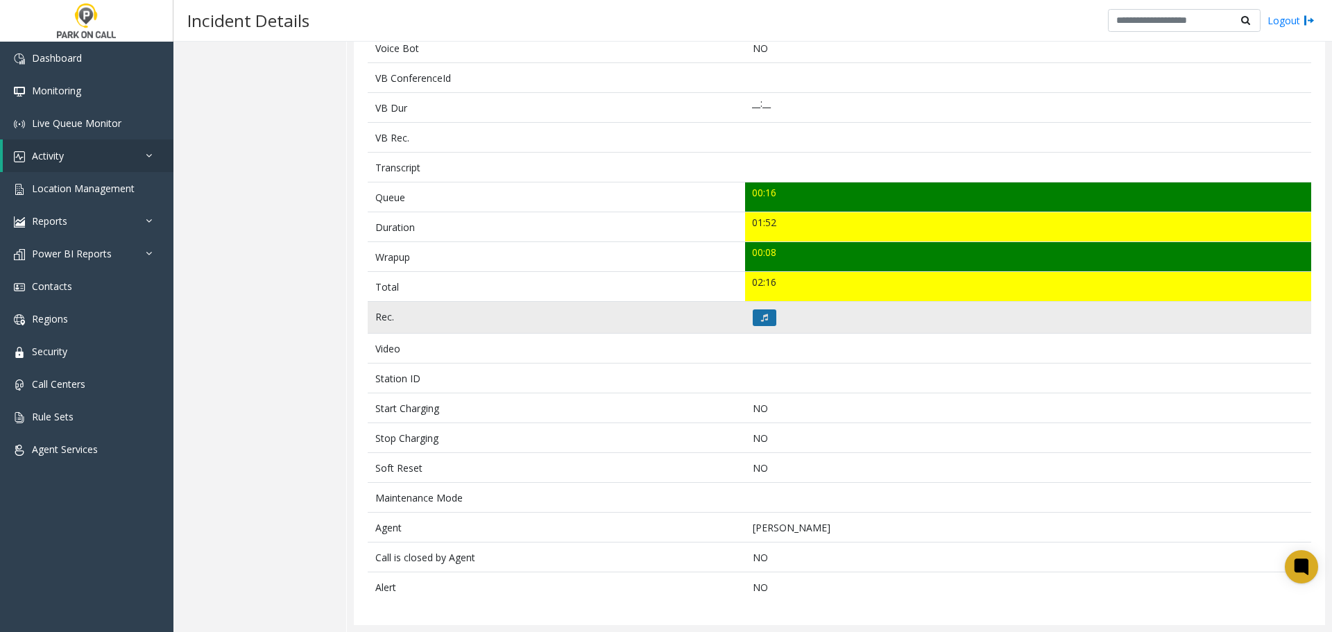
click at [763, 323] on button at bounding box center [765, 317] width 24 height 17
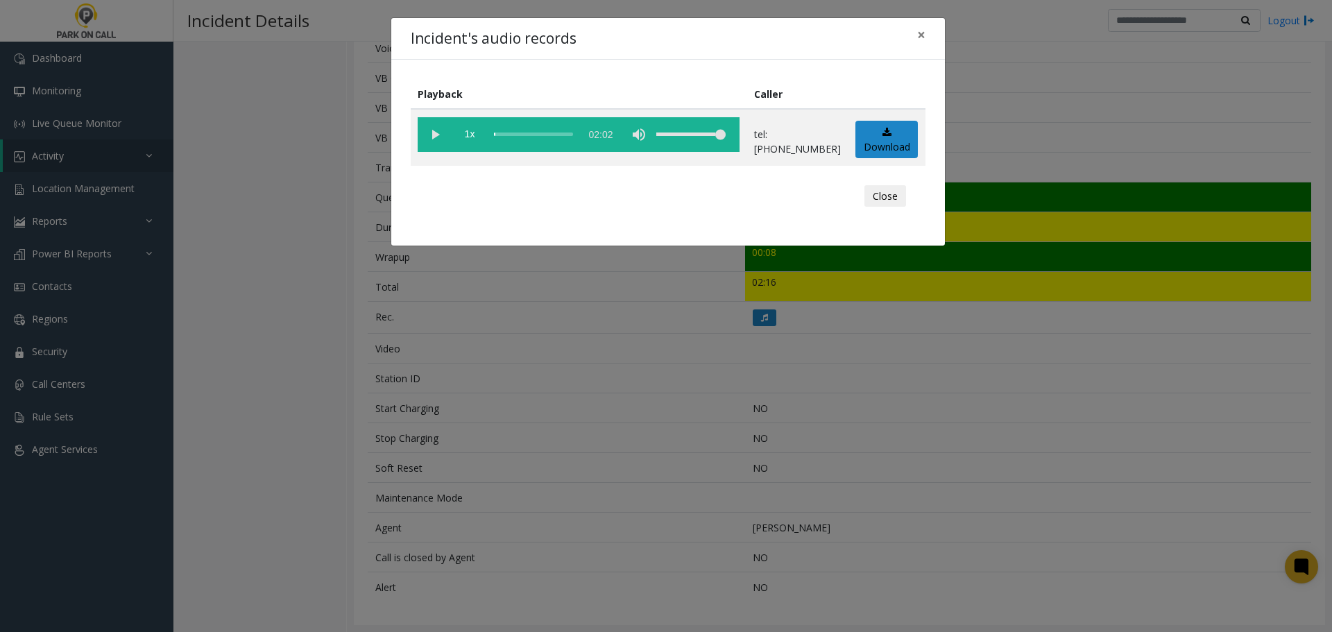
click at [638, 33] on div "Incident's audio records ×" at bounding box center [668, 39] width 554 height 42
click at [436, 135] on vg-play-pause at bounding box center [435, 134] width 35 height 35
click at [528, 135] on div "scrub bar" at bounding box center [533, 134] width 79 height 35
click at [525, 133] on div "scrub bar" at bounding box center [533, 134] width 79 height 35
click at [882, 190] on button "Close" at bounding box center [885, 196] width 42 height 22
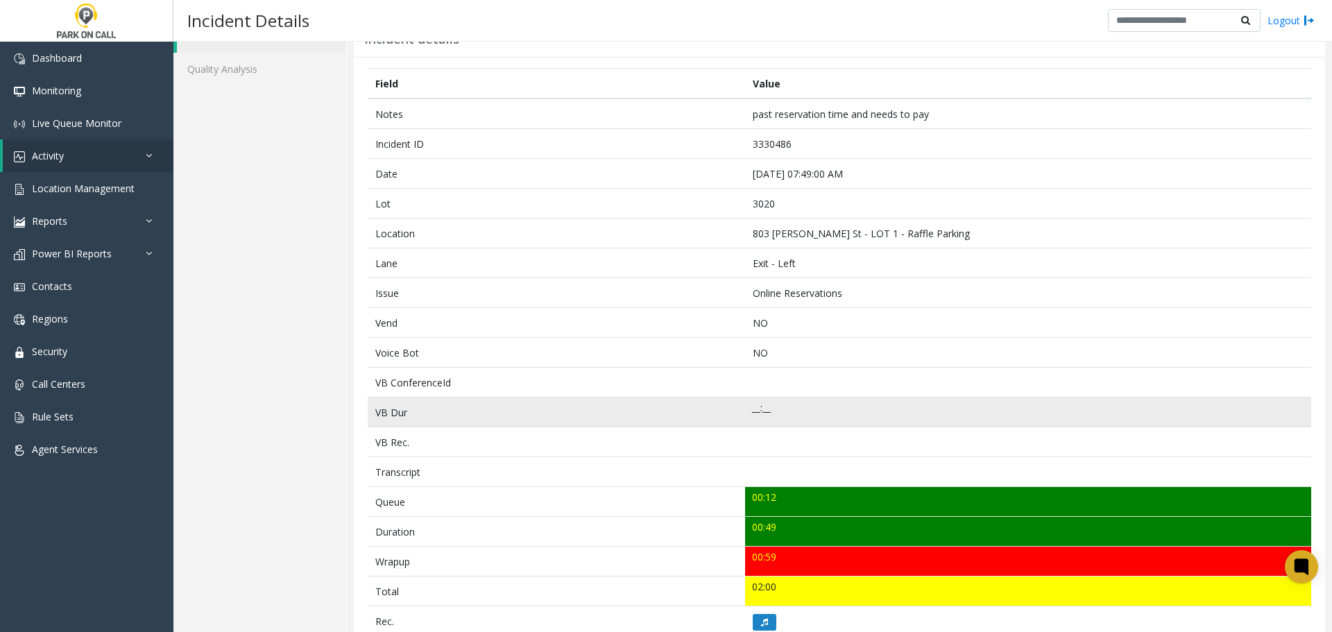
scroll to position [373, 0]
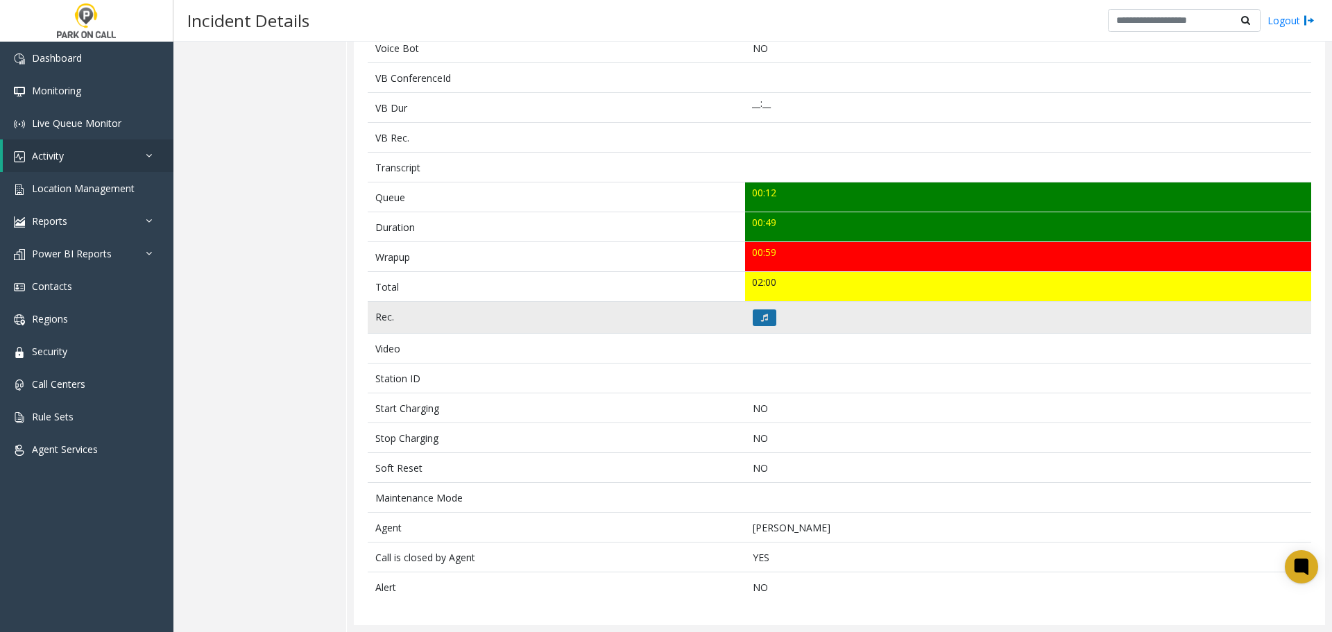
click at [763, 323] on button at bounding box center [765, 317] width 24 height 17
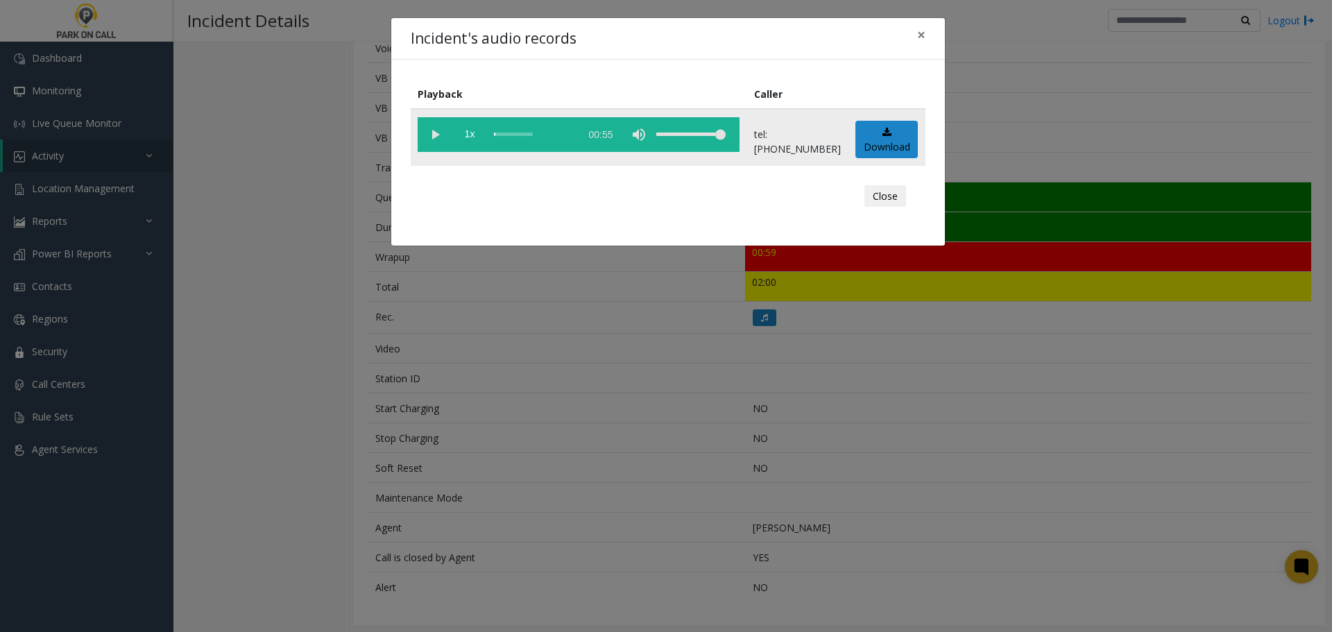
click at [430, 135] on vg-play-pause at bounding box center [435, 134] width 35 height 35
click at [883, 194] on button "Close" at bounding box center [885, 196] width 42 height 22
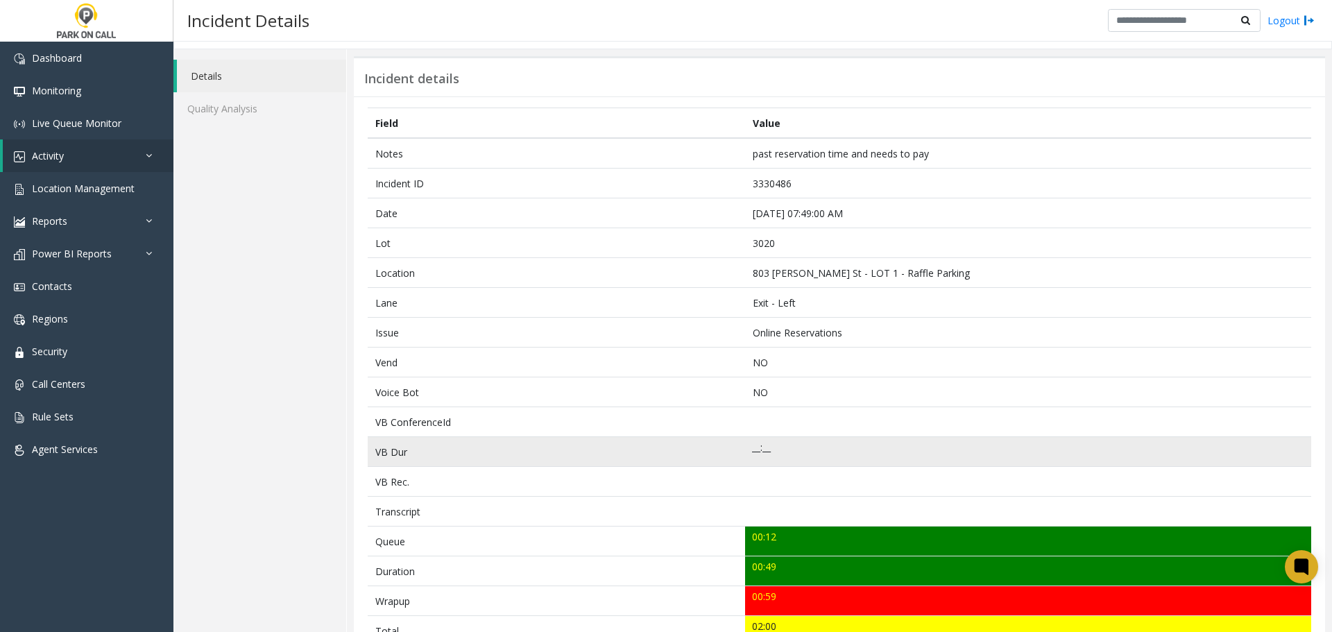
scroll to position [0, 0]
